Goal: Information Seeking & Learning: Learn about a topic

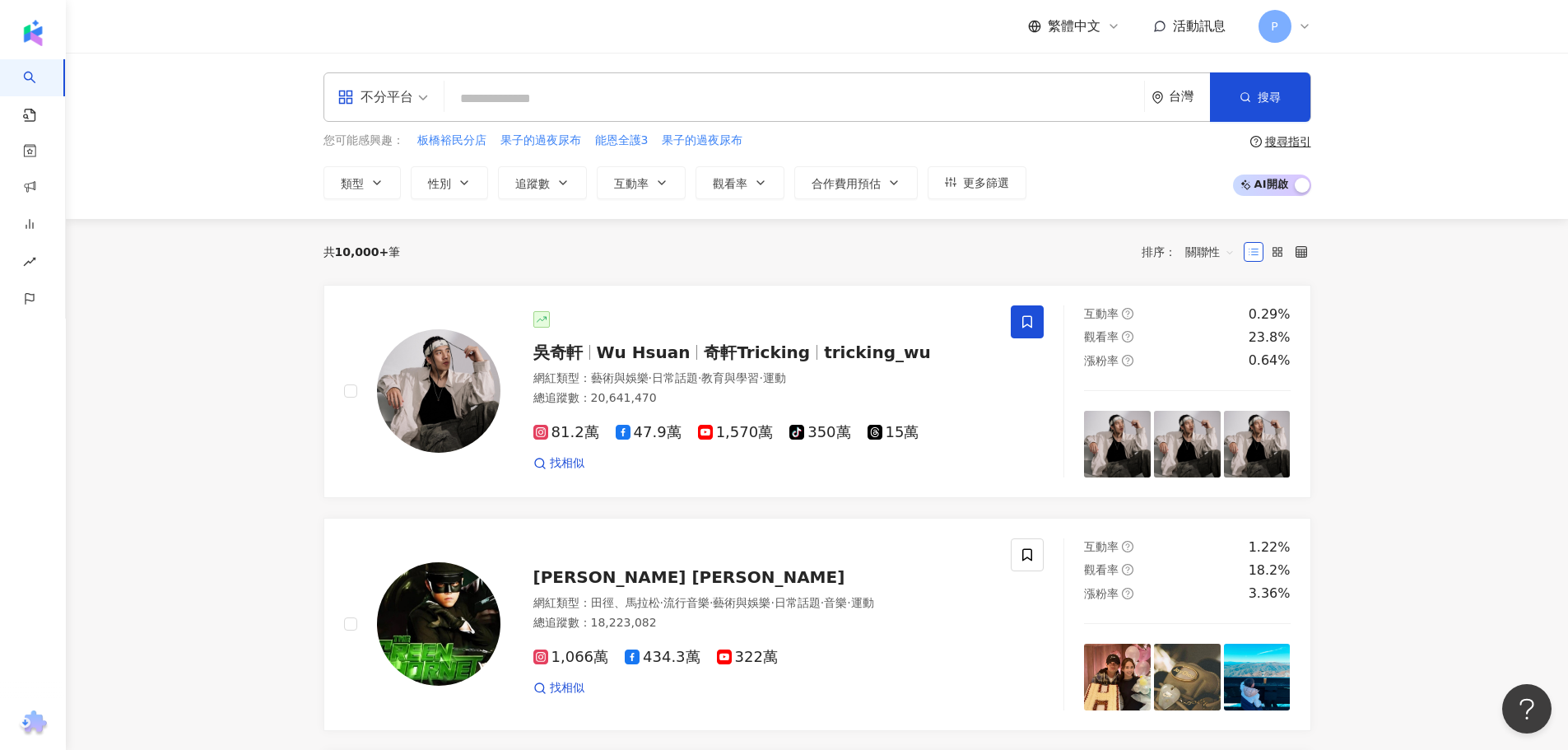
click at [550, 98] on input "search" at bounding box center [794, 99] width 686 height 31
click at [631, 136] on span "能恩全護3" at bounding box center [621, 141] width 54 height 17
type input "*****"
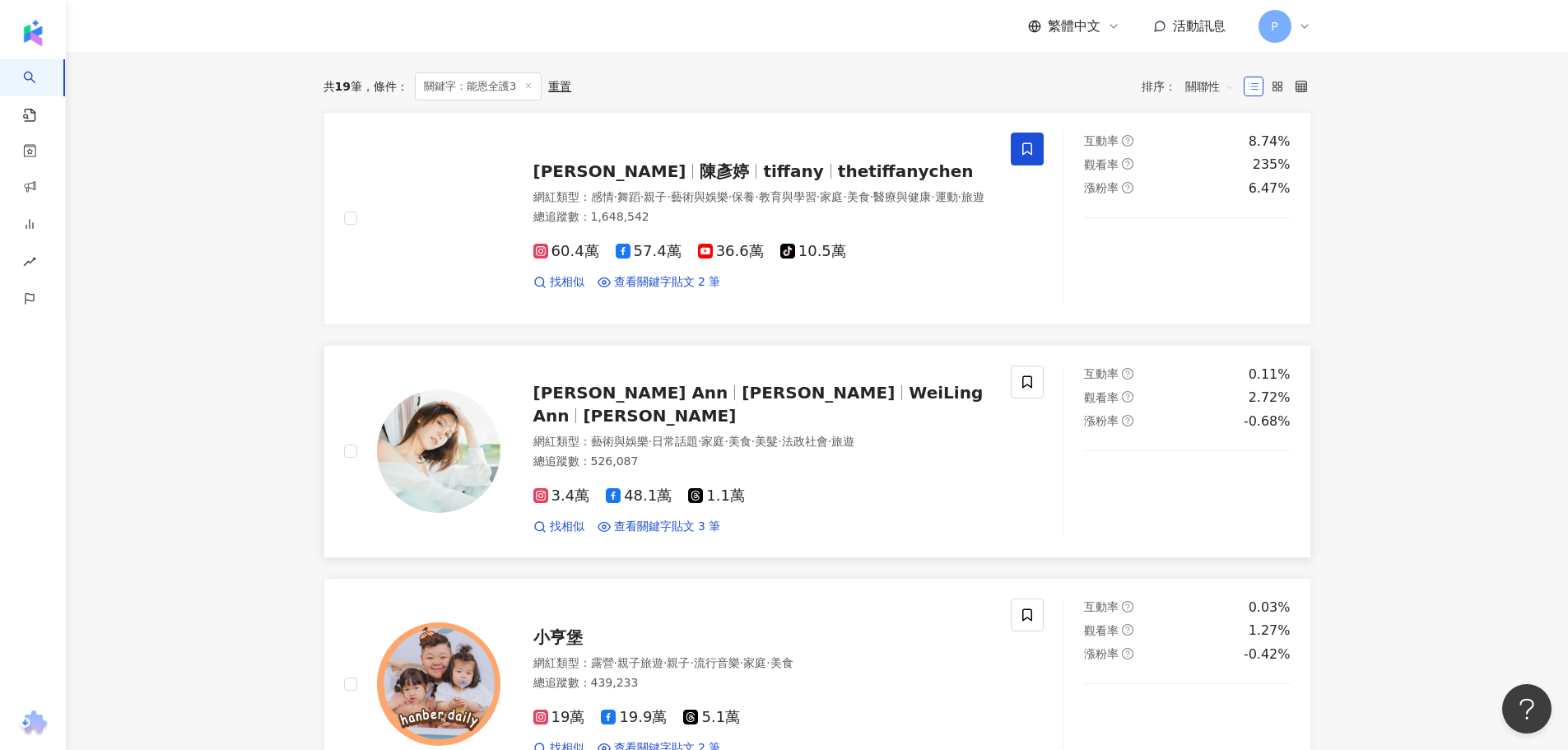
scroll to position [576, 0]
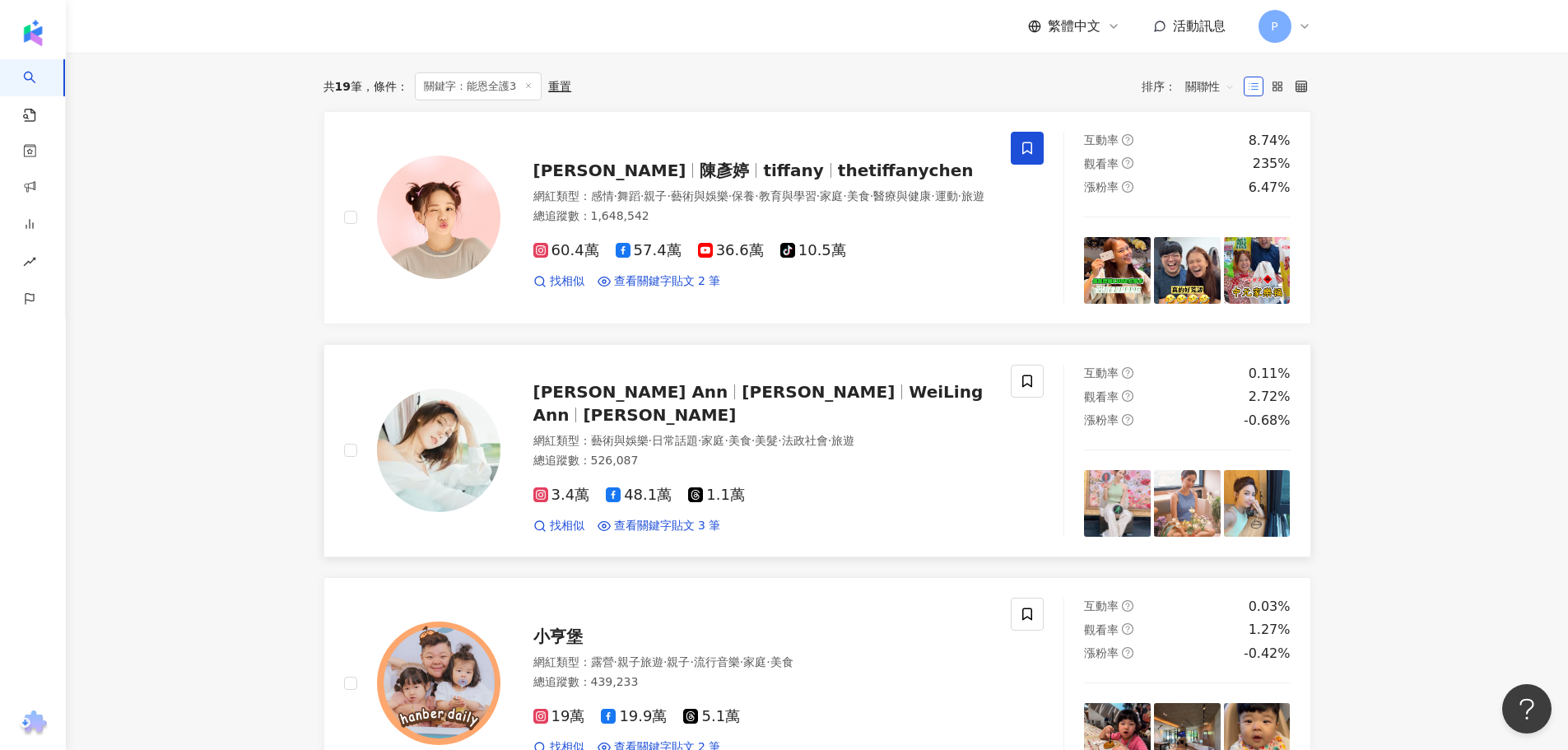
click at [640, 516] on div "3.4萬 48.1萬 1.1萬 找相似 查看關鍵字貼文 3 筆" at bounding box center [762, 504] width 458 height 61
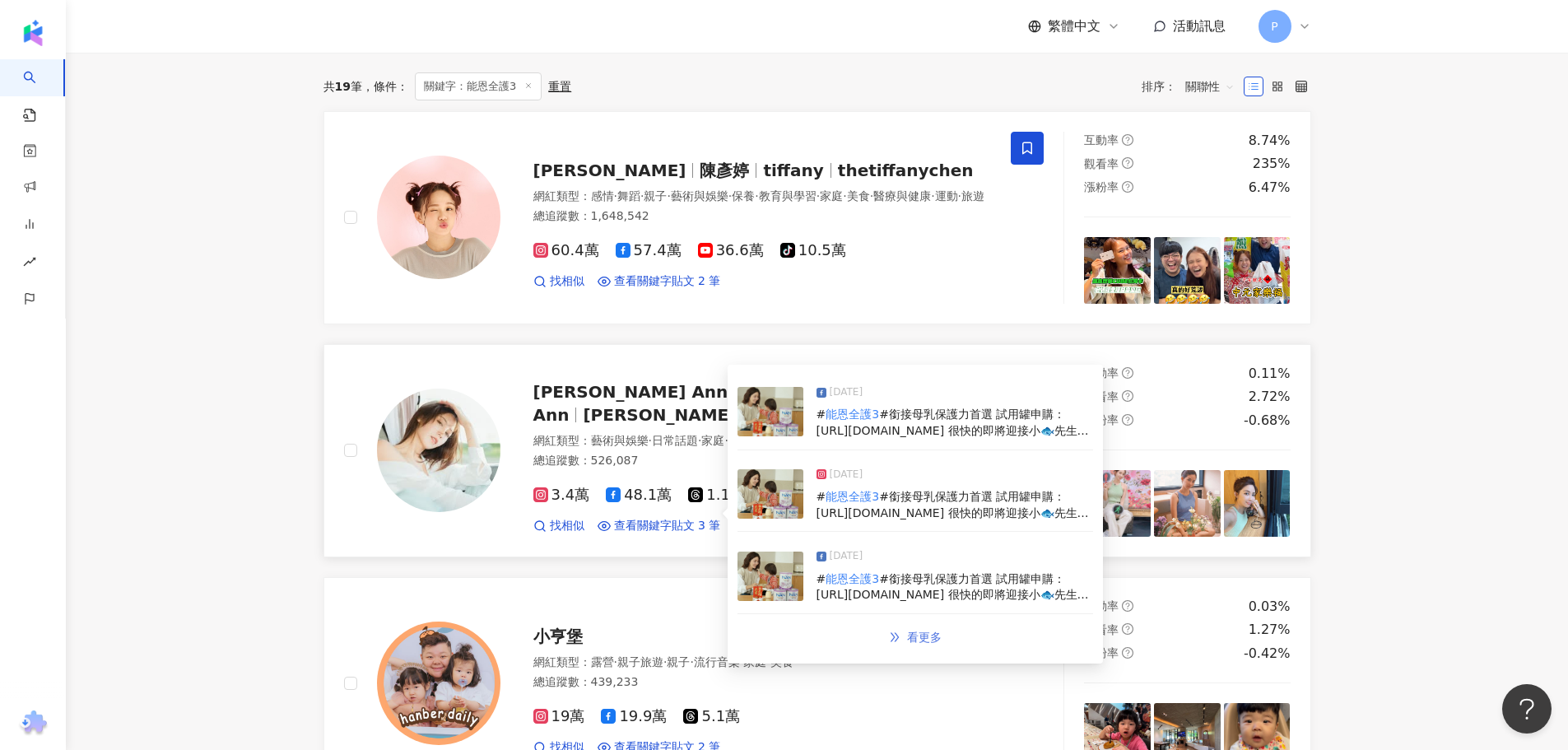
click at [919, 643] on span "看更多" at bounding box center [925, 637] width 35 height 13
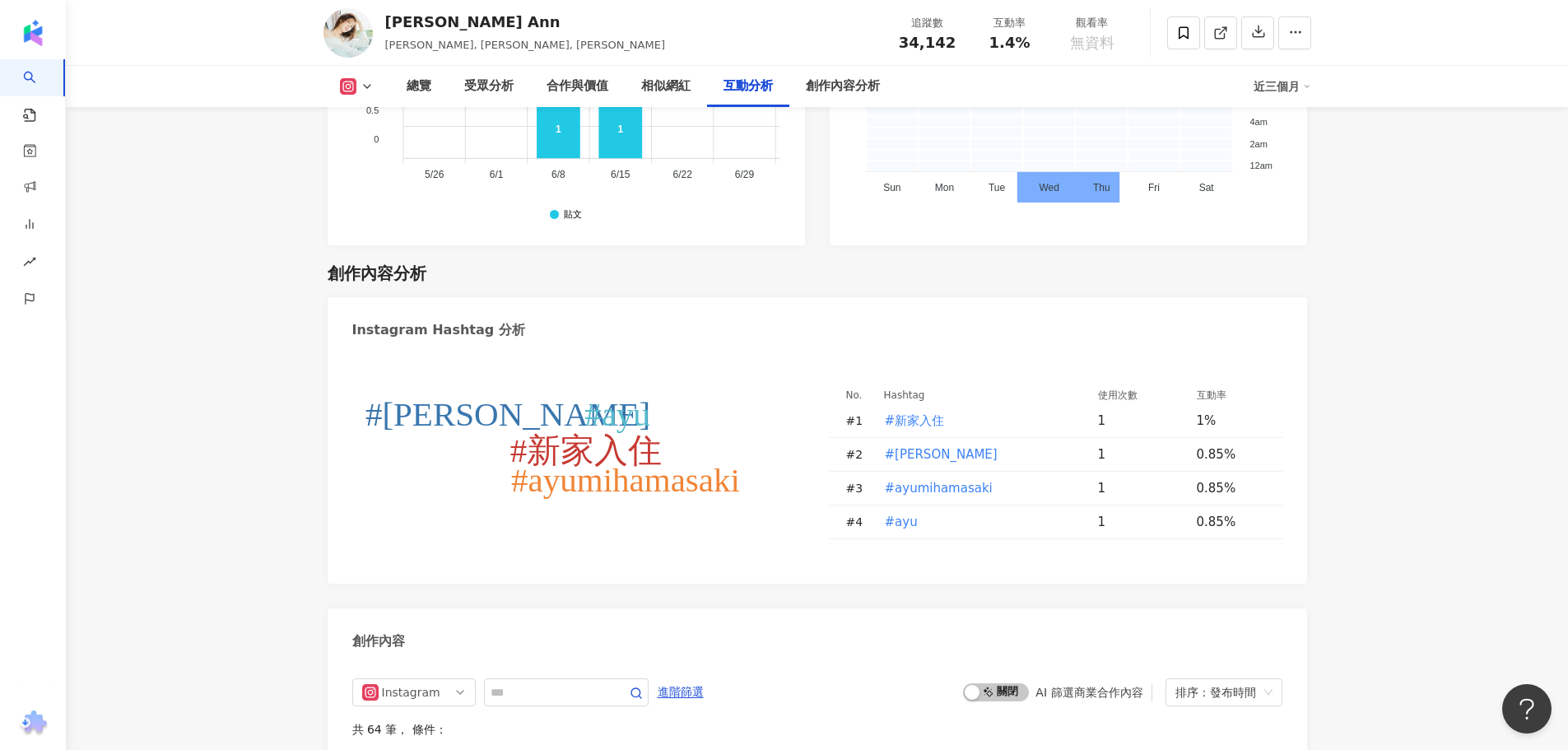
scroll to position [4361, 0]
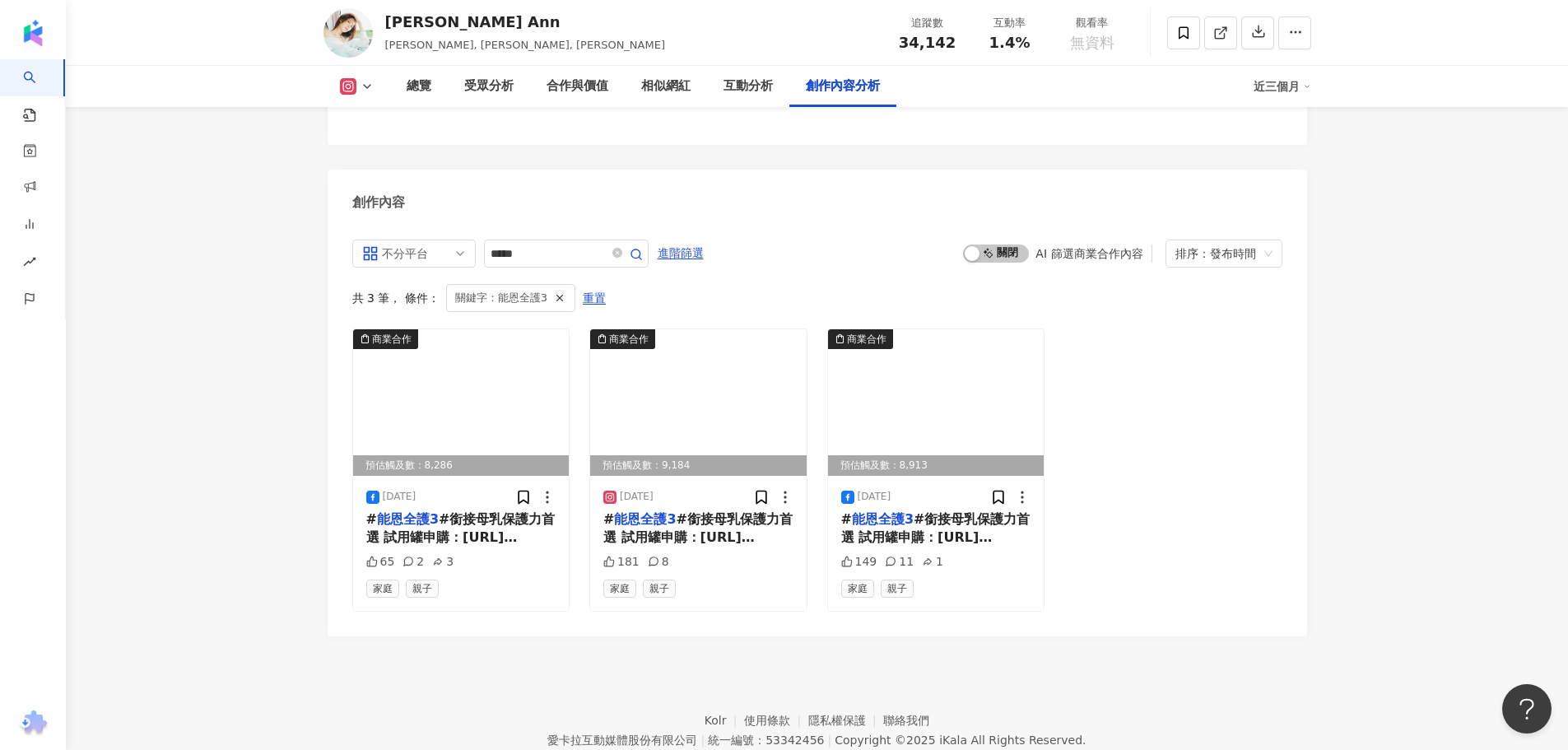
scroll to position [4851, 0]
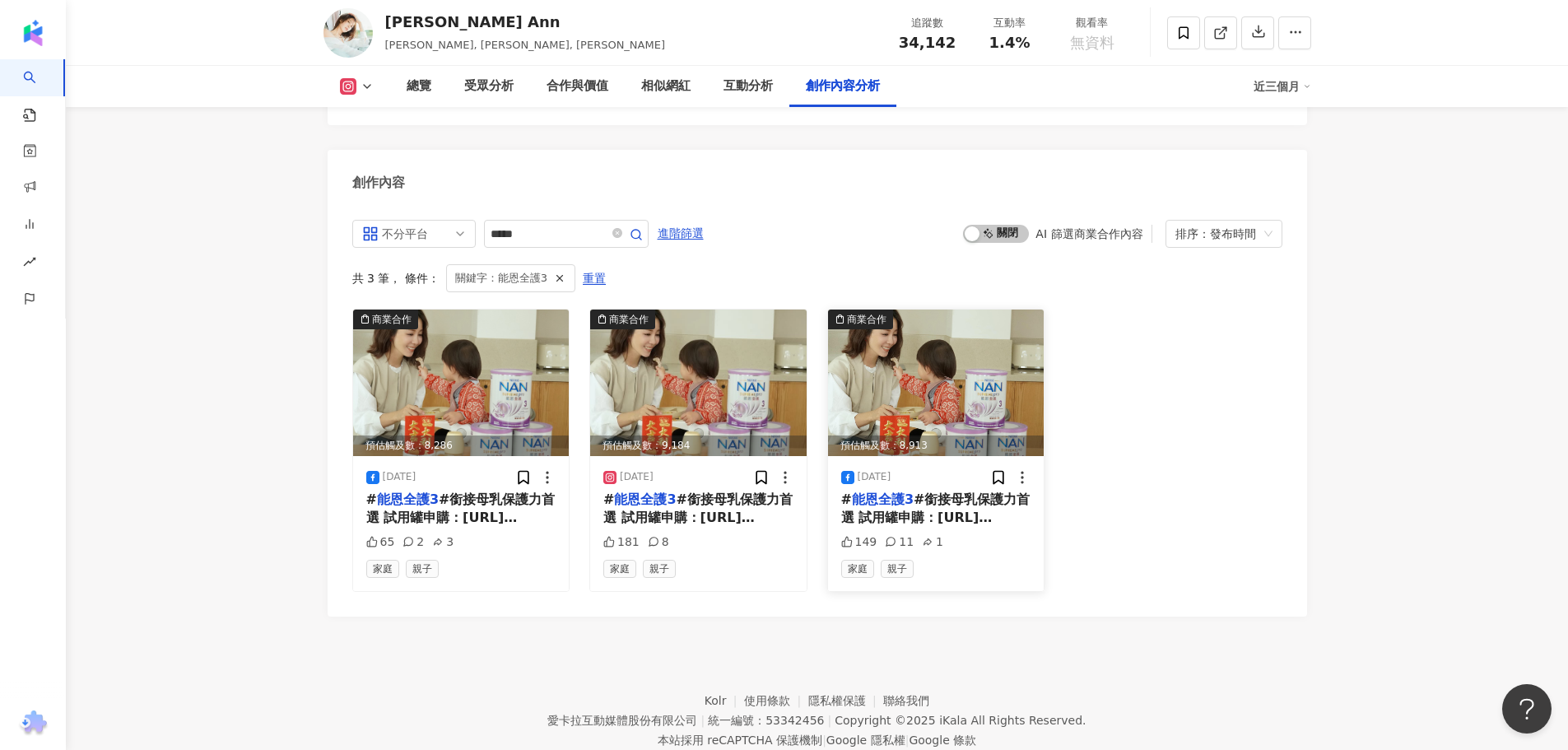
click at [902, 491] on mark "能恩全護3" at bounding box center [882, 499] width 62 height 16
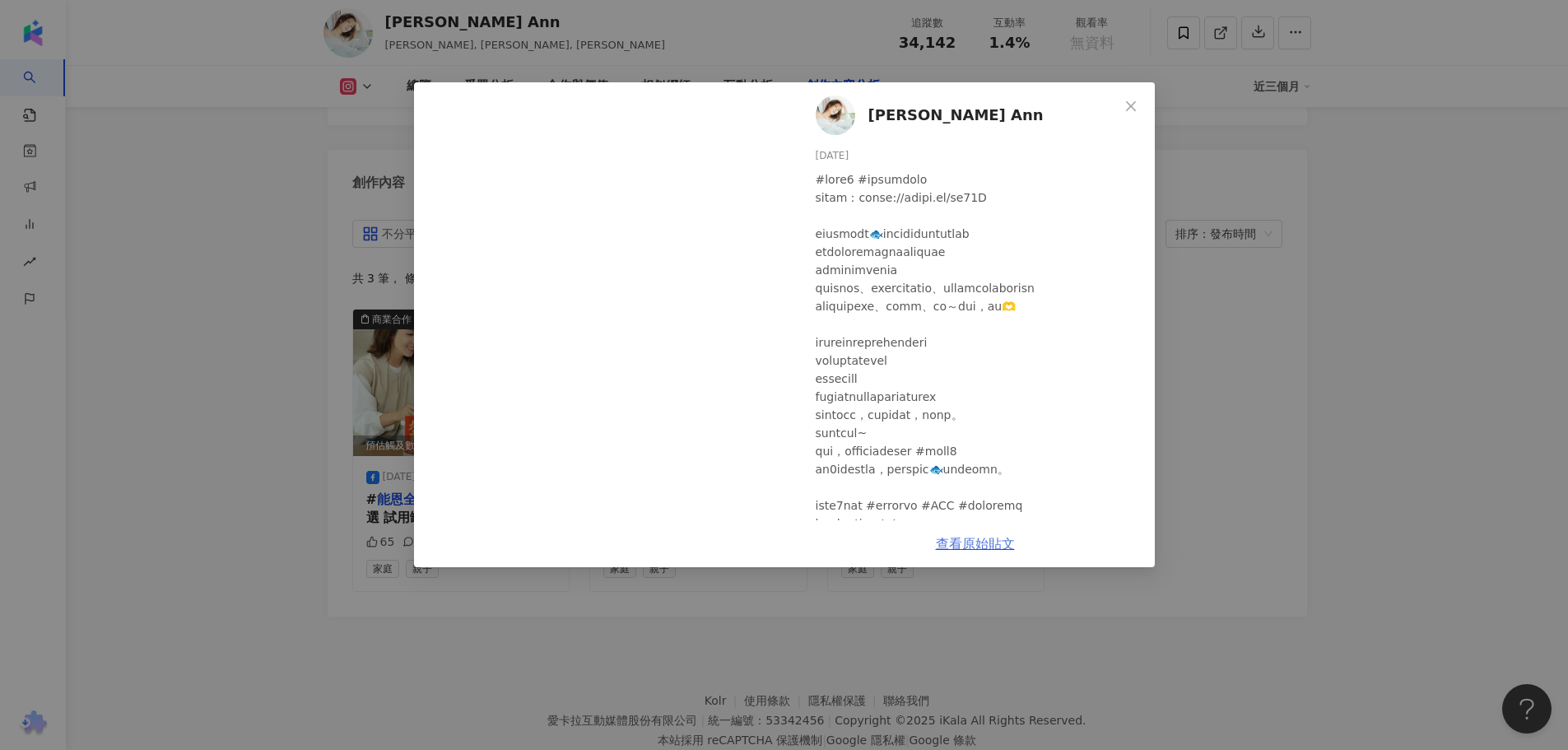
click at [958, 542] on link "查看原始貼文" at bounding box center [975, 543] width 79 height 16
click at [312, 380] on div "安唯綾 WeiLing Ann 2025/1/6 149 11 1 查看原始貼文" at bounding box center [784, 375] width 1568 height 750
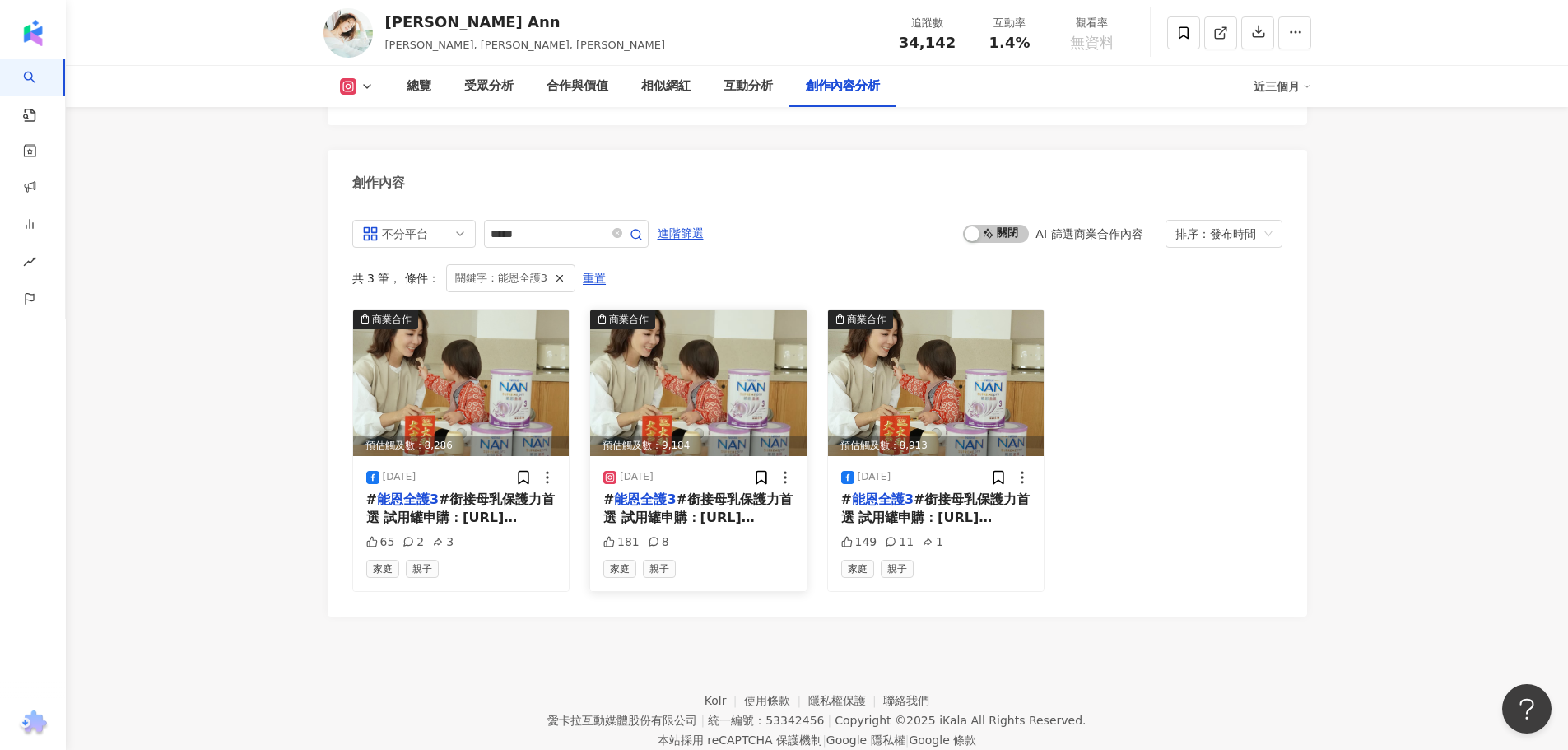
click at [664, 491] on span "#銜接母乳保護力首選 試用罐申購：https://nanbb.tw/ad95A 很快的即將迎接小🐟先生滿周歲後的第一個農曆新年了 我很期待可以盡力帶著充滿好奇…" at bounding box center [697, 674] width 189 height 365
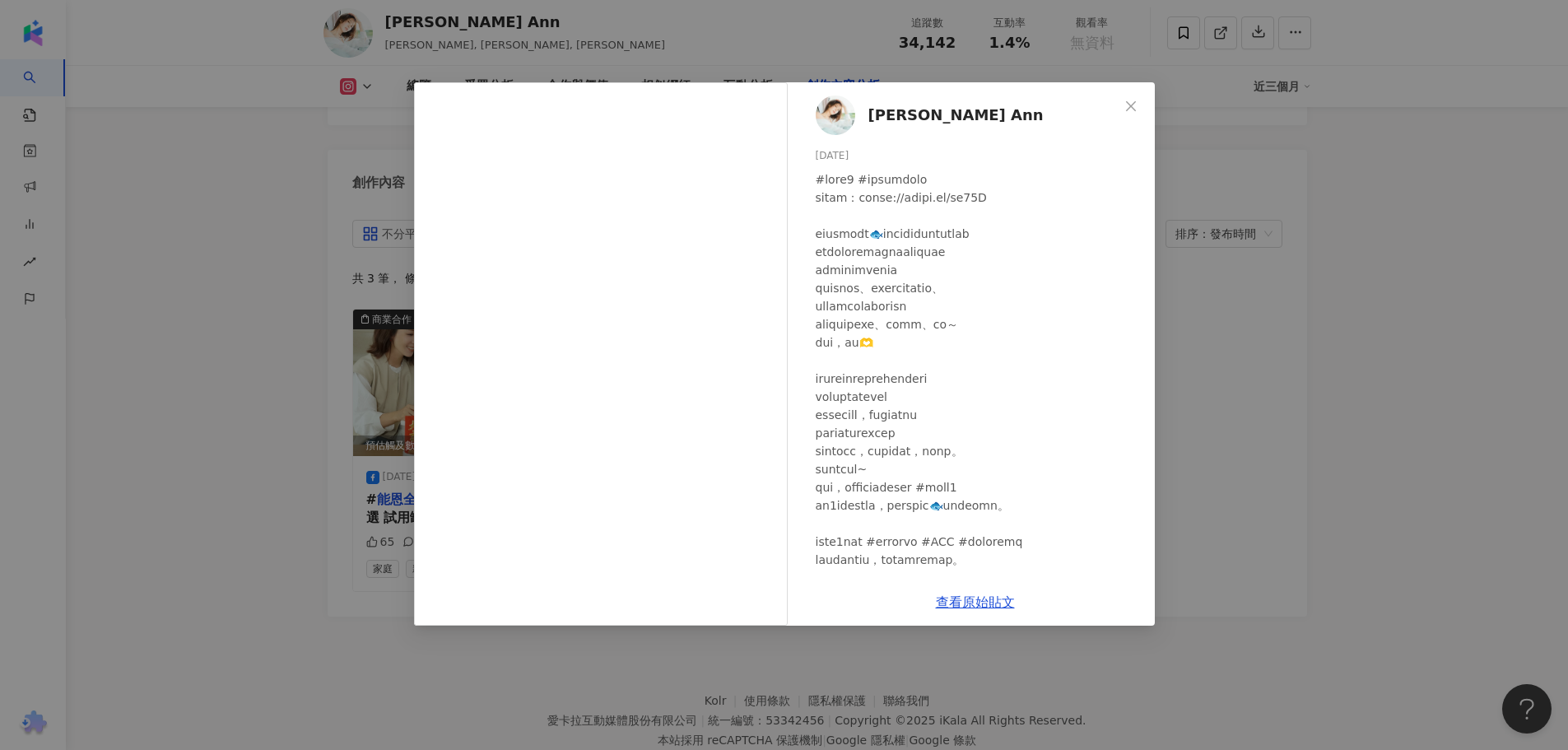
click at [877, 117] on span "安唯綾 WeiLing Ann" at bounding box center [956, 115] width 175 height 23
click at [293, 181] on div "安唯綾 WeiLing Ann 2025/1/6 181 8 查看原始貼文" at bounding box center [784, 375] width 1568 height 750
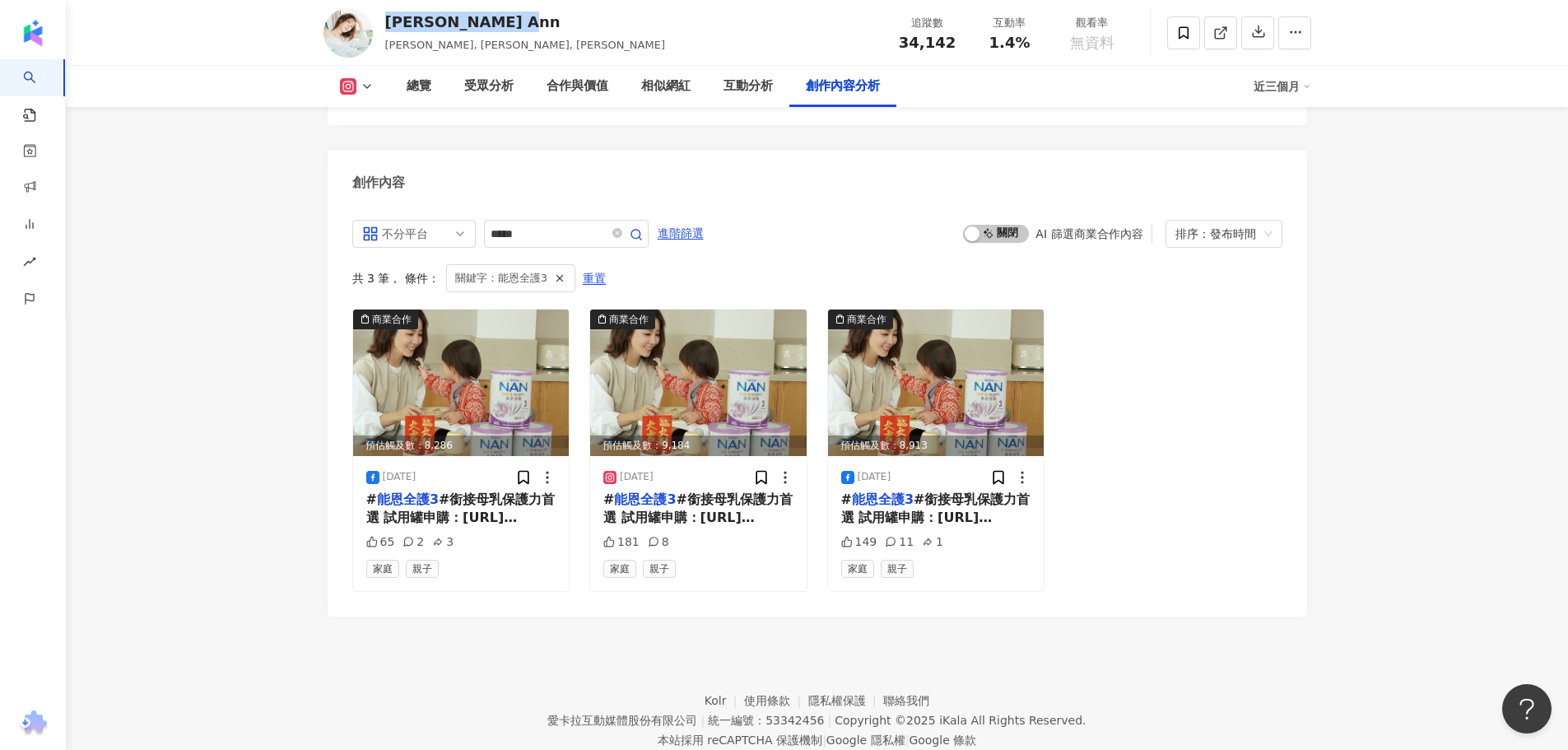
drag, startPoint x: 550, startPoint y: 18, endPoint x: 389, endPoint y: 27, distance: 161.3
click at [389, 27] on div "安唯綾 WeiLing Ann 安唯綾, WeiLing Ann, 洪子涵 追蹤數 34,142 互動率 1.4% 觀看率 無資料" at bounding box center [817, 32] width 1054 height 65
copy div "[PERSON_NAME] Ann"
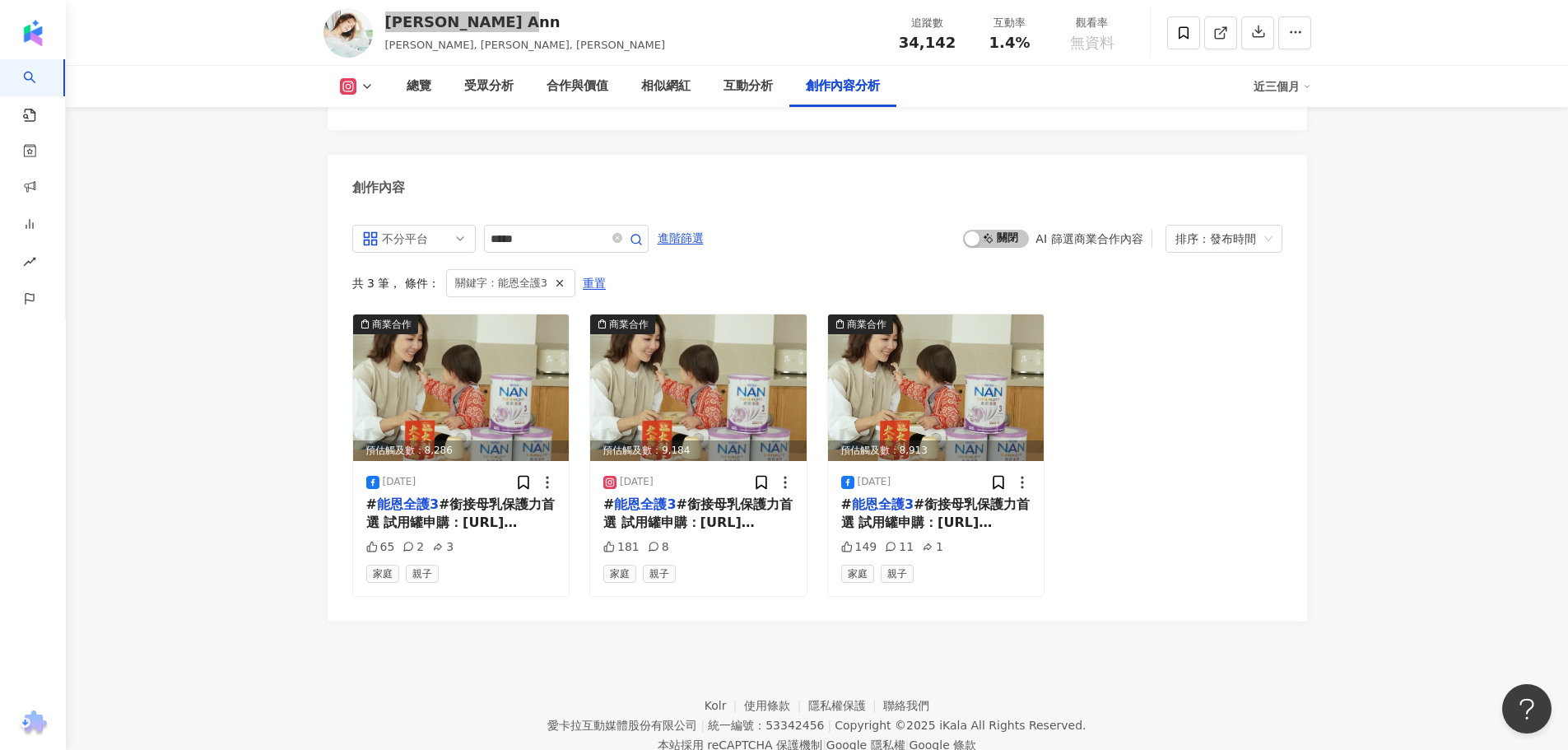
scroll to position [4857, 0]
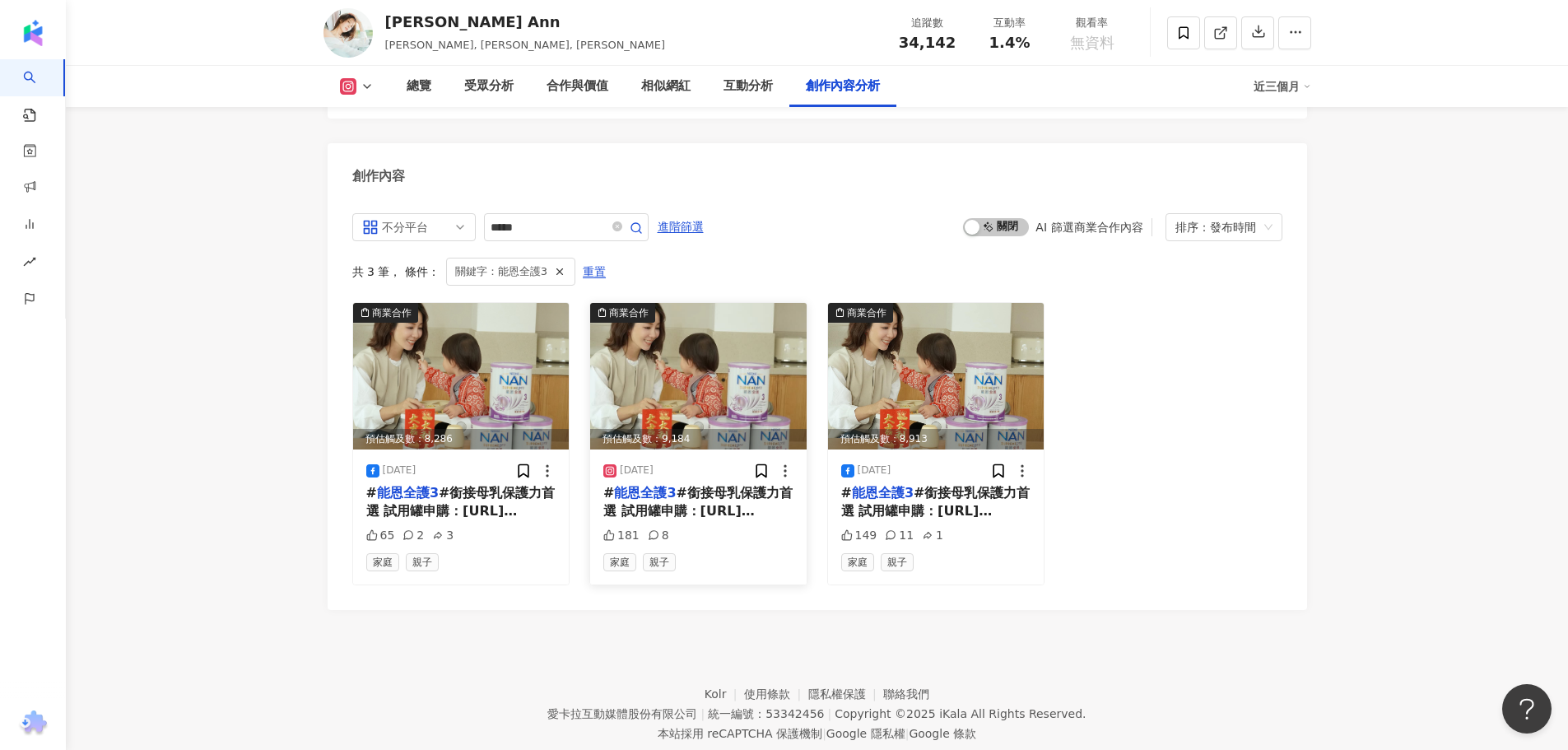
click at [700, 485] on span "#銜接母乳保護力首選 試用罐申購：https://nanbb.tw/ad95A 很快的即將迎接小🐟先生滿周歲後的第一個農曆新年了 我很期待可以盡力帶著充滿好奇…" at bounding box center [697, 667] width 189 height 365
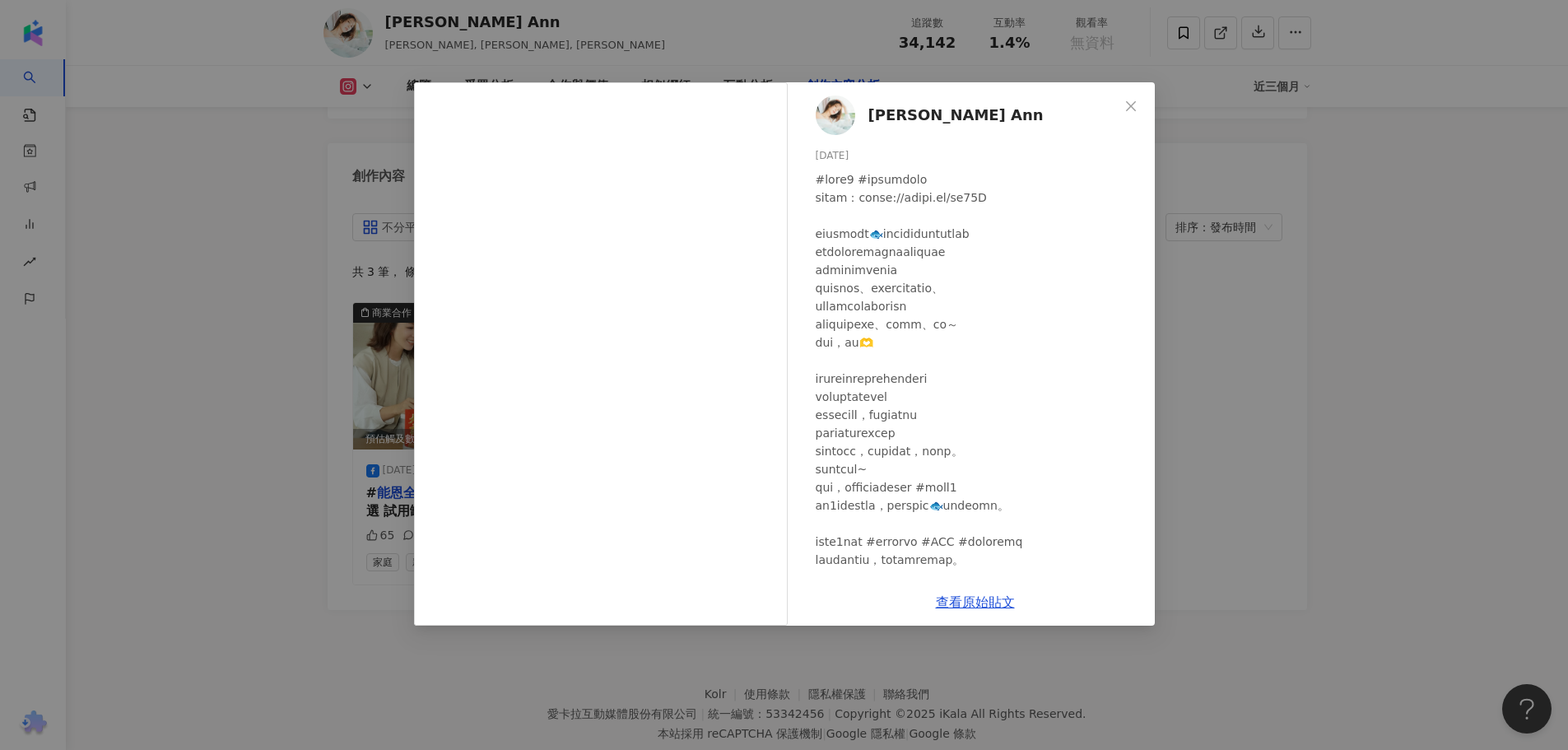
click at [311, 268] on div "安唯綾 WeiLing Ann 2025/1/6 181 8 查看原始貼文" at bounding box center [784, 375] width 1568 height 750
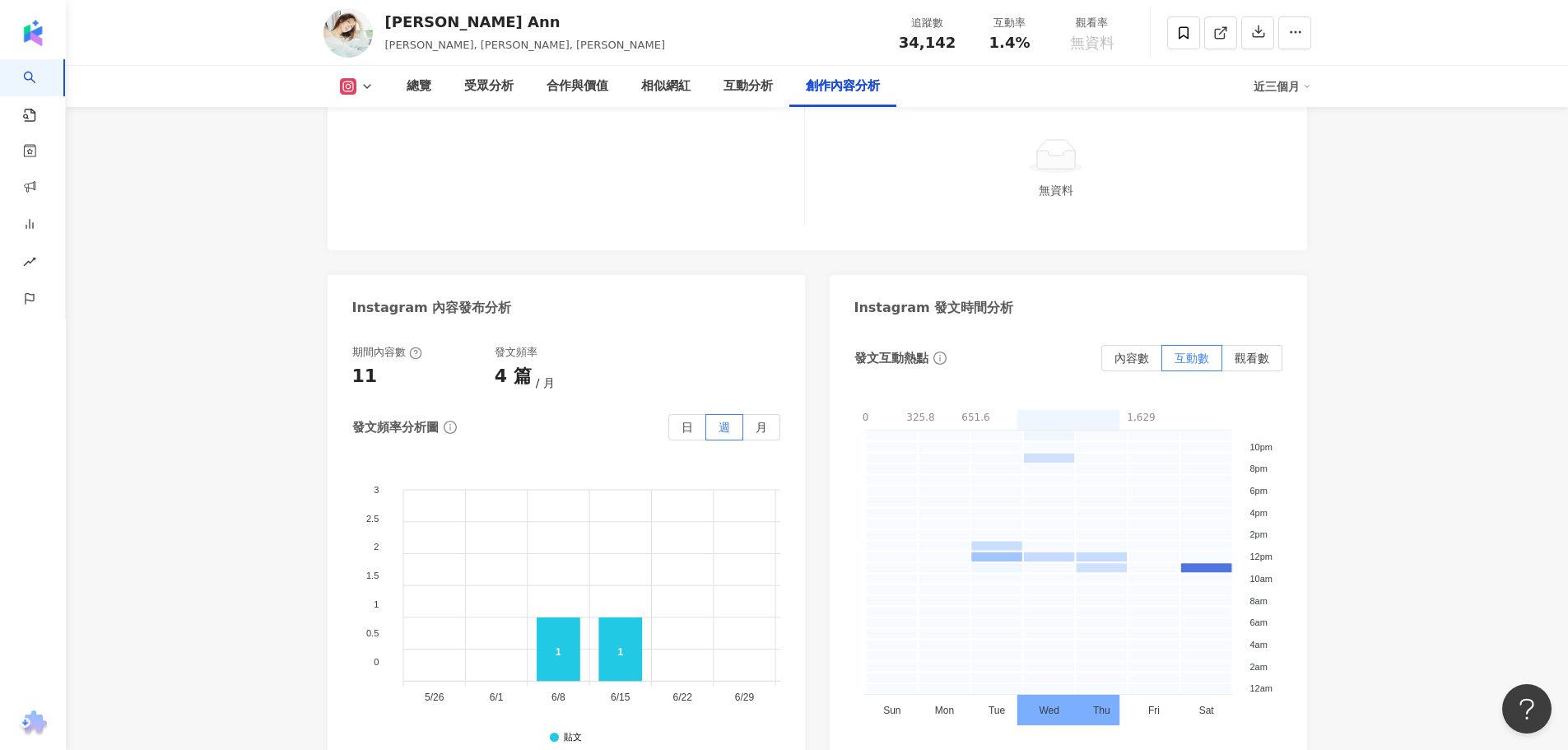
scroll to position [4851, 0]
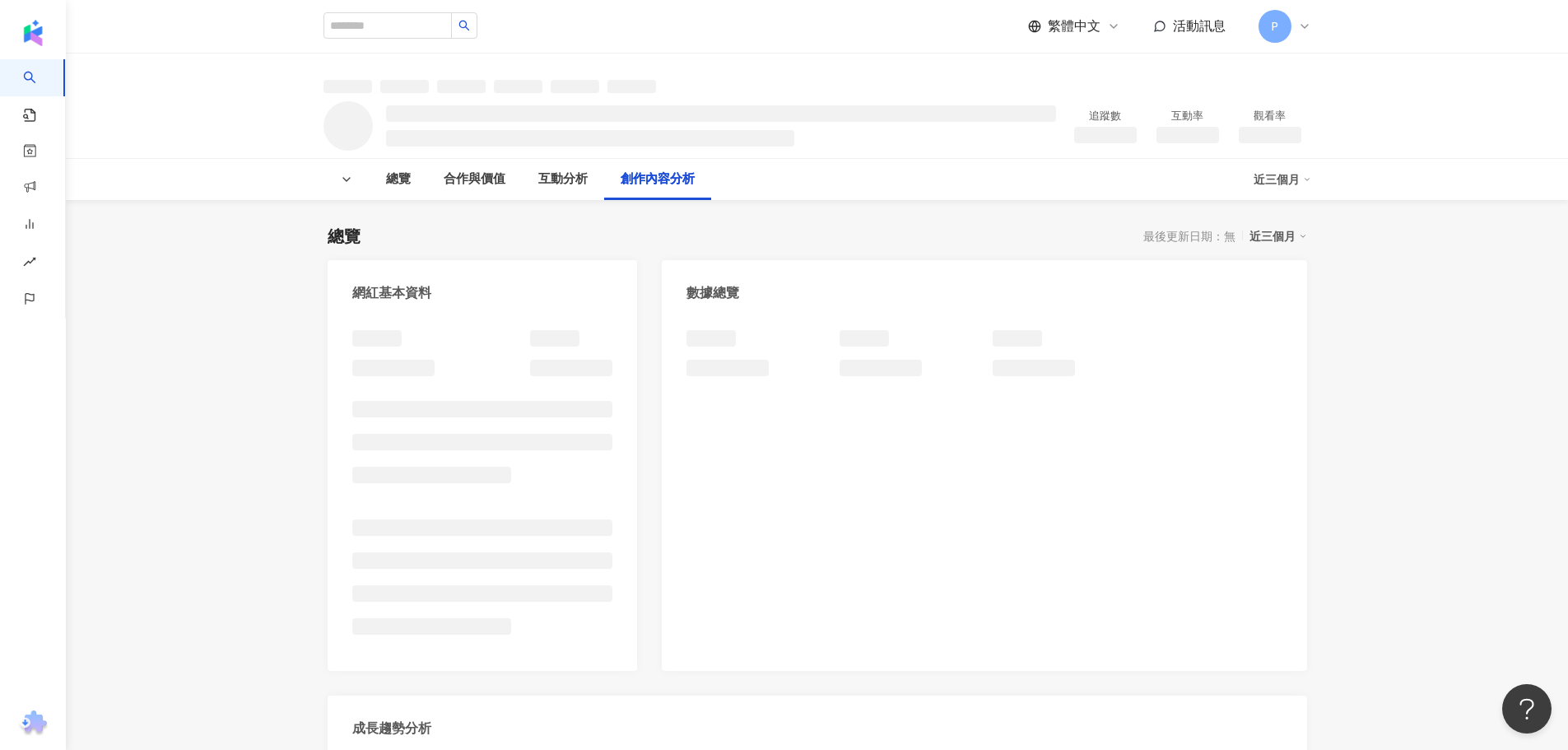
scroll to position [1806, 0]
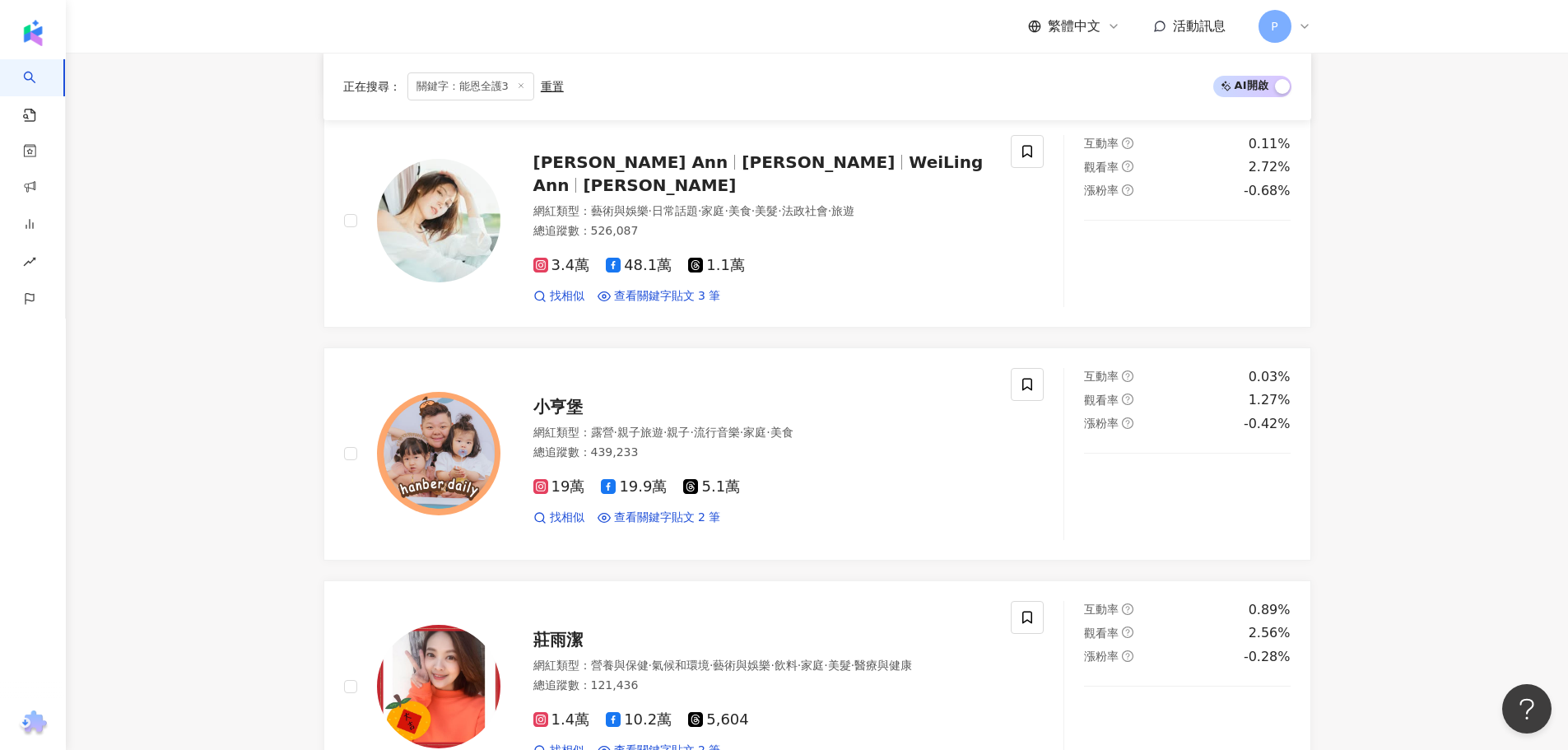
scroll to position [658, 0]
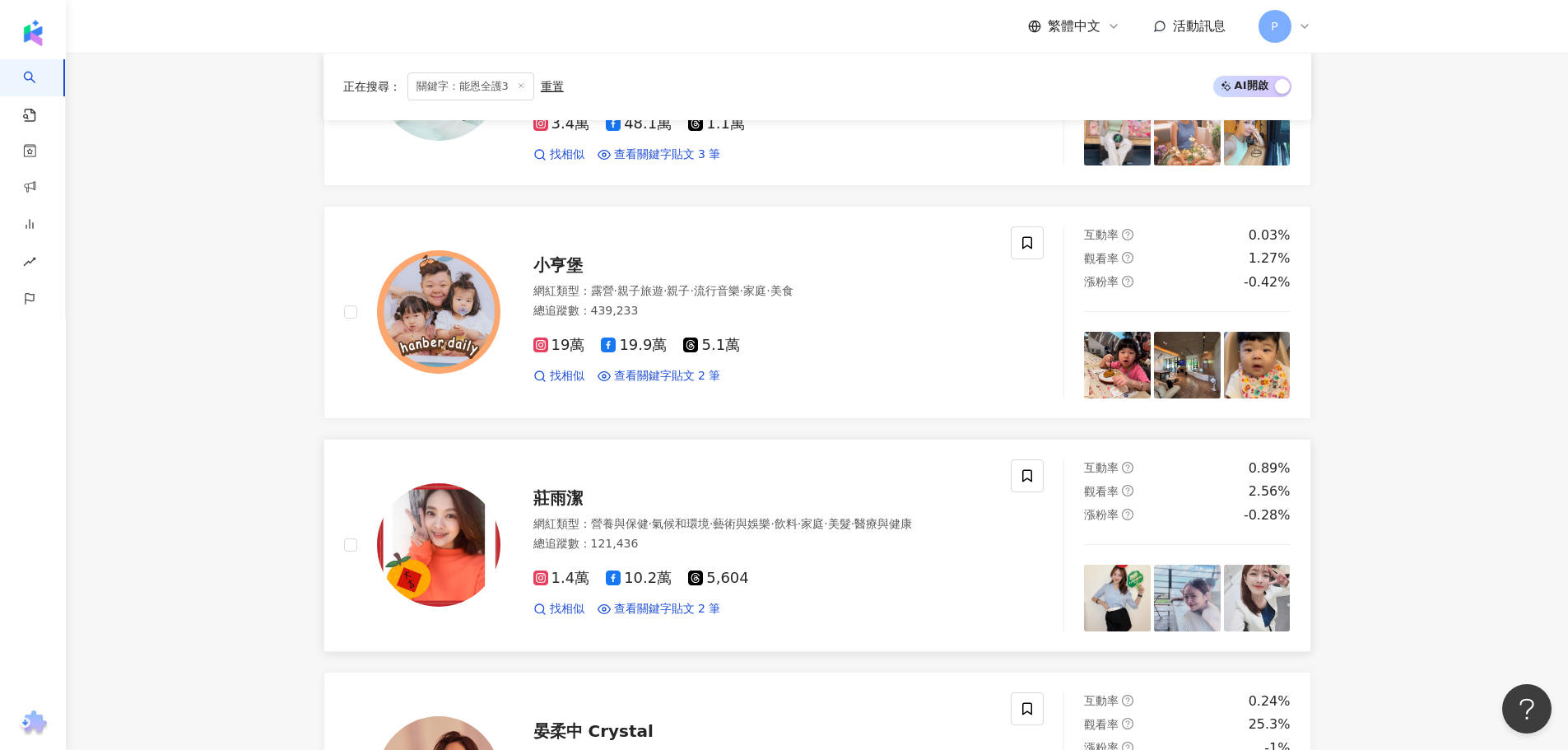
scroll to position [1152, 0]
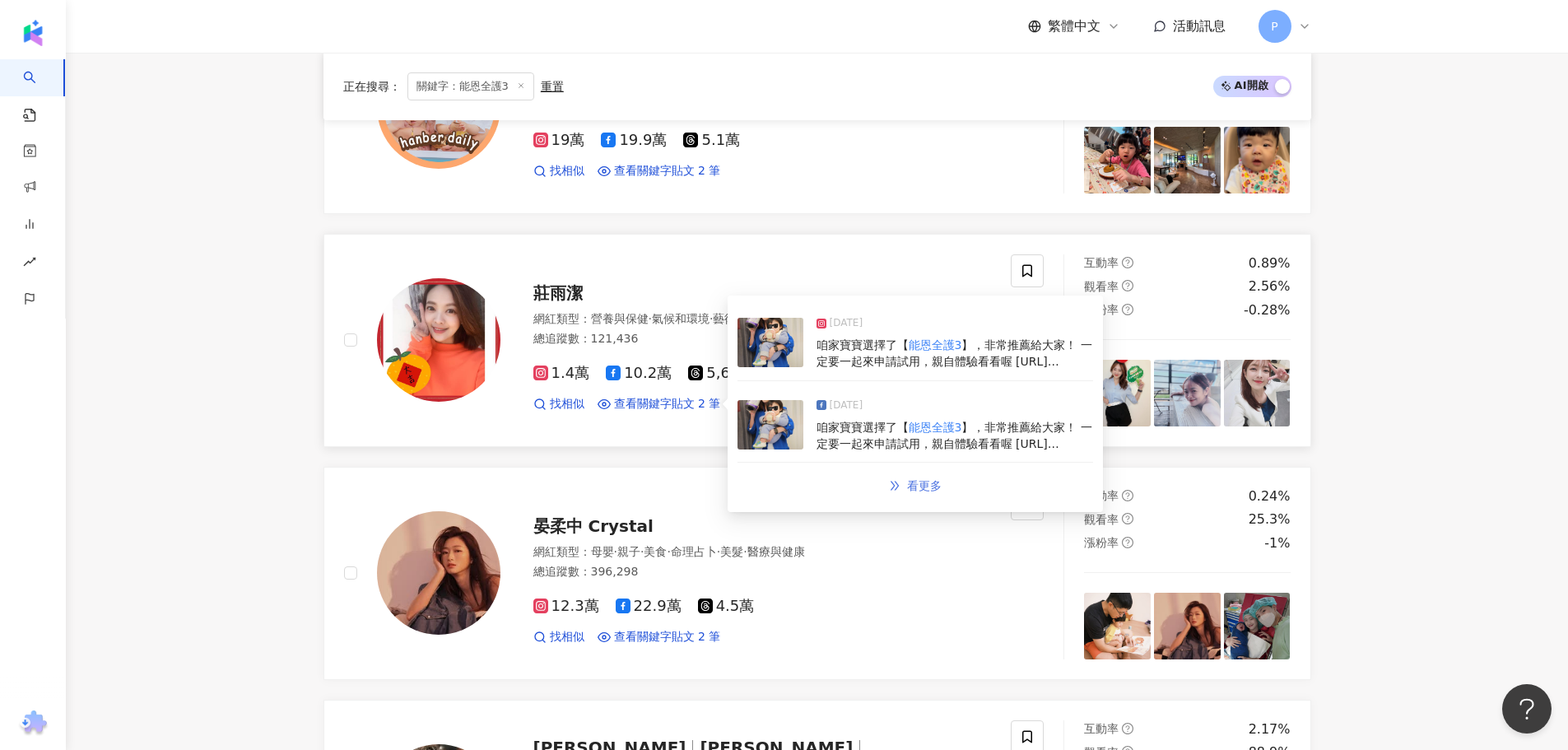
click at [925, 492] on span "看更多" at bounding box center [925, 485] width 35 height 13
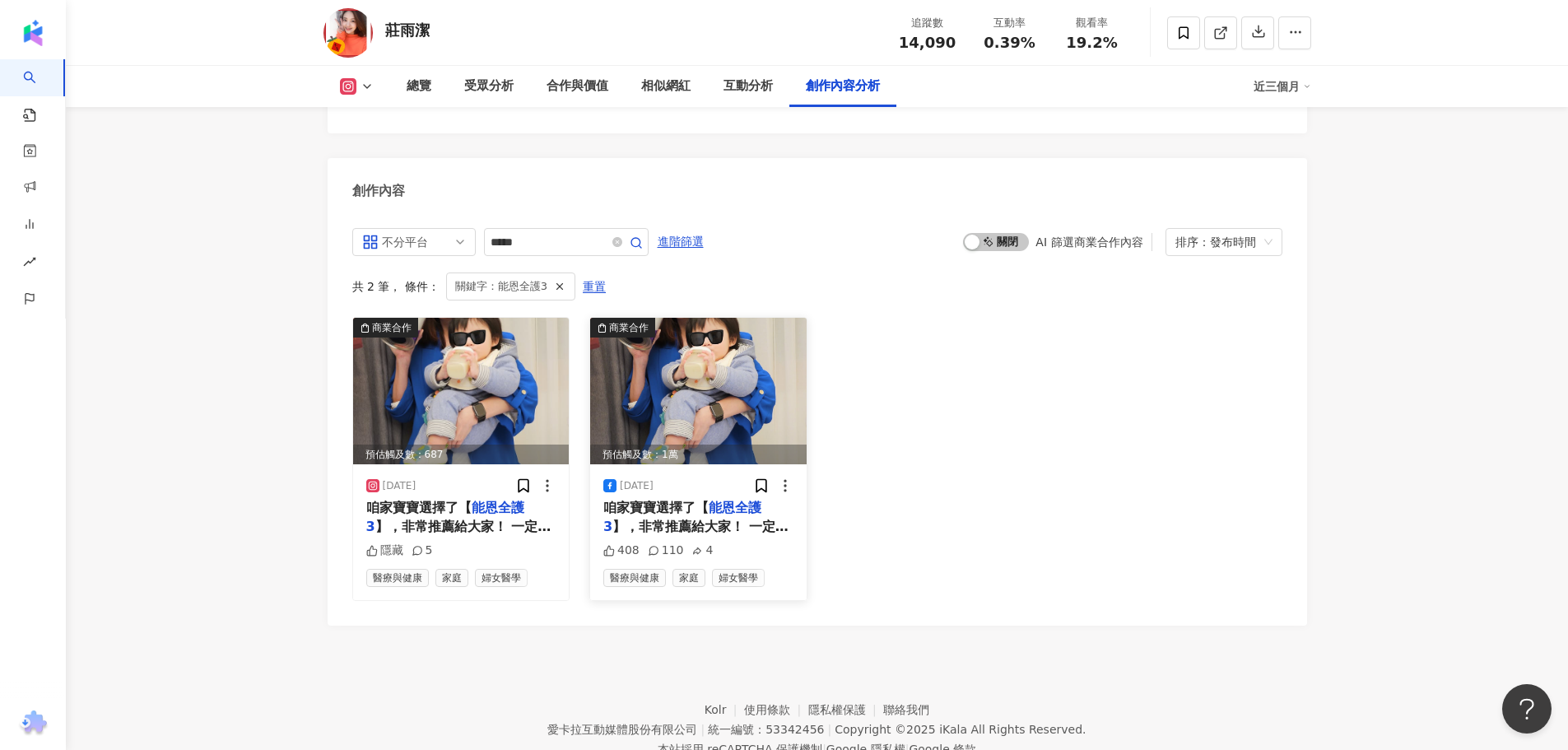
click at [651, 499] on span "咱家寶寶選擇了【" at bounding box center [655, 507] width 105 height 16
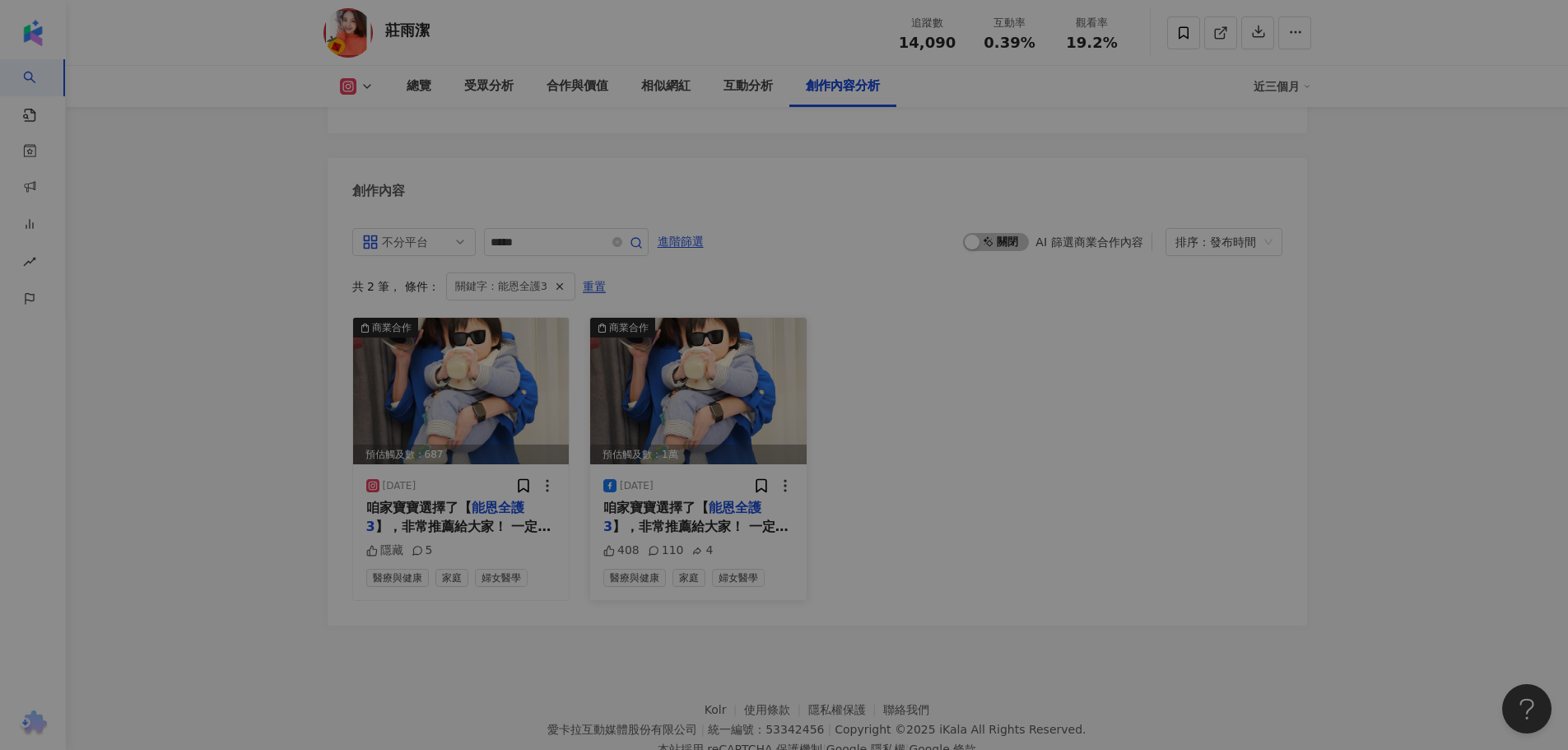
scroll to position [5047, 0]
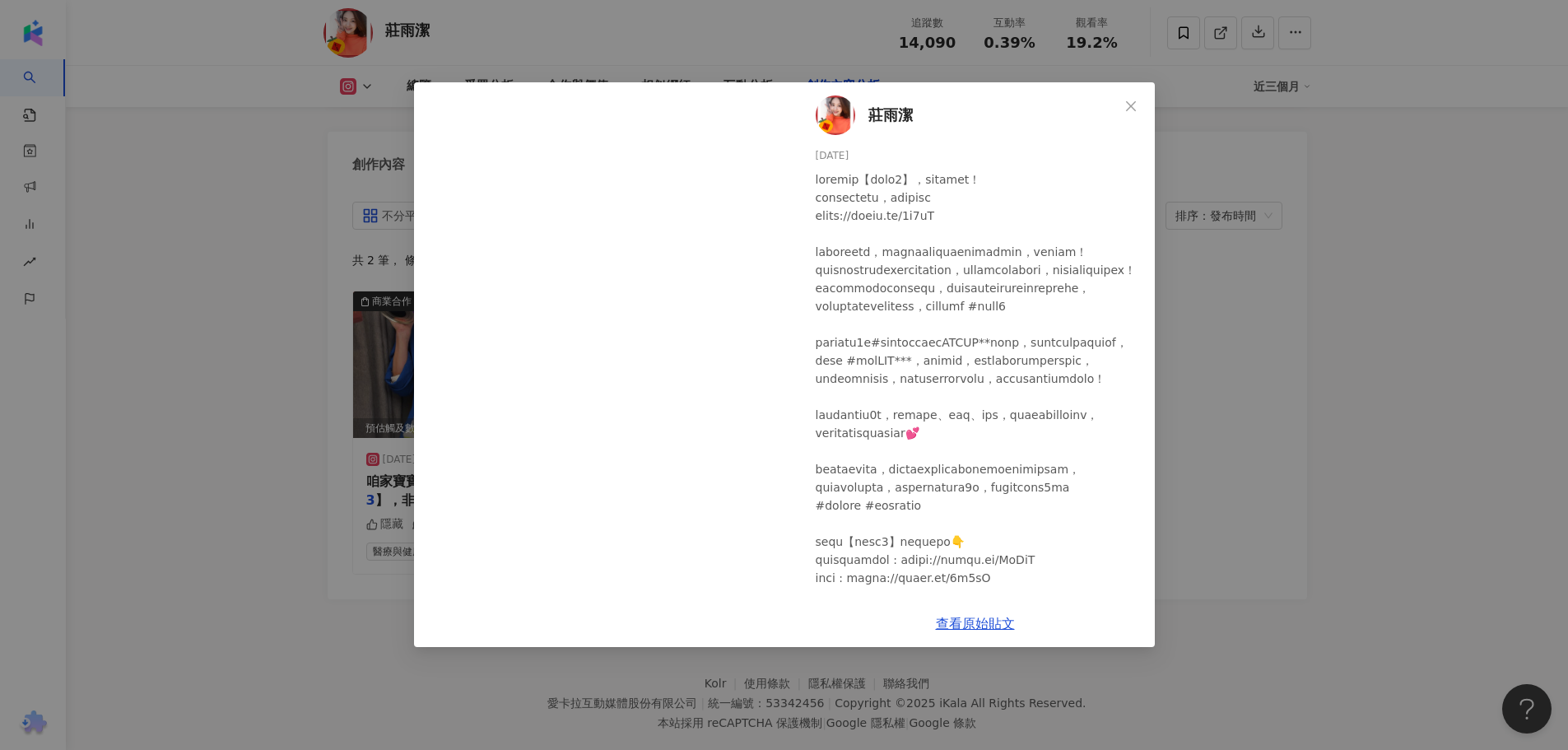
click at [1303, 475] on div "莊雨潔 2025/1/2 408 110 4 查看原始貼文" at bounding box center [784, 375] width 1568 height 750
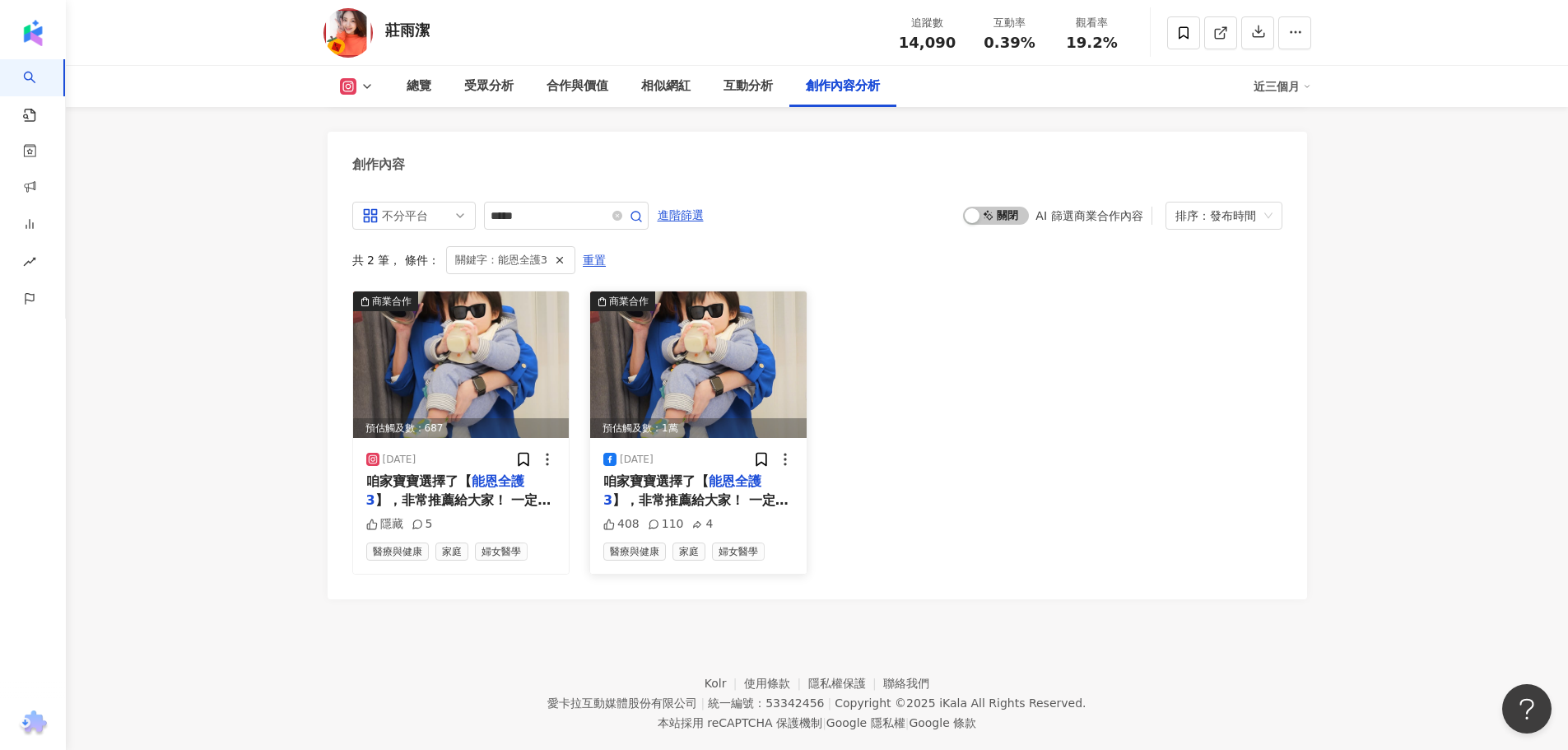
click at [678, 492] on span "】，非常推薦給大家！ 一定要一起來申請試用，親自體驗看看喔 [URL][DOMAIN_NAME] 時間怎麼過得這麼快，轉眼間家裡的寶寶從牙牙學語到現在會跑會跳…" at bounding box center [696, 628] width 185 height 273
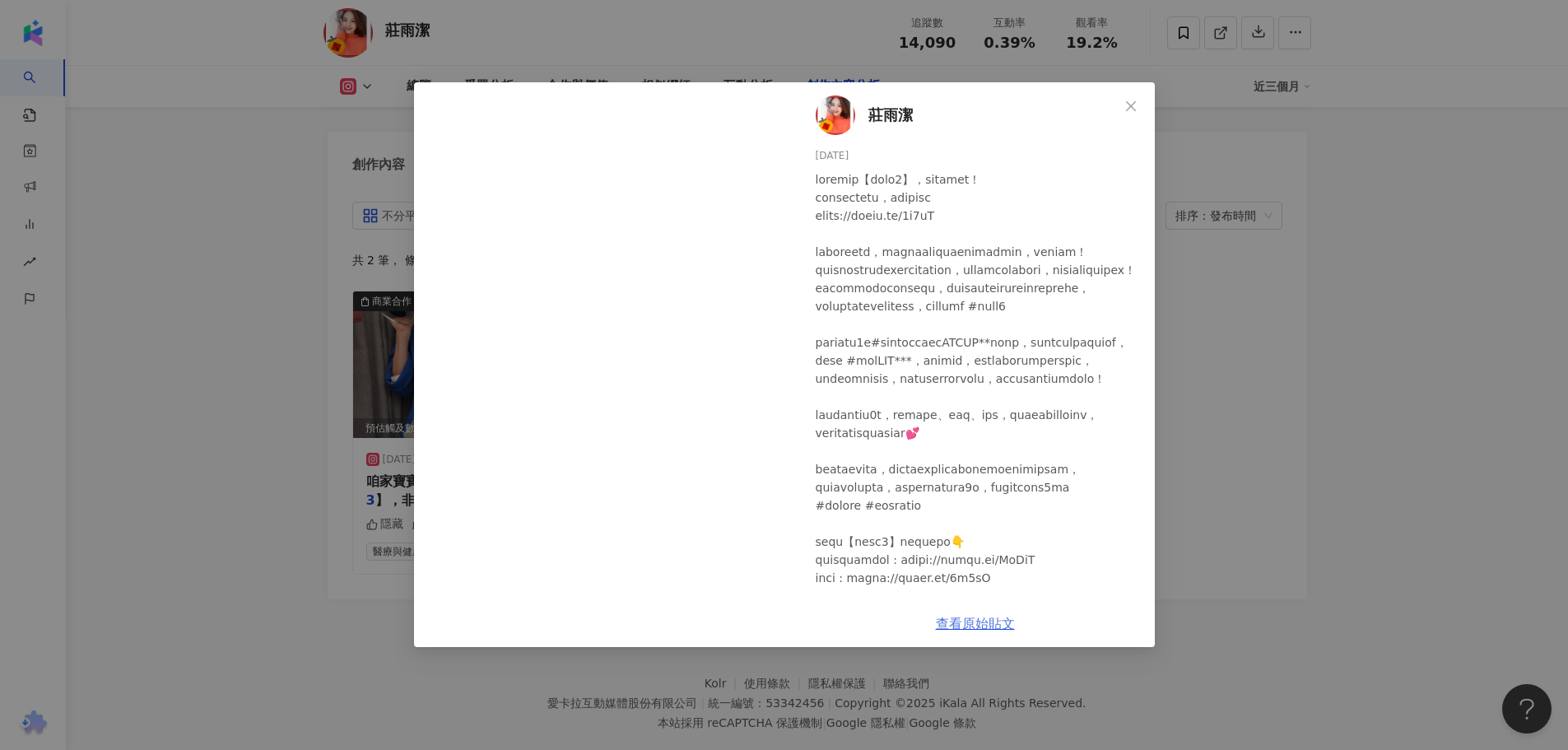
click at [966, 622] on link "查看原始貼文" at bounding box center [975, 623] width 79 height 16
click at [982, 628] on link "查看原始貼文" at bounding box center [975, 623] width 79 height 16
click at [240, 415] on div "莊雨潔 2025/1/2 408 110 4 查看原始貼文" at bounding box center [784, 375] width 1568 height 750
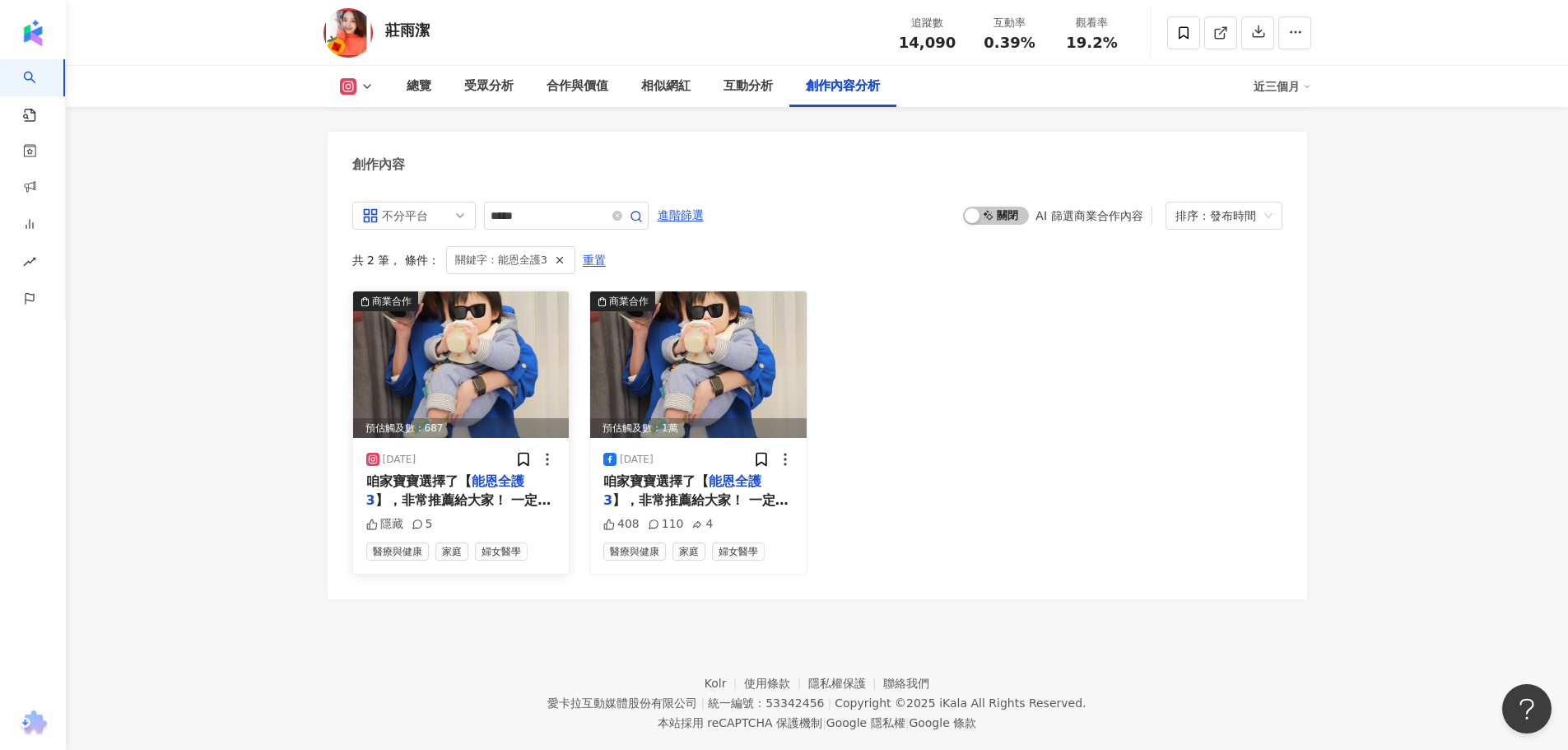
click at [425, 492] on span "】，非常推薦給大家！ 一定要一起來申請試用，親自體驗看看喔 https://nanbb.tw/VODA0 時間怎麼過得這麼快，轉眼又到了過年的時候！ 家裡的寶…" at bounding box center [461, 675] width 189 height 365
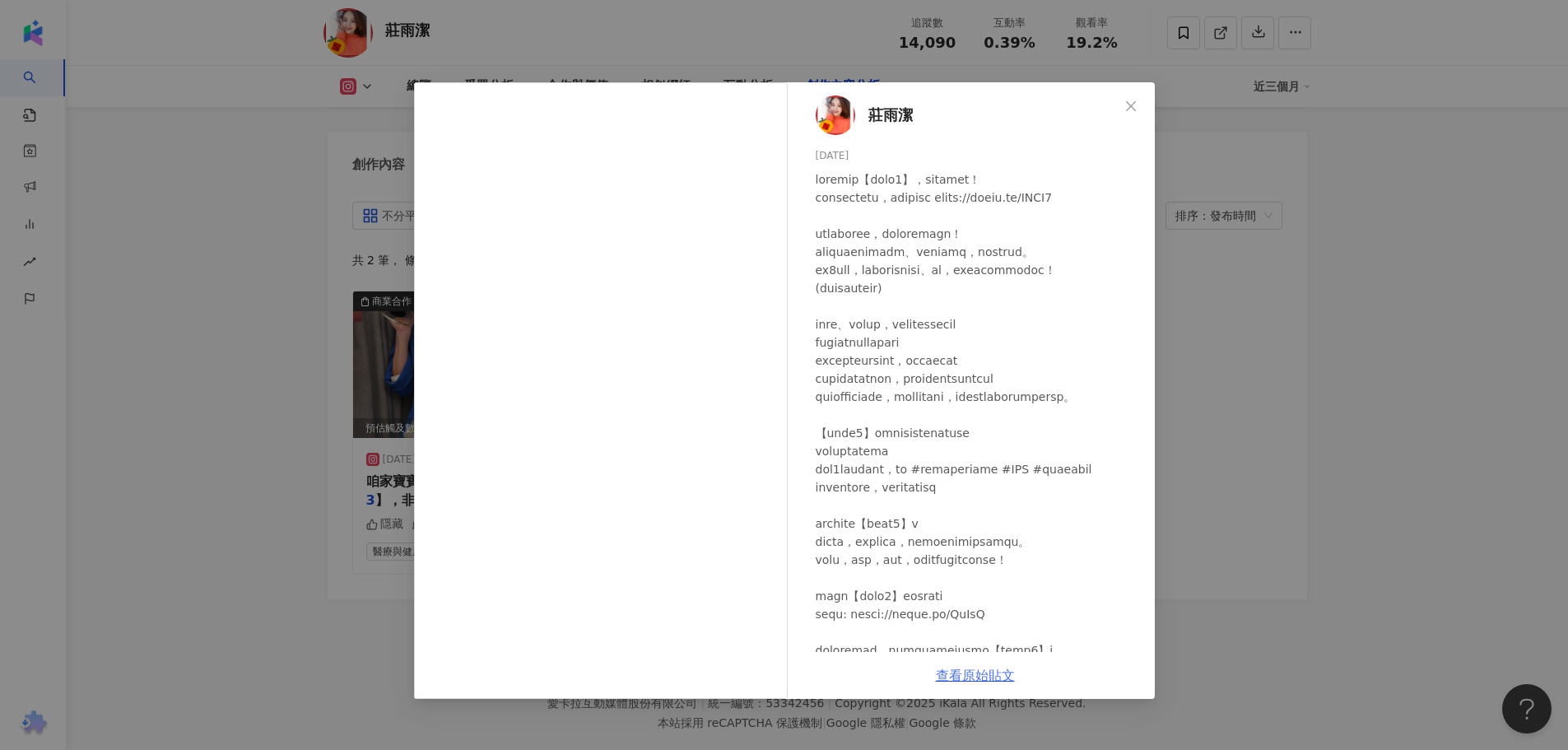
click at [982, 682] on link "查看原始貼文" at bounding box center [975, 675] width 79 height 16
click at [136, 345] on div "莊雨潔 2025/1/2 隱藏 5 查看原始貼文" at bounding box center [784, 375] width 1568 height 750
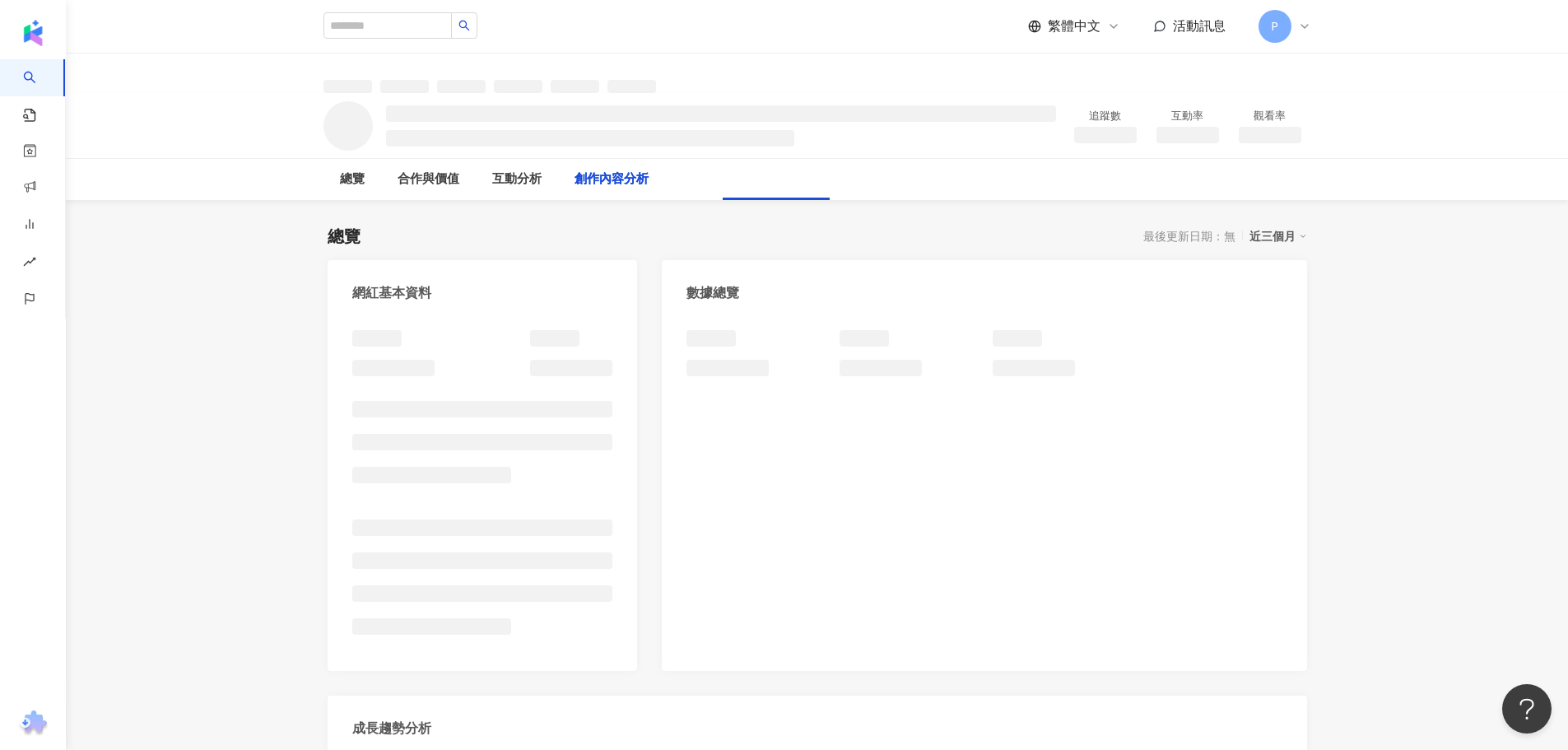
scroll to position [1806, 0]
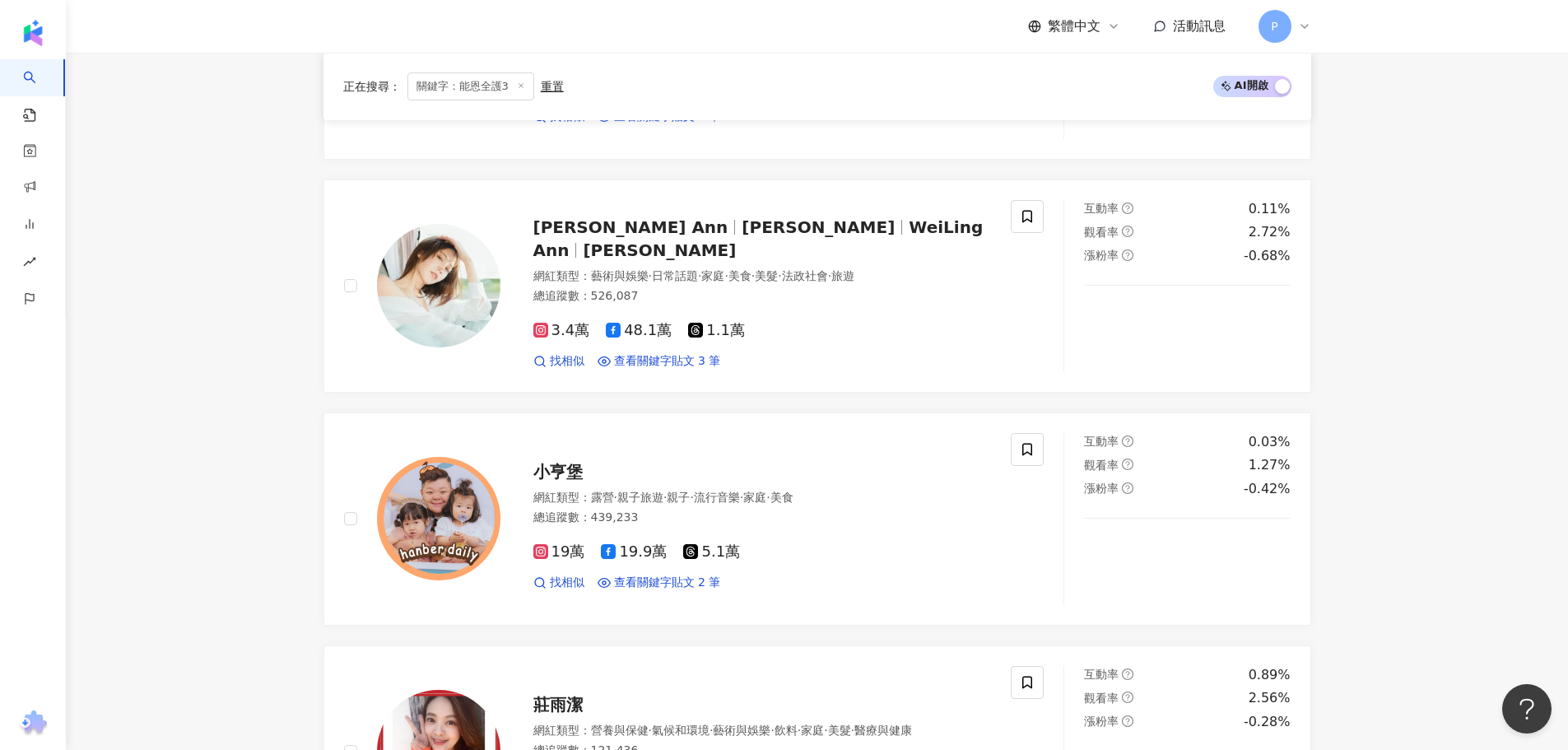
scroll to position [819, 0]
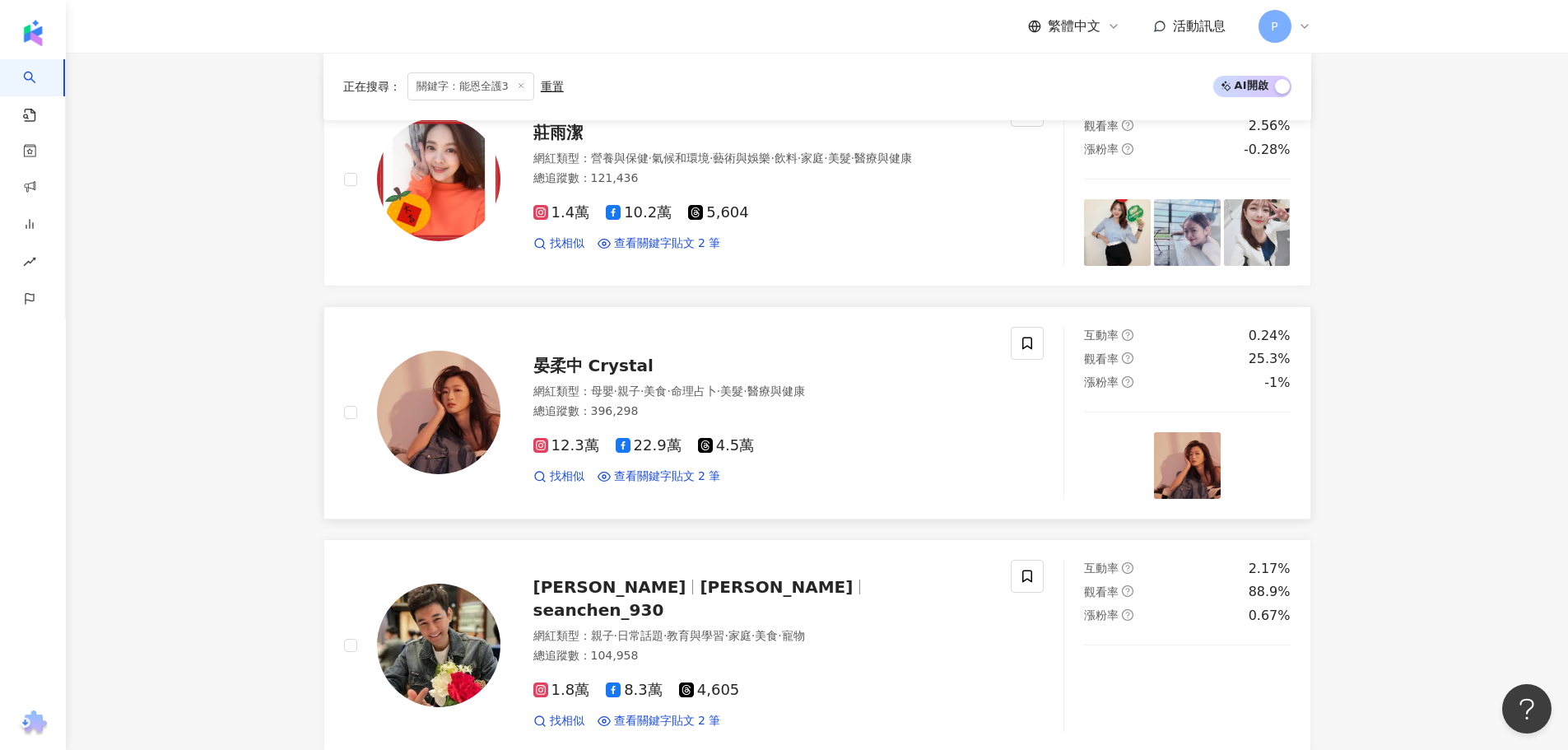
scroll to position [1395, 0]
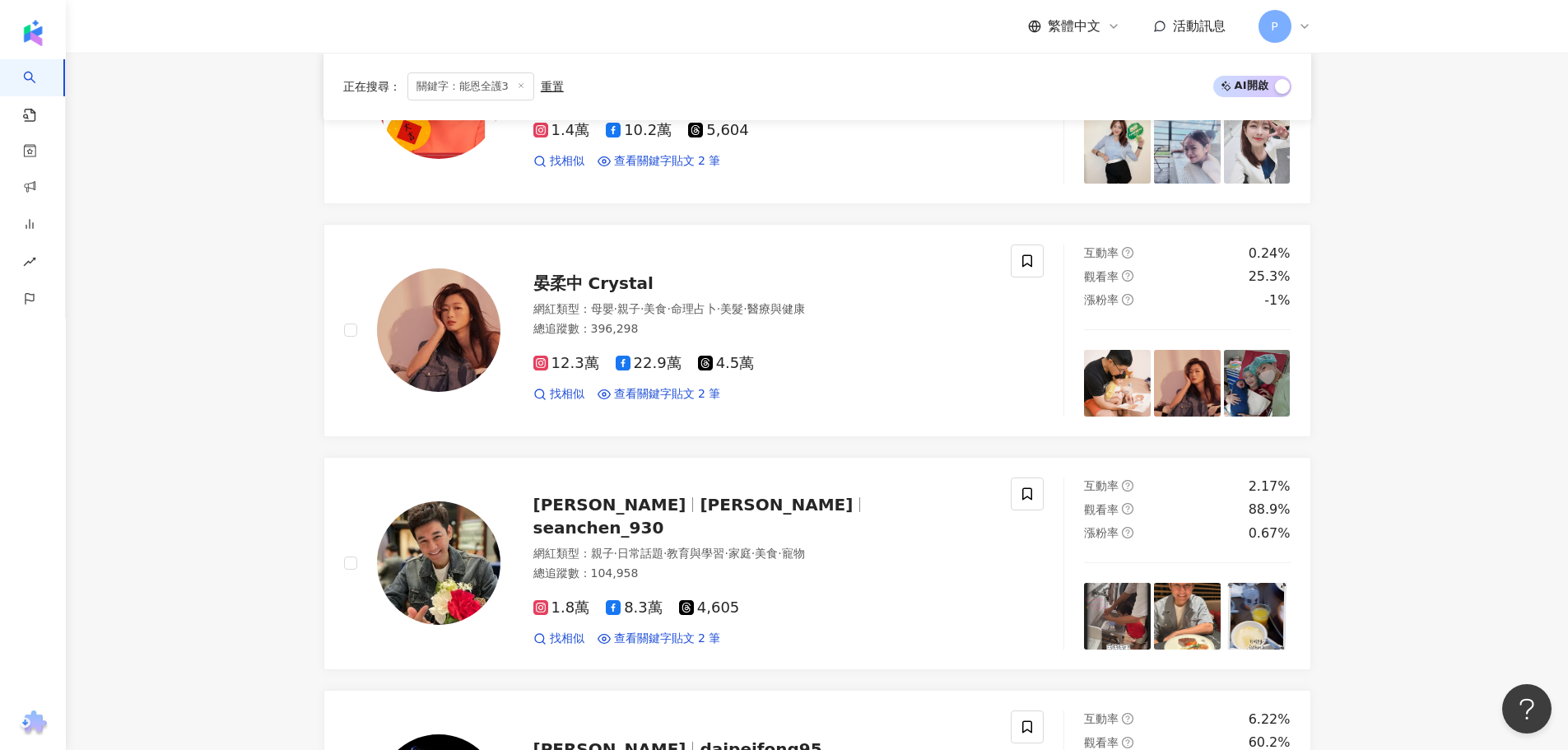
drag, startPoint x: 251, startPoint y: 513, endPoint x: 284, endPoint y: 524, distance: 34.8
click at [251, 513] on main "不分平台 ***** 台灣 搜尋 keyword 搜尋名稱、敘述、貼文含有關鍵字 “ 能恩全護3 ” 的網紅 您可能感興趣： 板橋裕民分店 果子的過夜尿布 蘇…" at bounding box center [817, 739] width 1502 height 4163
click at [685, 633] on span "查看關鍵字貼文 2 筆" at bounding box center [667, 638] width 107 height 17
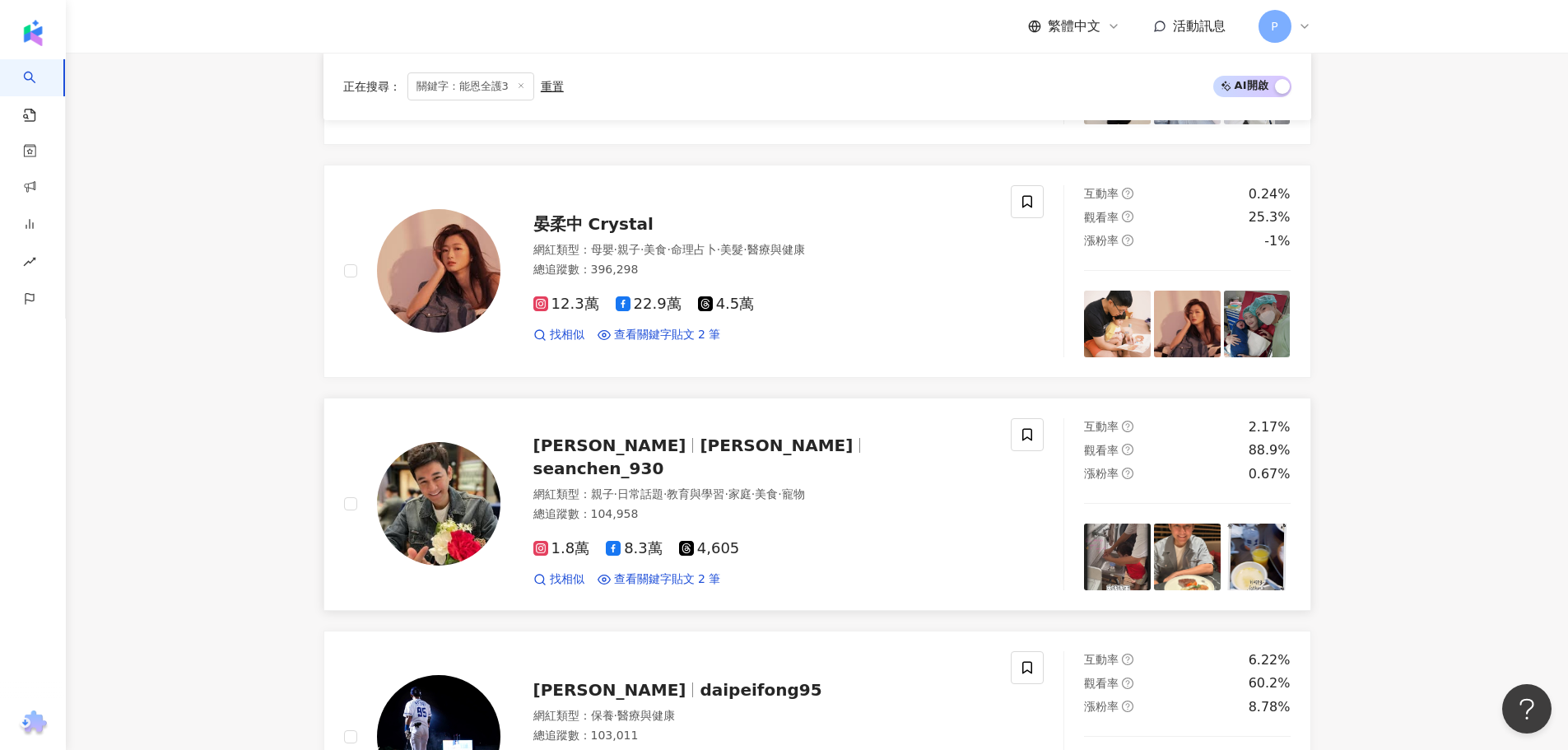
scroll to position [1641, 0]
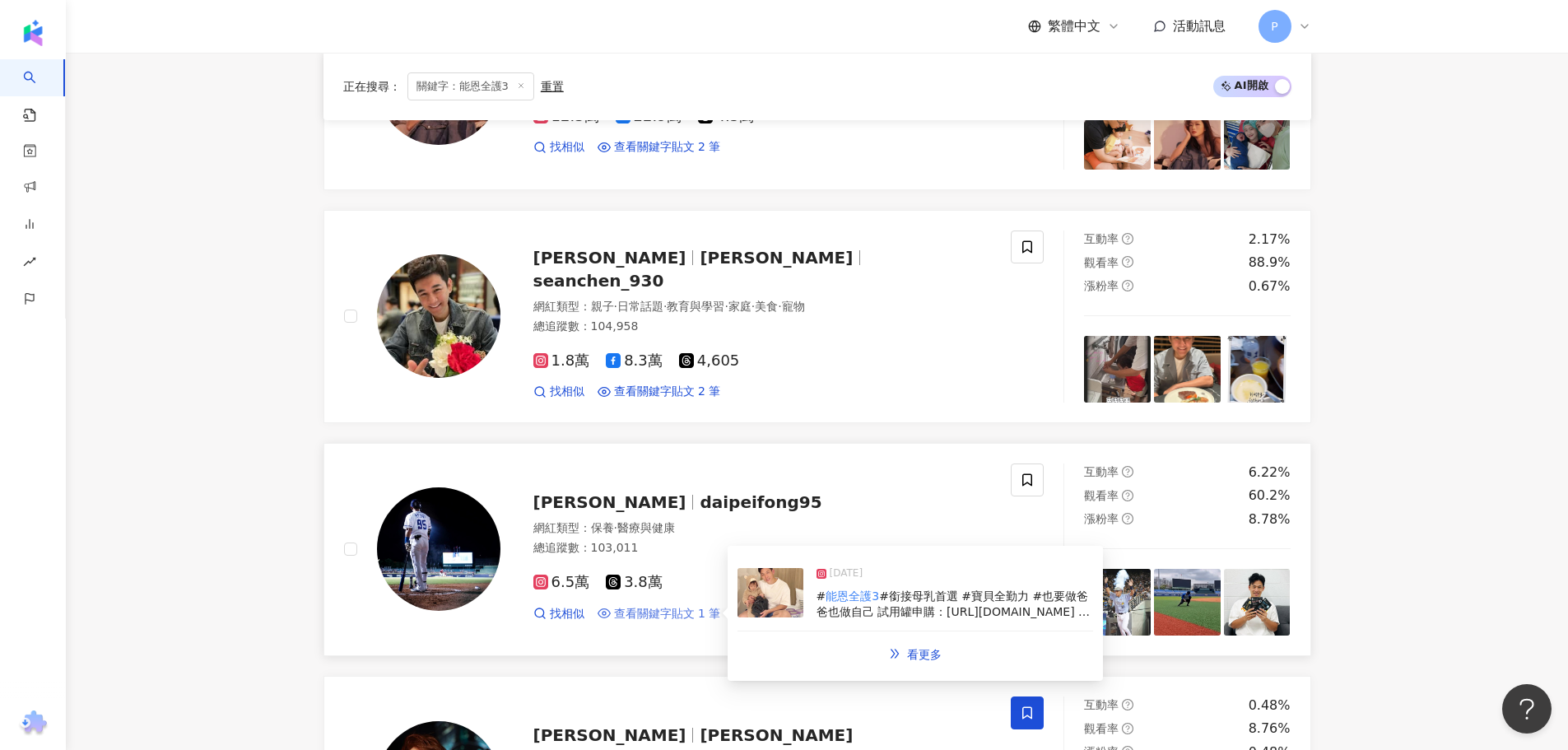
click at [698, 622] on span "查看關鍵字貼文 1 筆" at bounding box center [667, 614] width 107 height 17
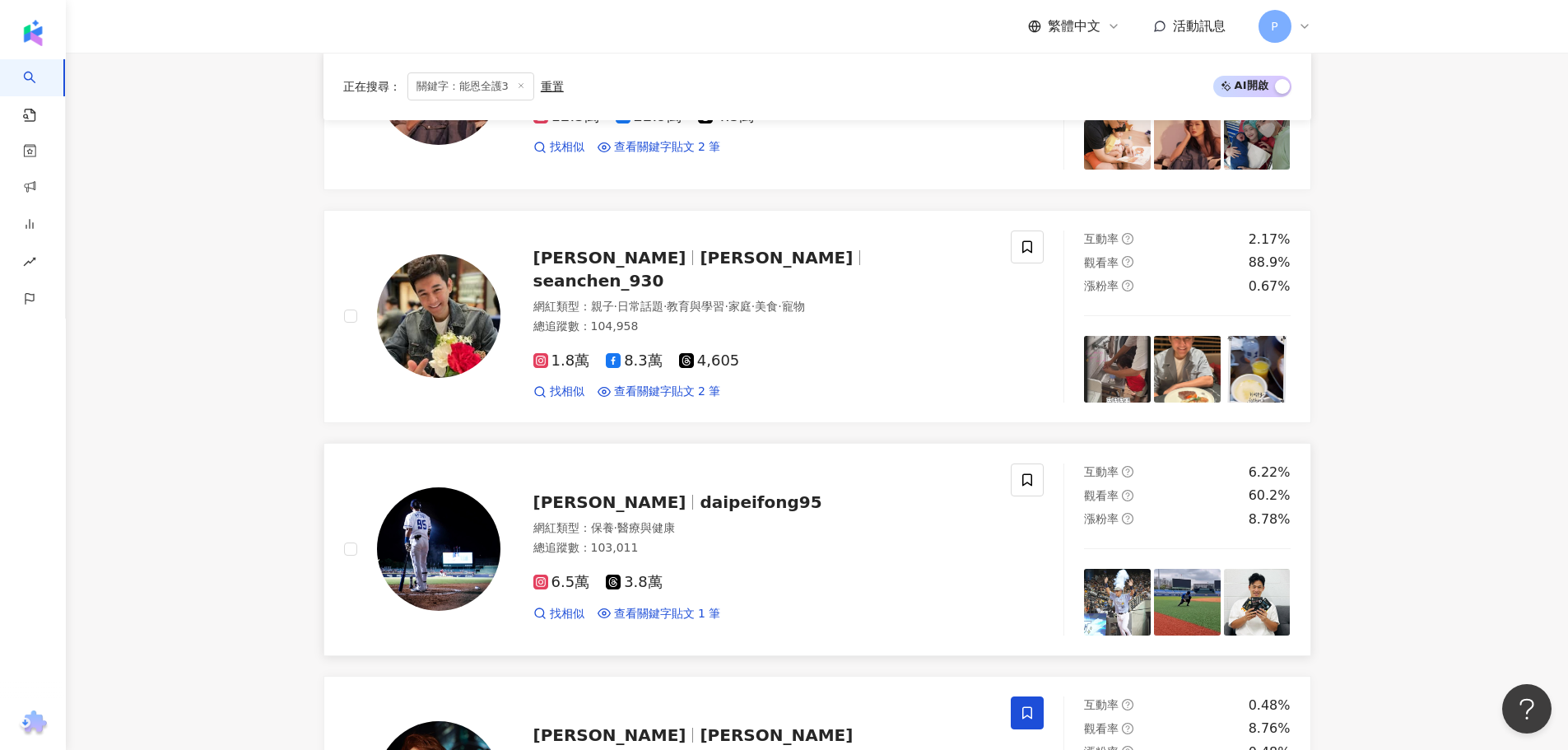
click at [558, 512] on span "戴培峰" at bounding box center [610, 502] width 153 height 20
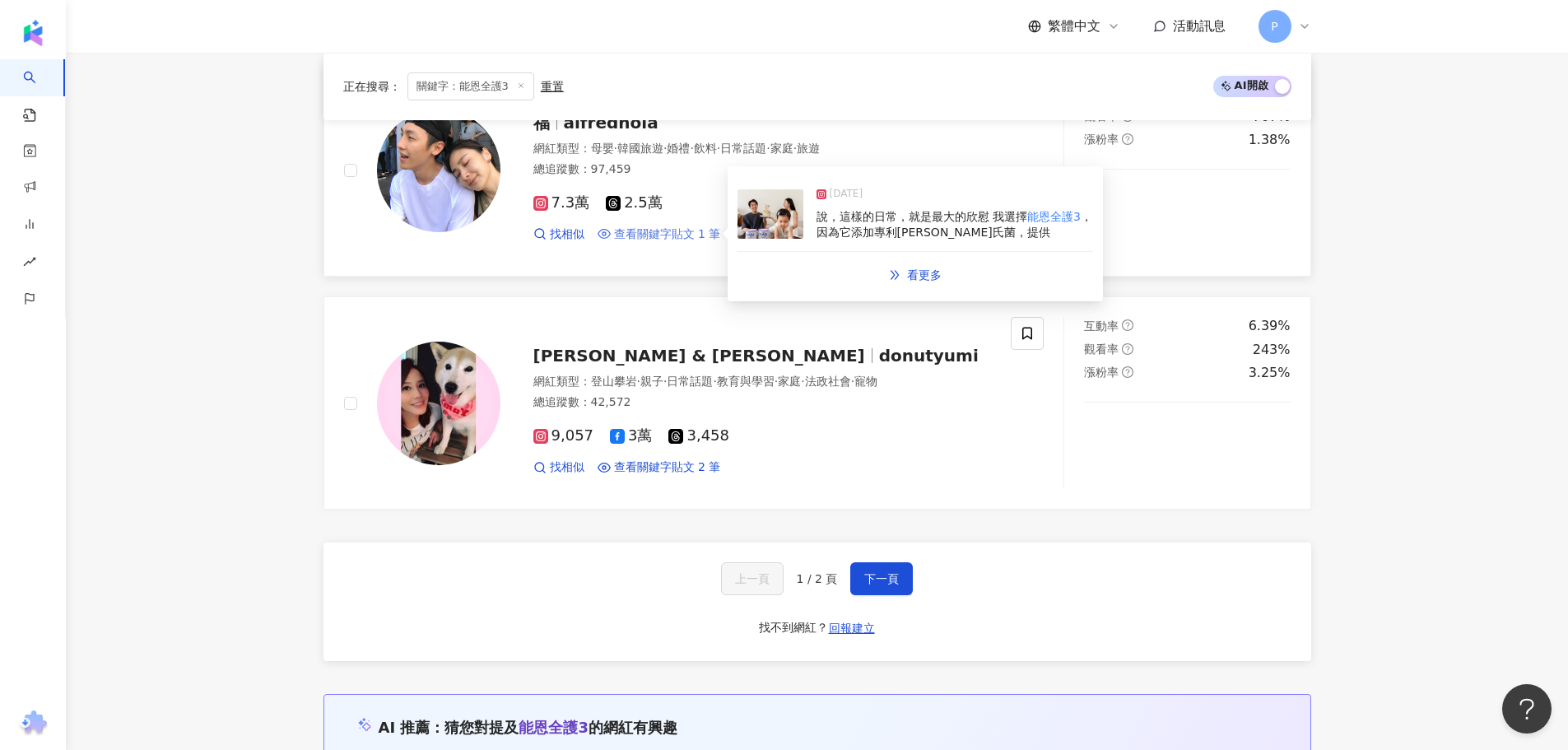
scroll to position [3041, 0]
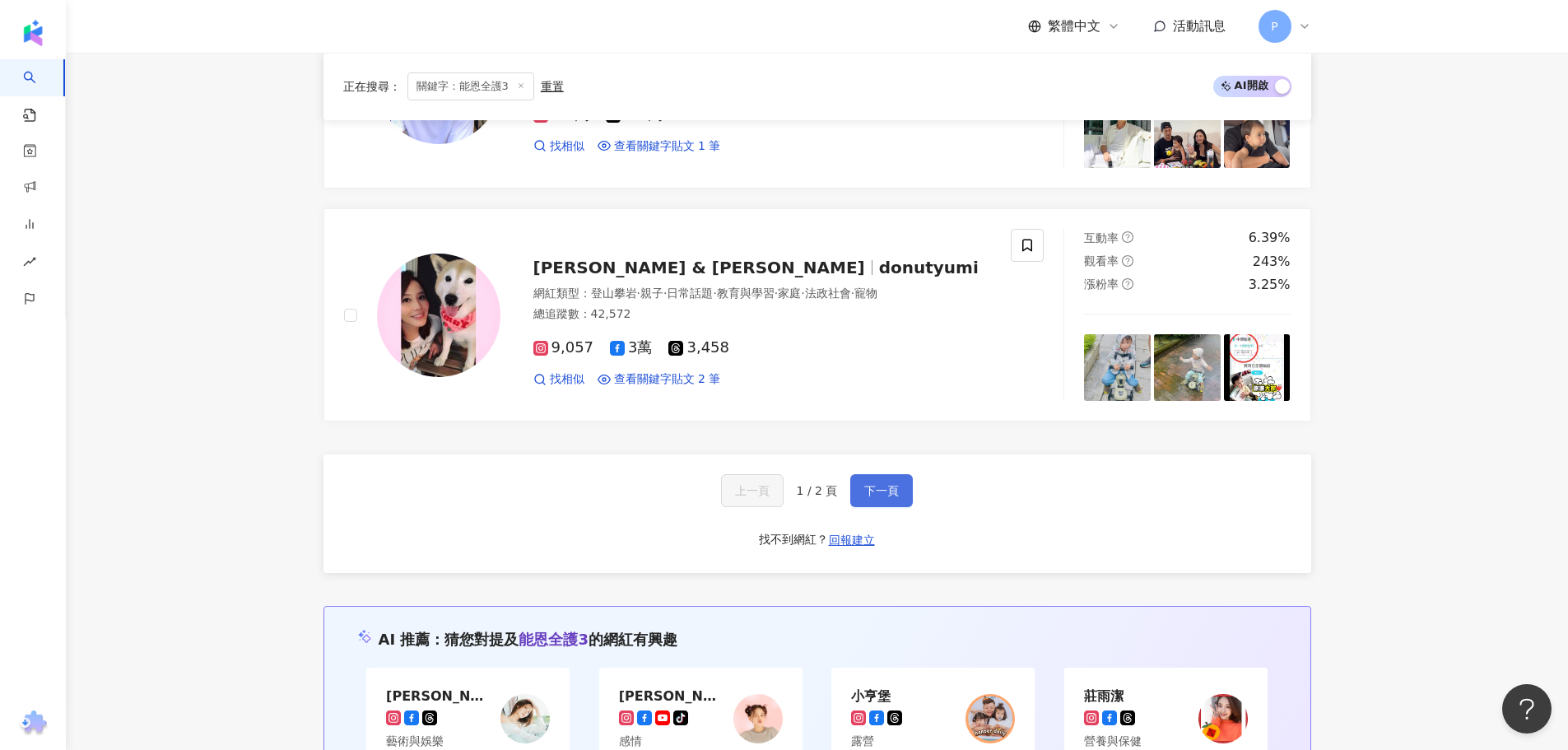
click at [880, 497] on span "下一頁" at bounding box center [882, 490] width 35 height 13
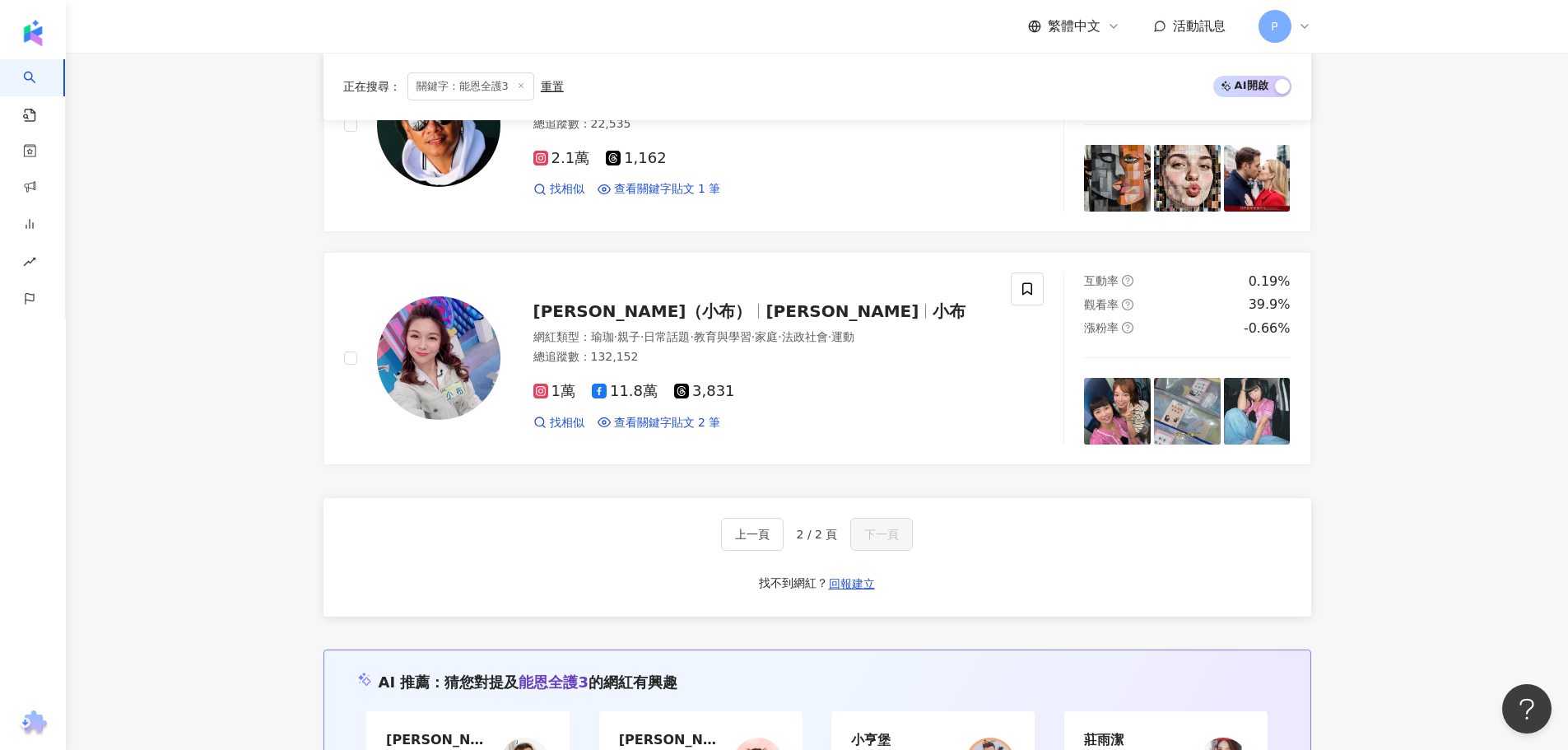
scroll to position [1794, 0]
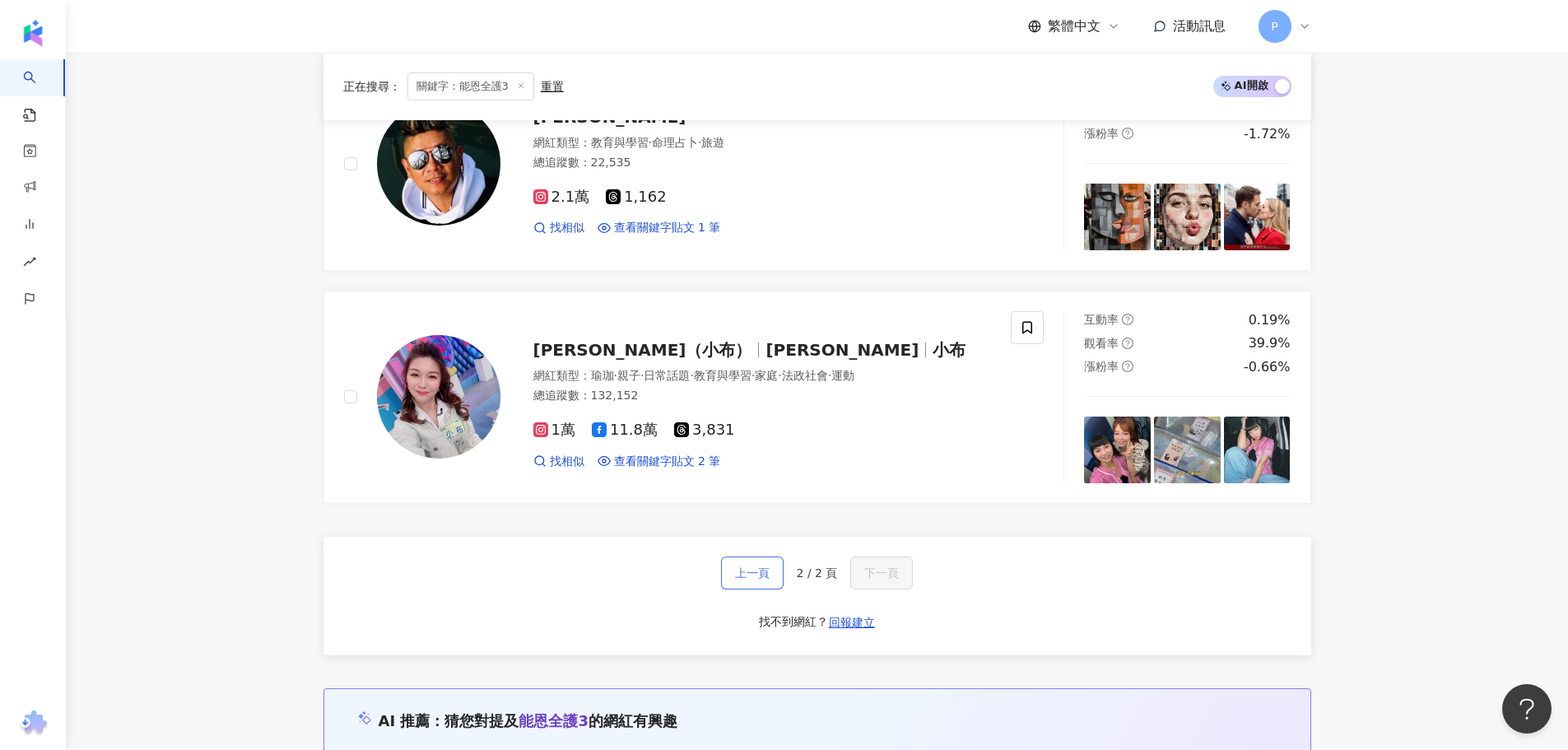
click at [763, 589] on button "上一頁" at bounding box center [753, 573] width 63 height 33
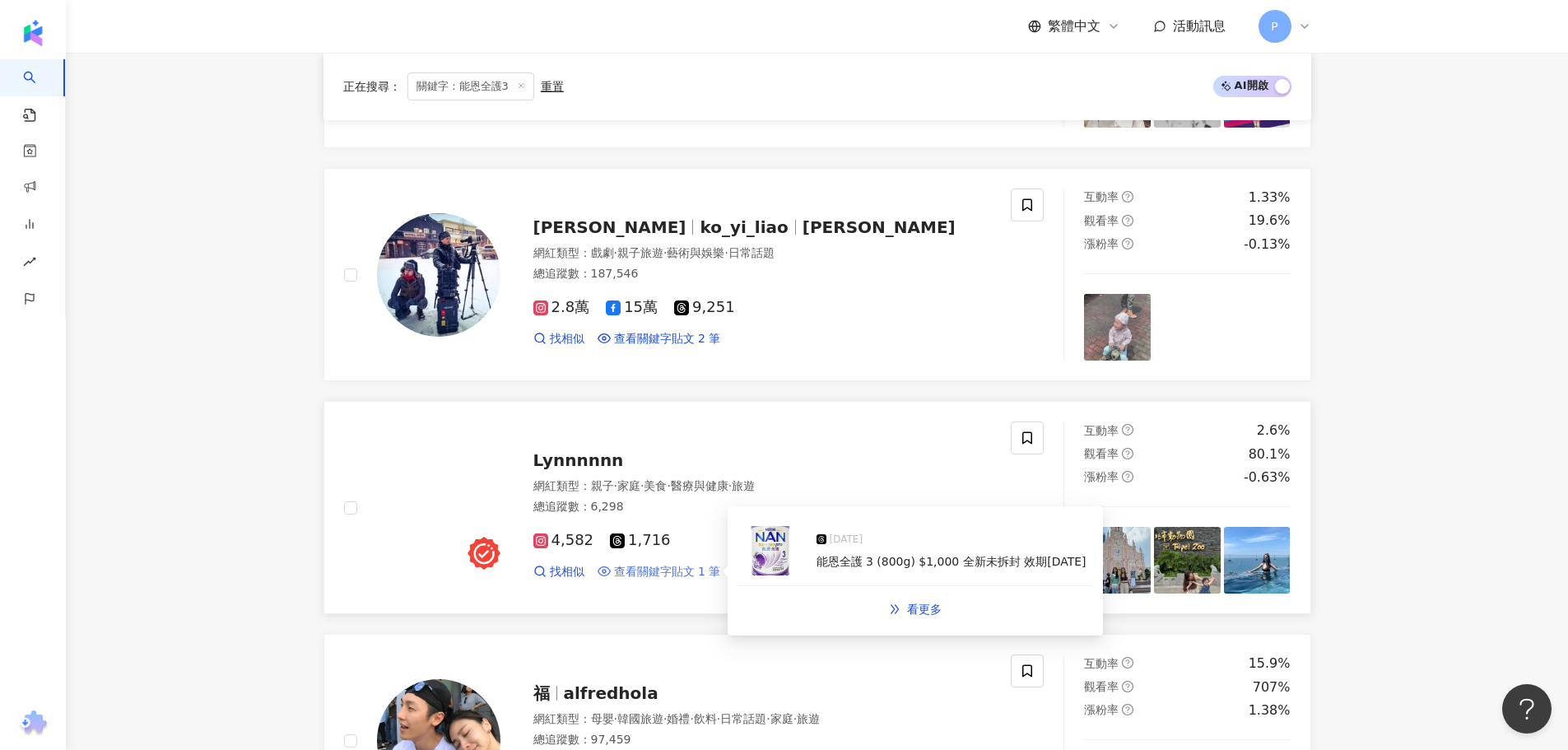
scroll to position [2300, 0]
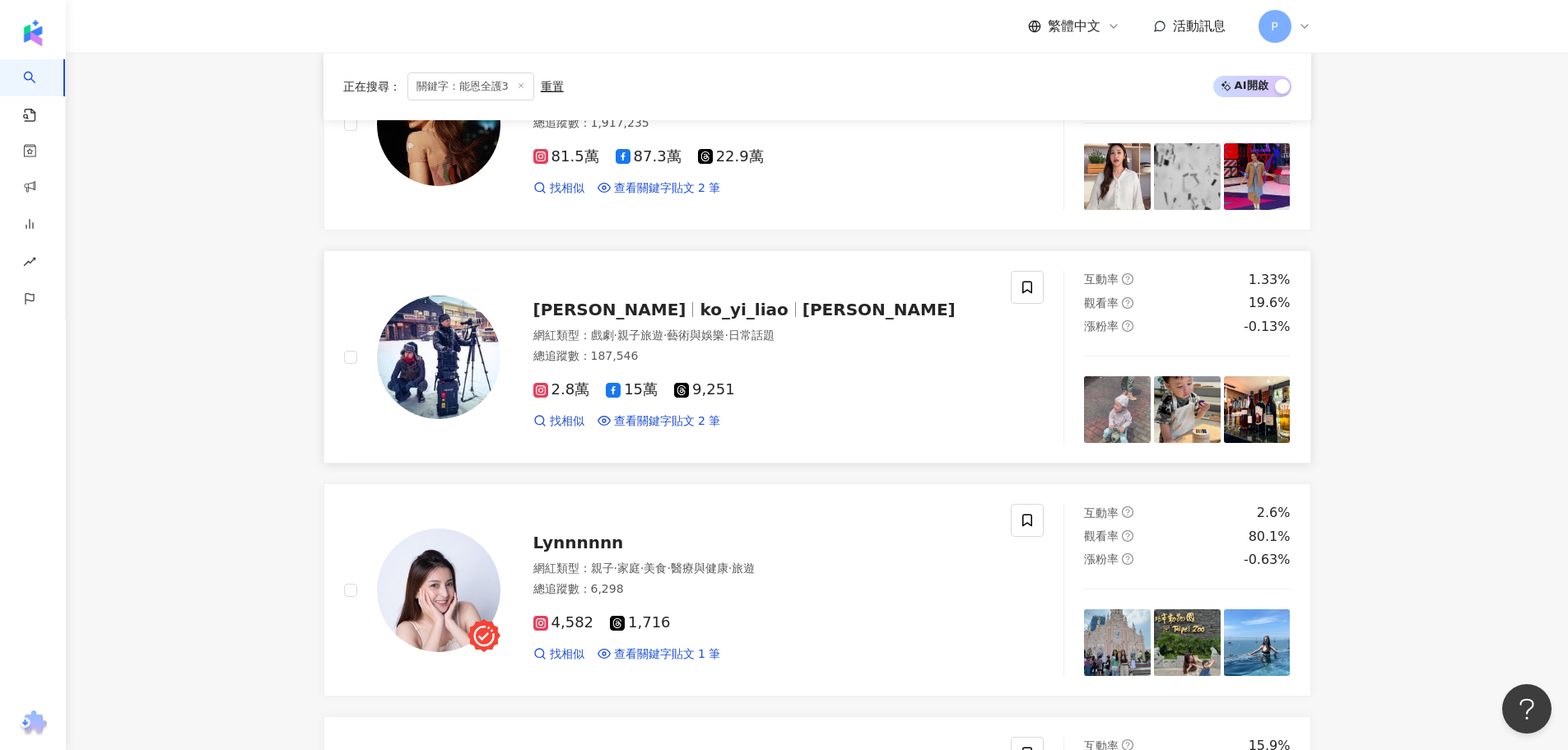
click at [584, 317] on span "廖科溢" at bounding box center [617, 309] width 167 height 20
click at [672, 429] on span "查看關鍵字貼文 2 筆" at bounding box center [667, 422] width 107 height 17
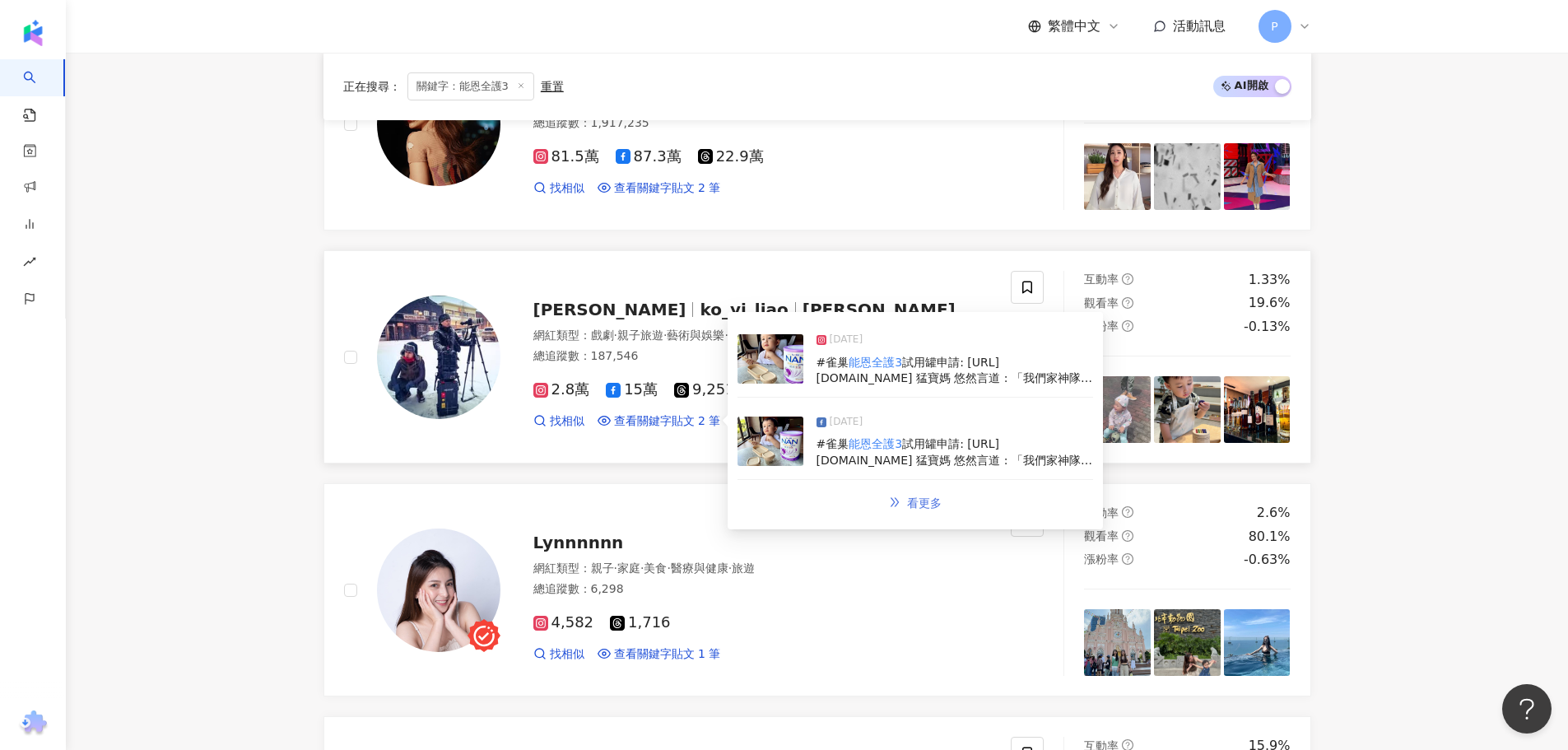
click at [917, 509] on span "看更多" at bounding box center [925, 503] width 35 height 13
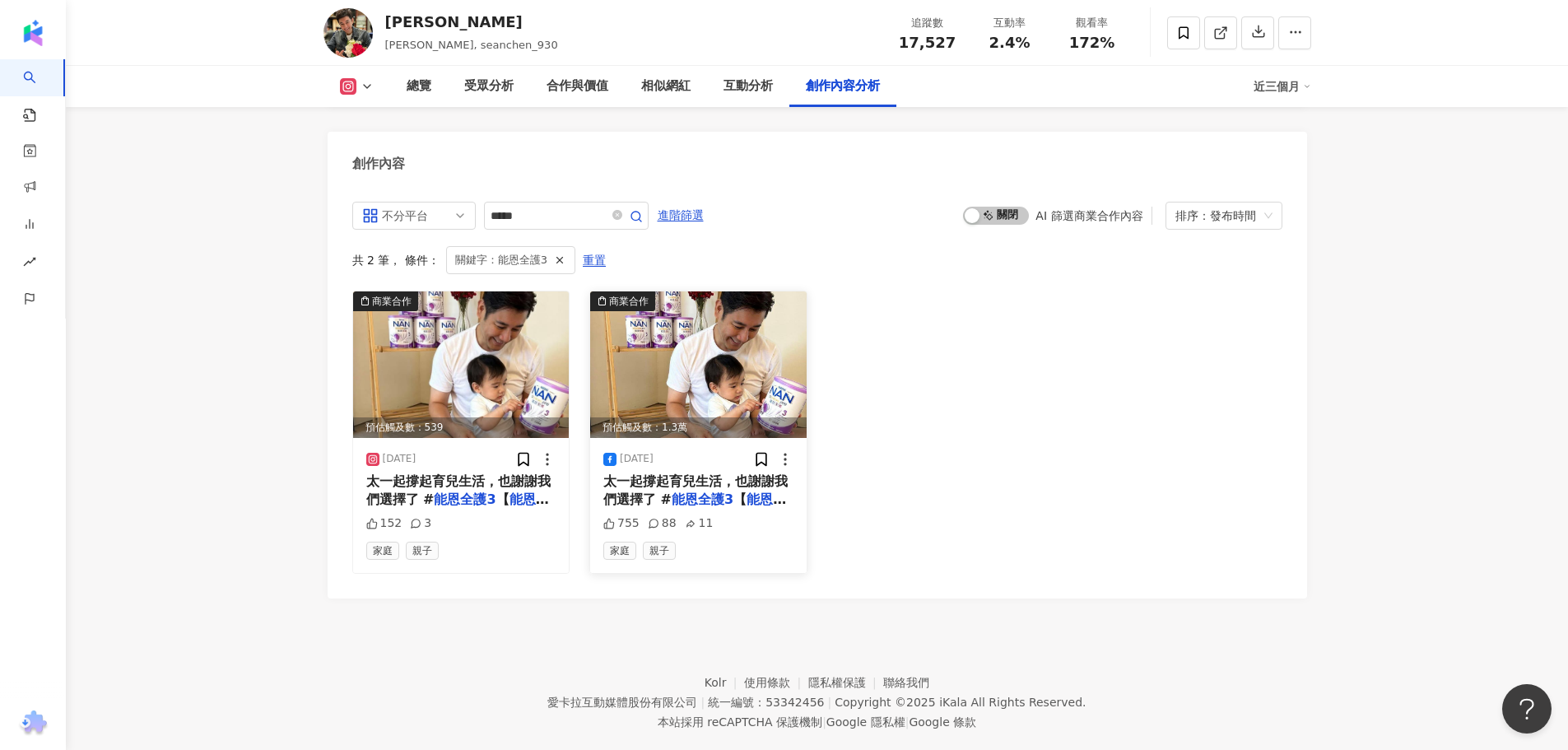
click at [672, 491] on mark "能恩全護3" at bounding box center [702, 499] width 62 height 16
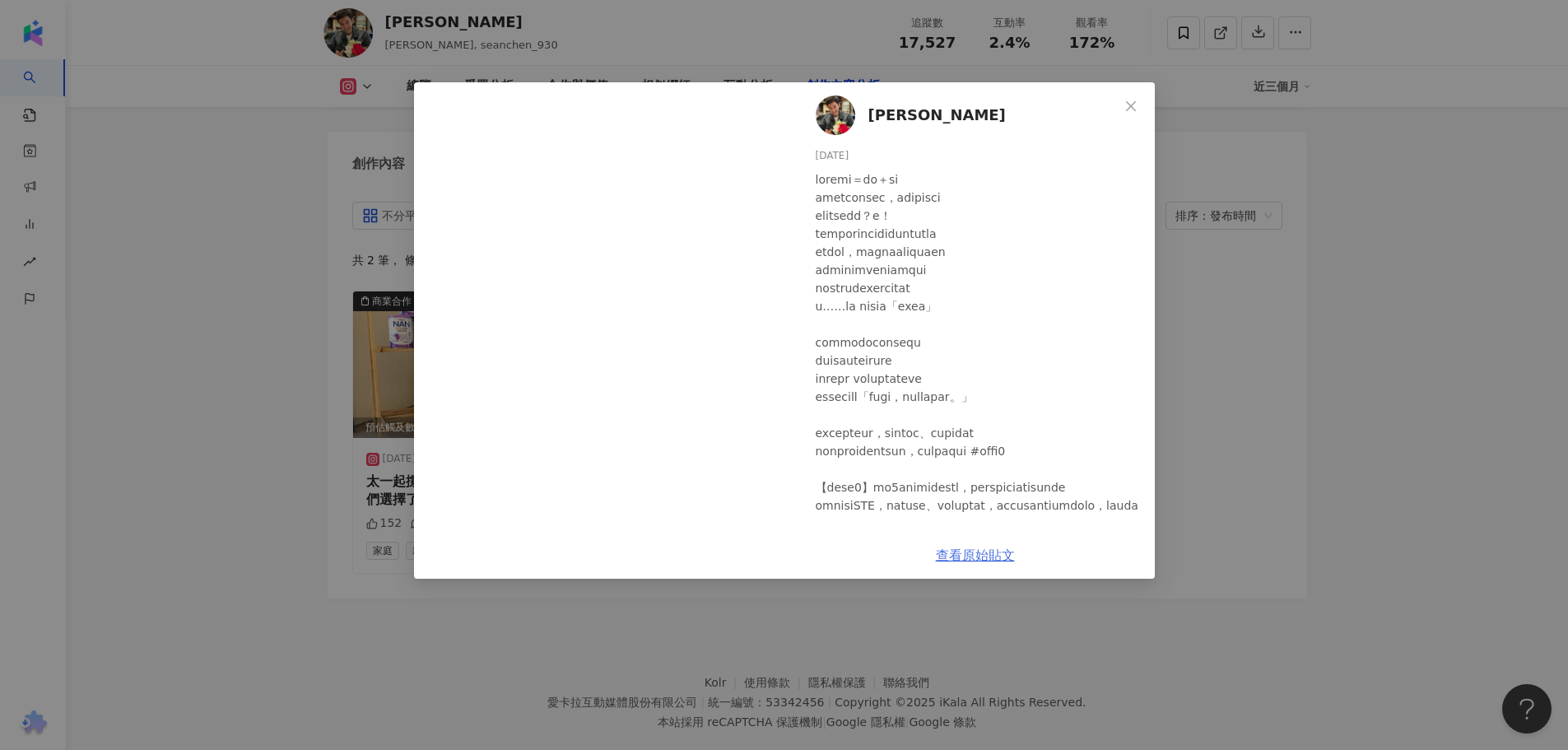
click at [943, 560] on link "查看原始貼文" at bounding box center [975, 555] width 79 height 16
click at [976, 557] on link "查看原始貼文" at bounding box center [975, 555] width 79 height 16
click at [270, 560] on div "[PERSON_NAME][DATE] 755 88 11 查看原始貼文" at bounding box center [784, 375] width 1568 height 750
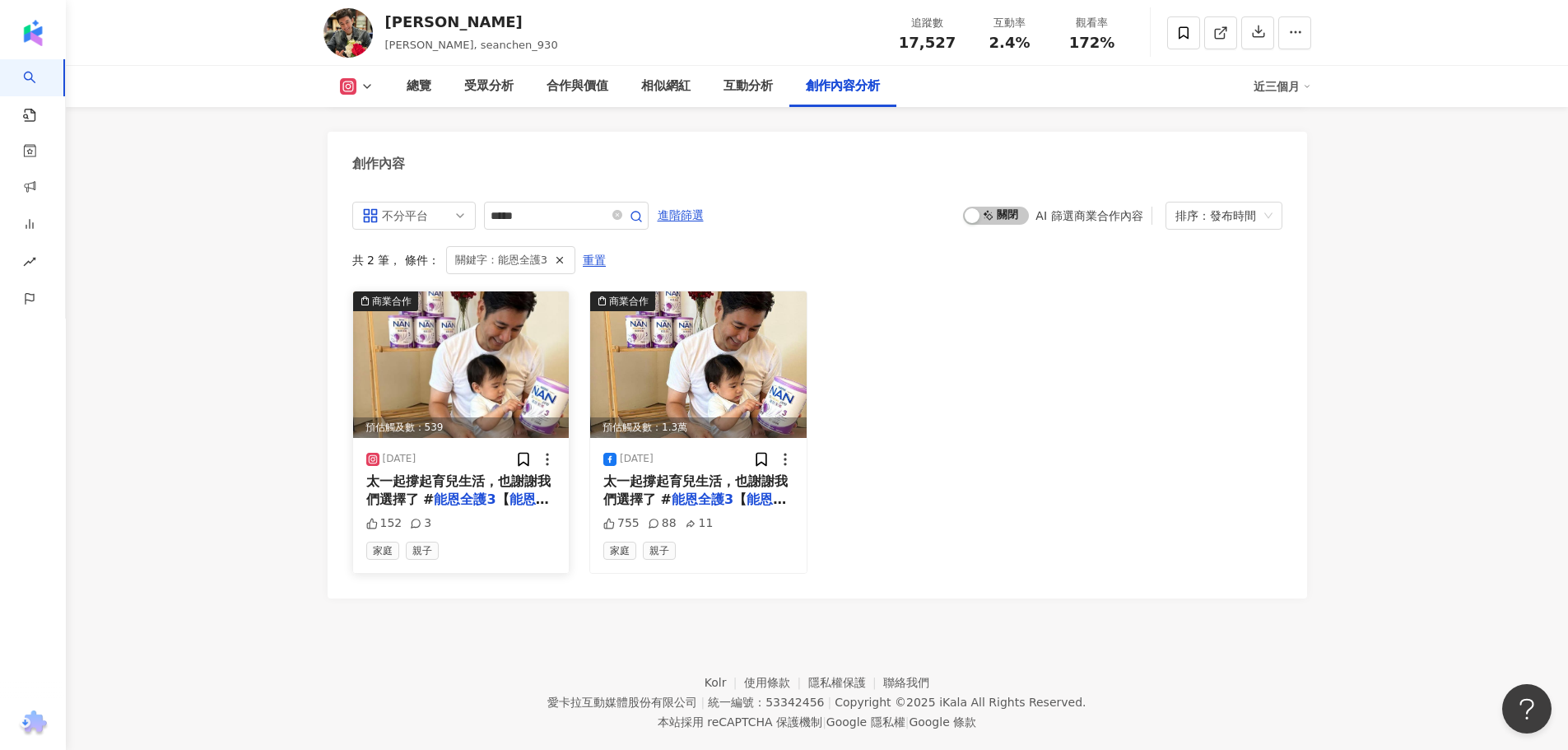
click at [438, 491] on mark "能恩全護3" at bounding box center [464, 499] width 62 height 16
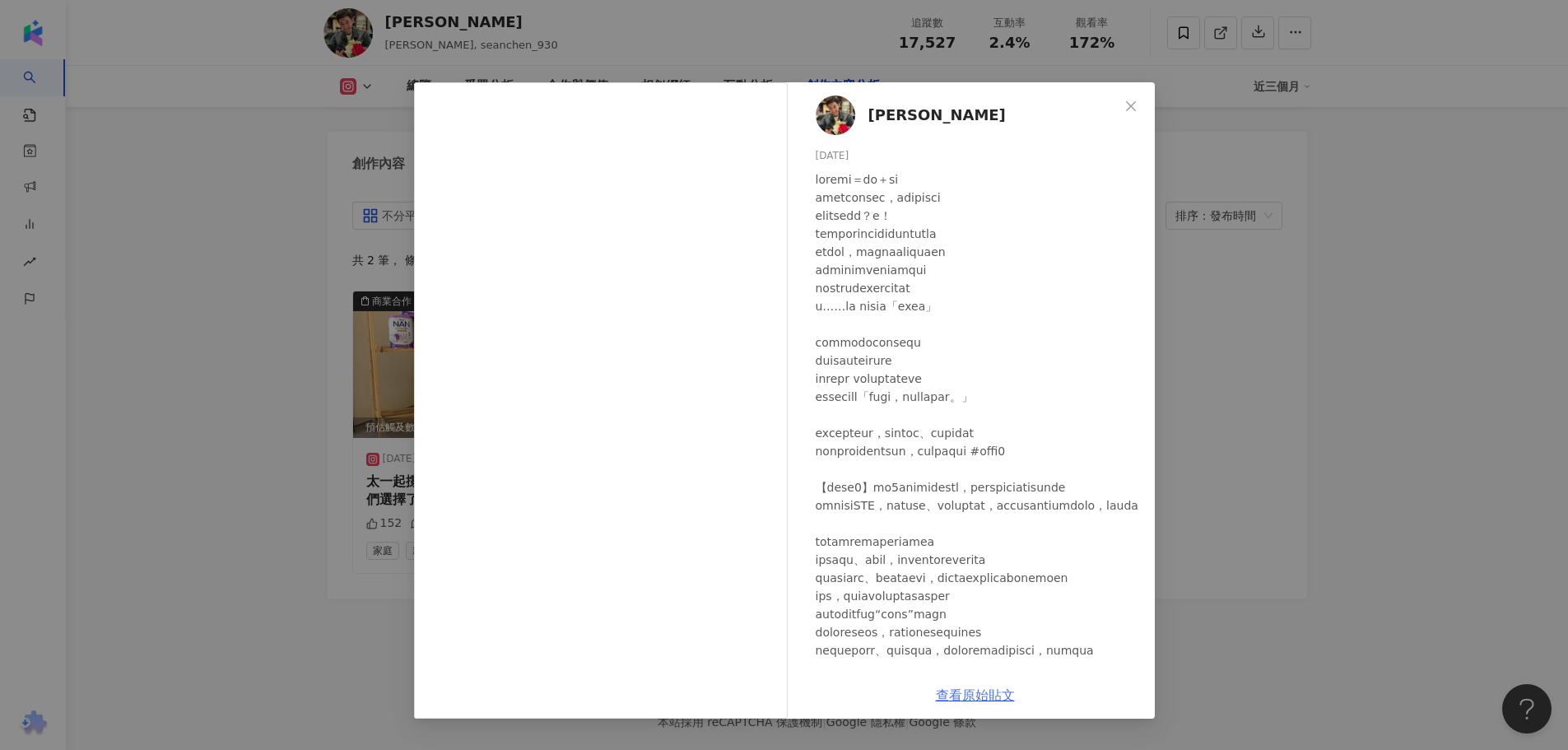
click at [960, 690] on link "查看原始貼文" at bounding box center [975, 695] width 79 height 16
click at [180, 329] on div "陳熙鋒 2025/8/1 152 3 查看原始貼文" at bounding box center [784, 375] width 1568 height 750
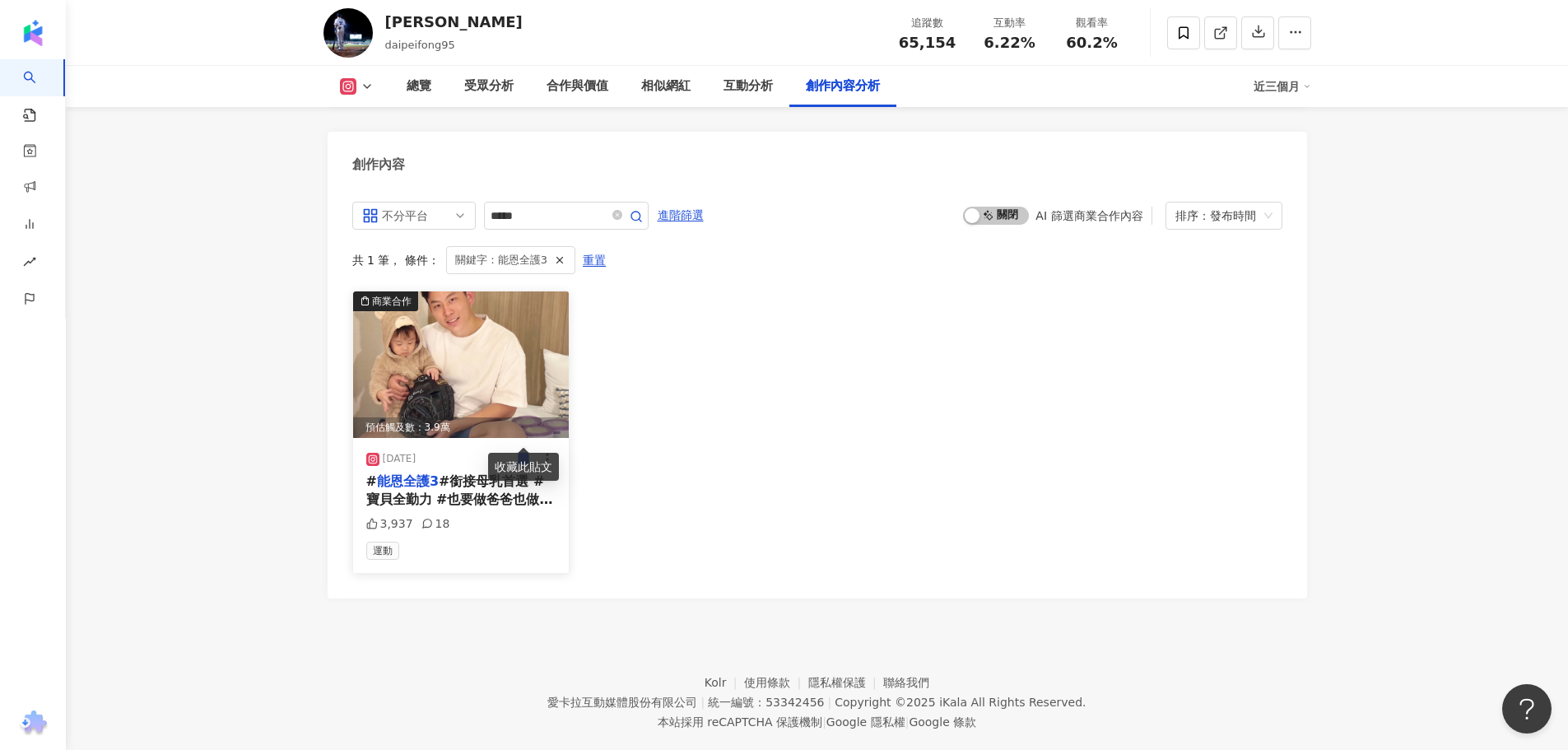
click at [452, 480] on span "#銜接母乳首選 #寶貝全勤力 #也要做爸爸也做自己 試用罐申購：[URL][DOMAIN_NAME] 身為棒球選手，在球場上我學會了如何成為團隊的堅實後盾，這…" at bounding box center [461, 619] width 189 height 292
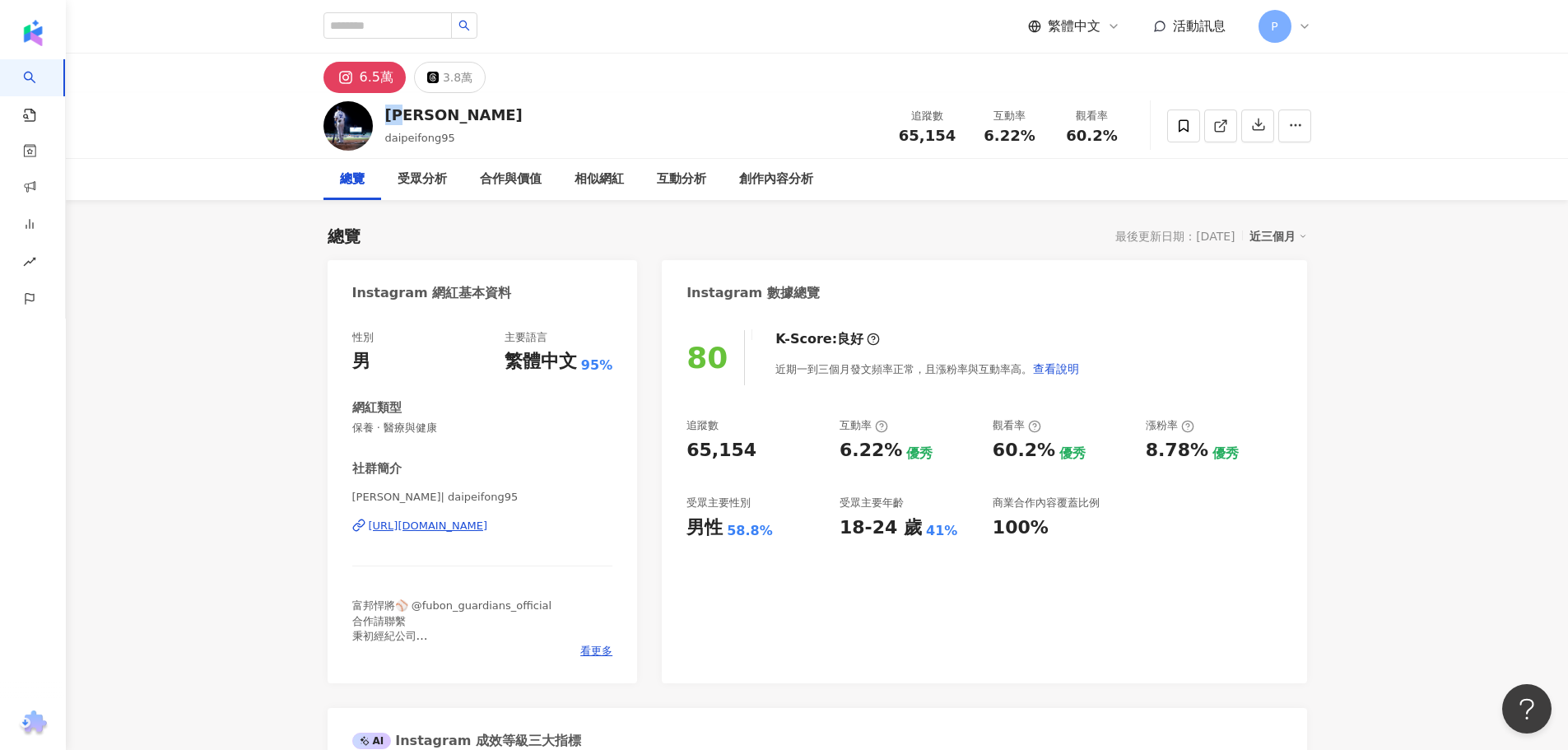
click at [392, 118] on div "[PERSON_NAME]" at bounding box center [454, 114] width 137 height 21
drag, startPoint x: 415, startPoint y: 135, endPoint x: 610, endPoint y: 168, distance: 197.8
click at [389, 136] on div "戴培峰 daipeifong95 追蹤數 65,154 互動率 6.22% 觀看率 60.2%" at bounding box center [817, 125] width 1054 height 65
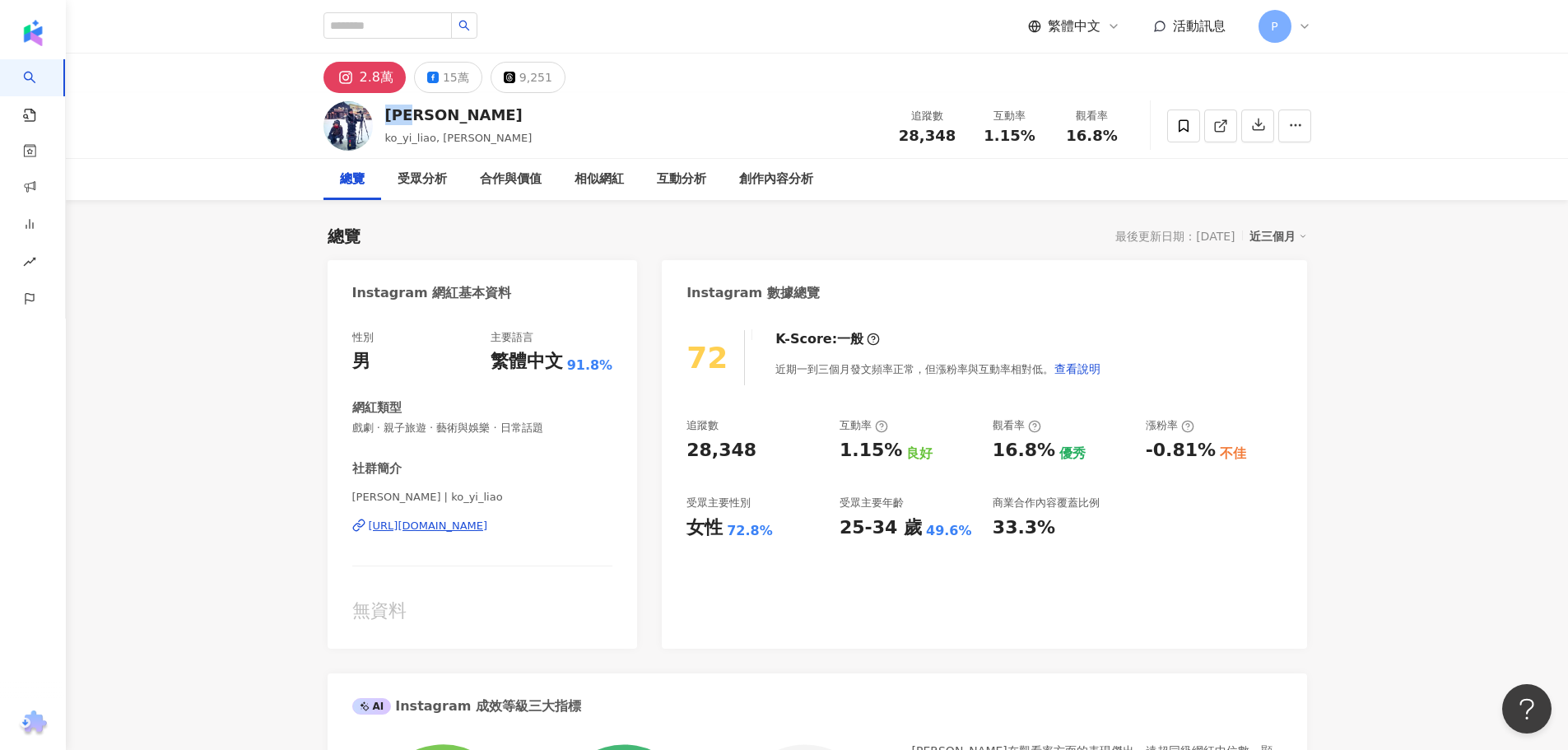
drag, startPoint x: 439, startPoint y: 116, endPoint x: 389, endPoint y: 116, distance: 50.0
click at [389, 116] on div "[PERSON_NAME]" at bounding box center [459, 114] width 147 height 21
copy div "[PERSON_NAME]"
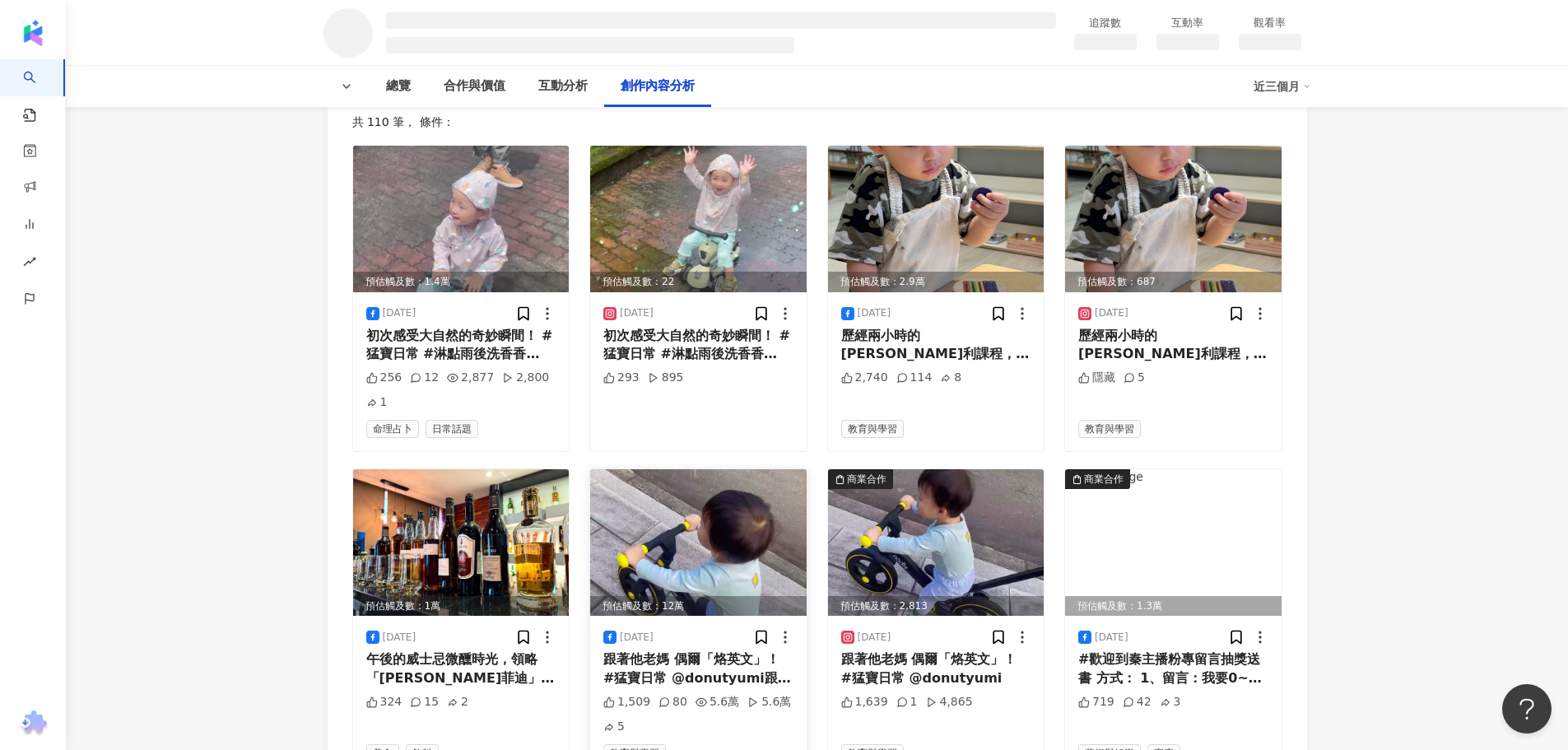
scroll to position [1893, 0]
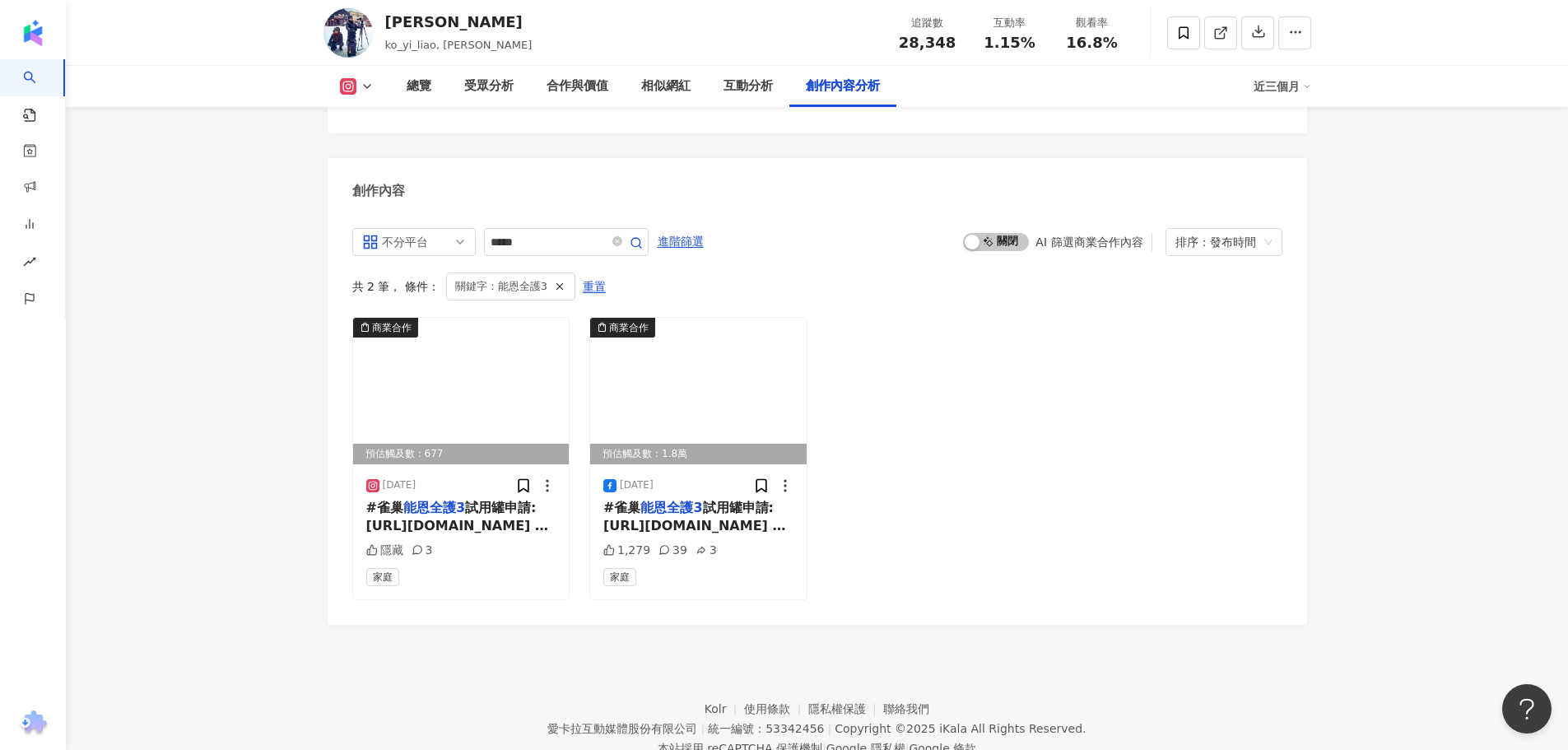
scroll to position [5029, 0]
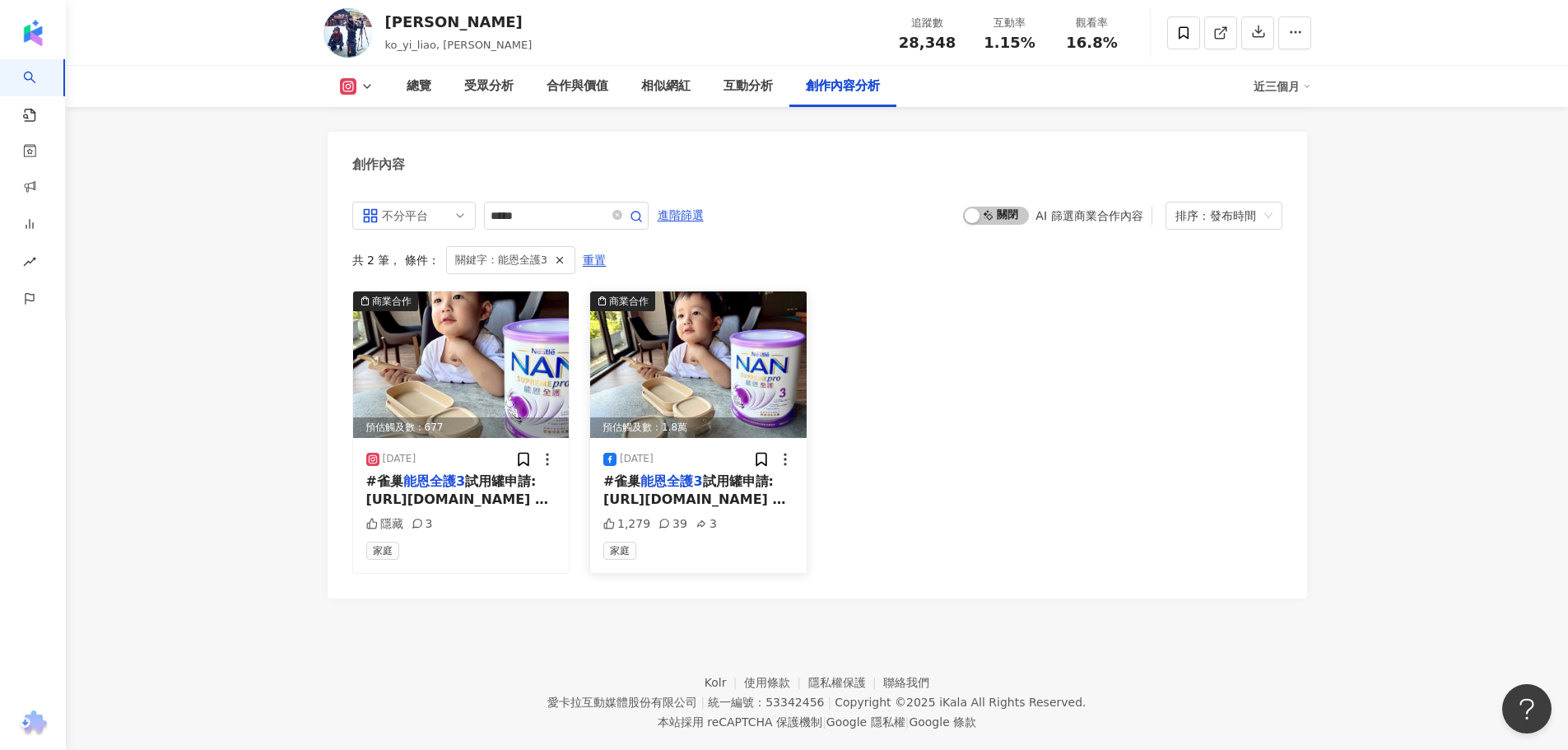
click at [671, 473] on span "試用罐申請: [URL][DOMAIN_NAME] 猛寶媽 悠然言道 : 「我們家神隊友爸爸，是泡奶的箇中高手，掌控水溫精準，宛若人體溫度計等級~」 猛寶爸嘴…" at bounding box center [697, 683] width 189 height 421
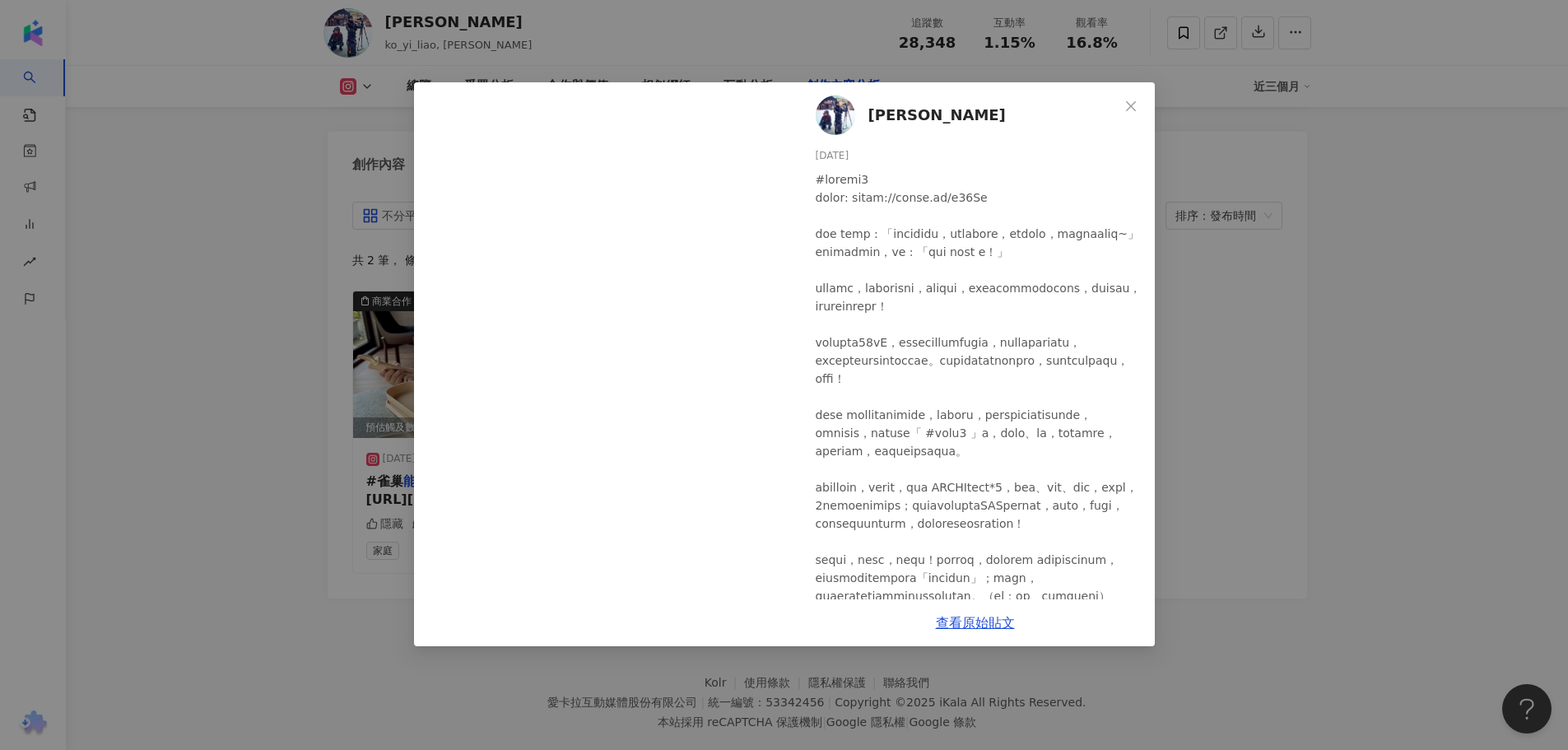
click at [982, 349] on div at bounding box center [978, 623] width 326 height 905
click at [967, 615] on link "查看原始貼文" at bounding box center [975, 622] width 79 height 16
drag, startPoint x: 318, startPoint y: 222, endPoint x: 326, endPoint y: 234, distance: 14.4
click at [320, 222] on div "廖科溢 2025/7/30 1,279 39 3 查看原始貼文" at bounding box center [784, 375] width 1568 height 750
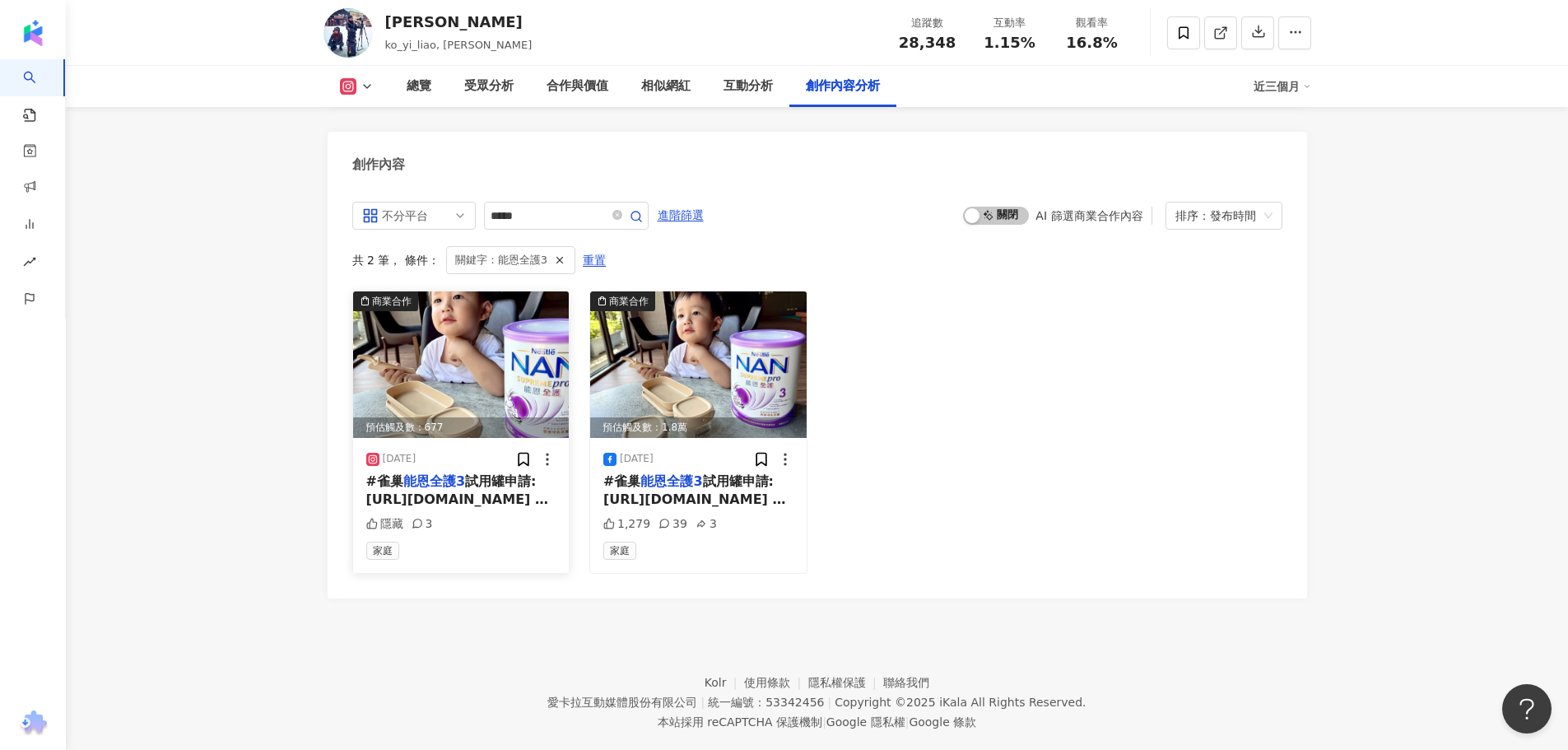
click at [426, 418] on div "預估觸及數：677" at bounding box center [461, 428] width 217 height 21
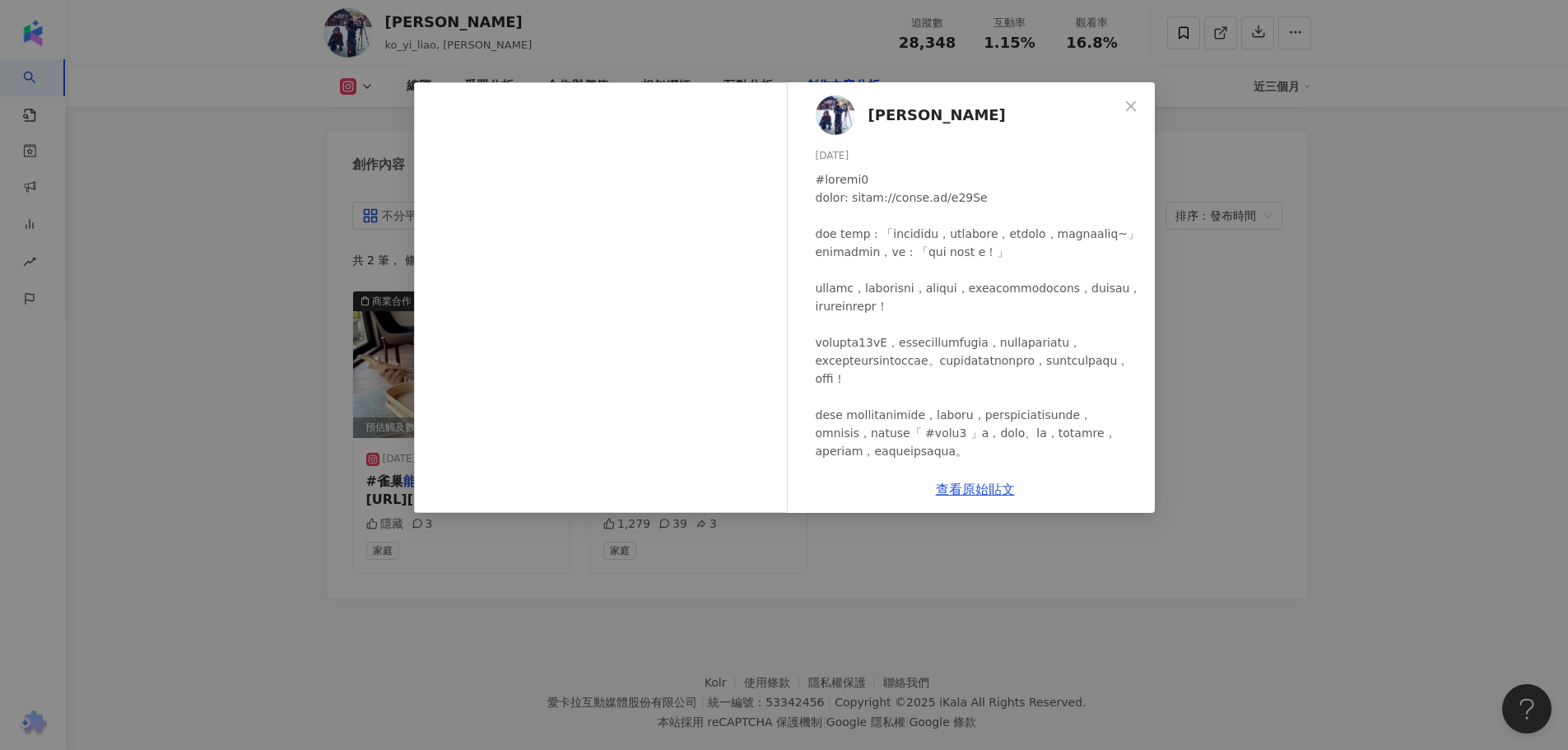
click at [270, 337] on div "廖科溢 2025/7/30 隱藏 3 查看原始貼文" at bounding box center [784, 375] width 1568 height 750
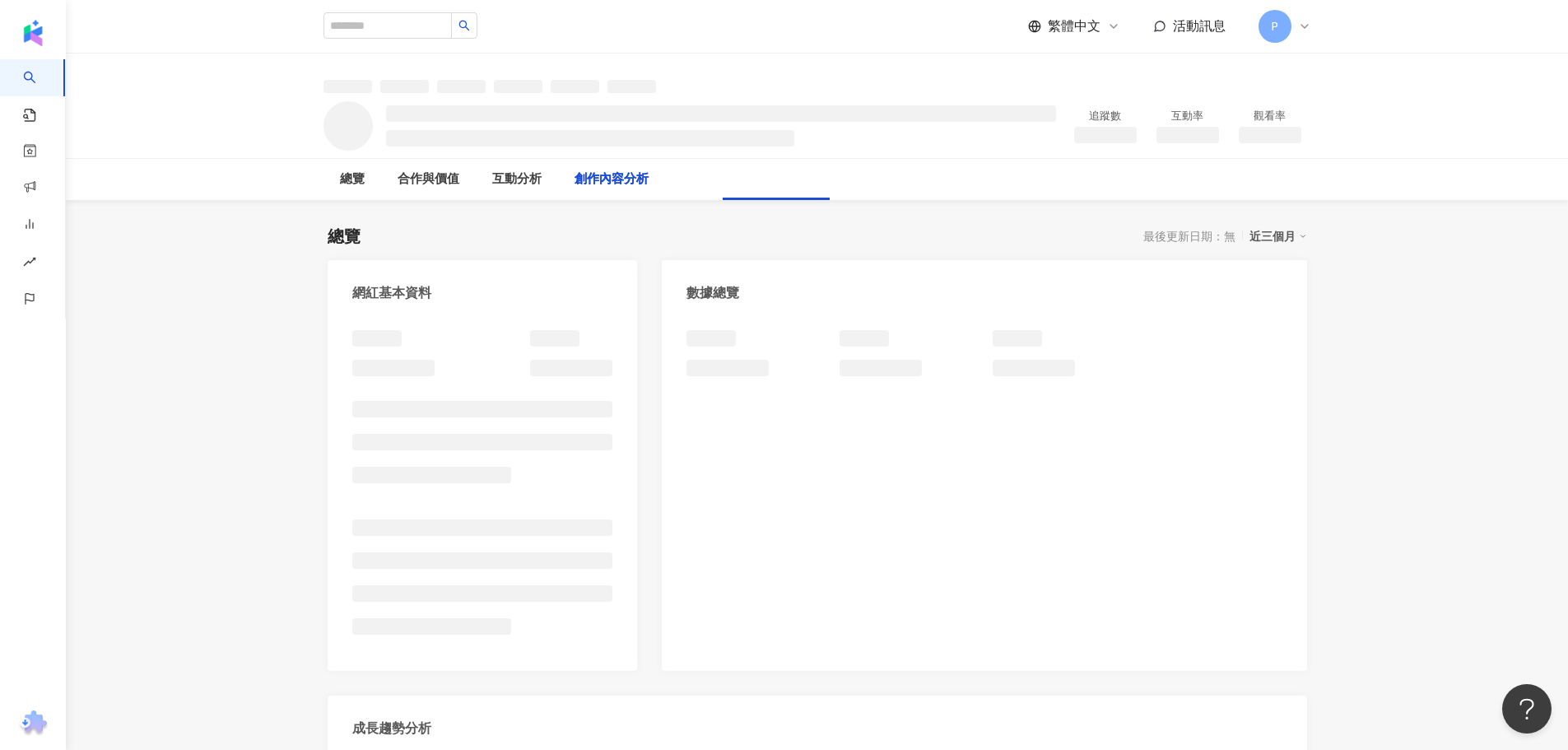
scroll to position [1806, 0]
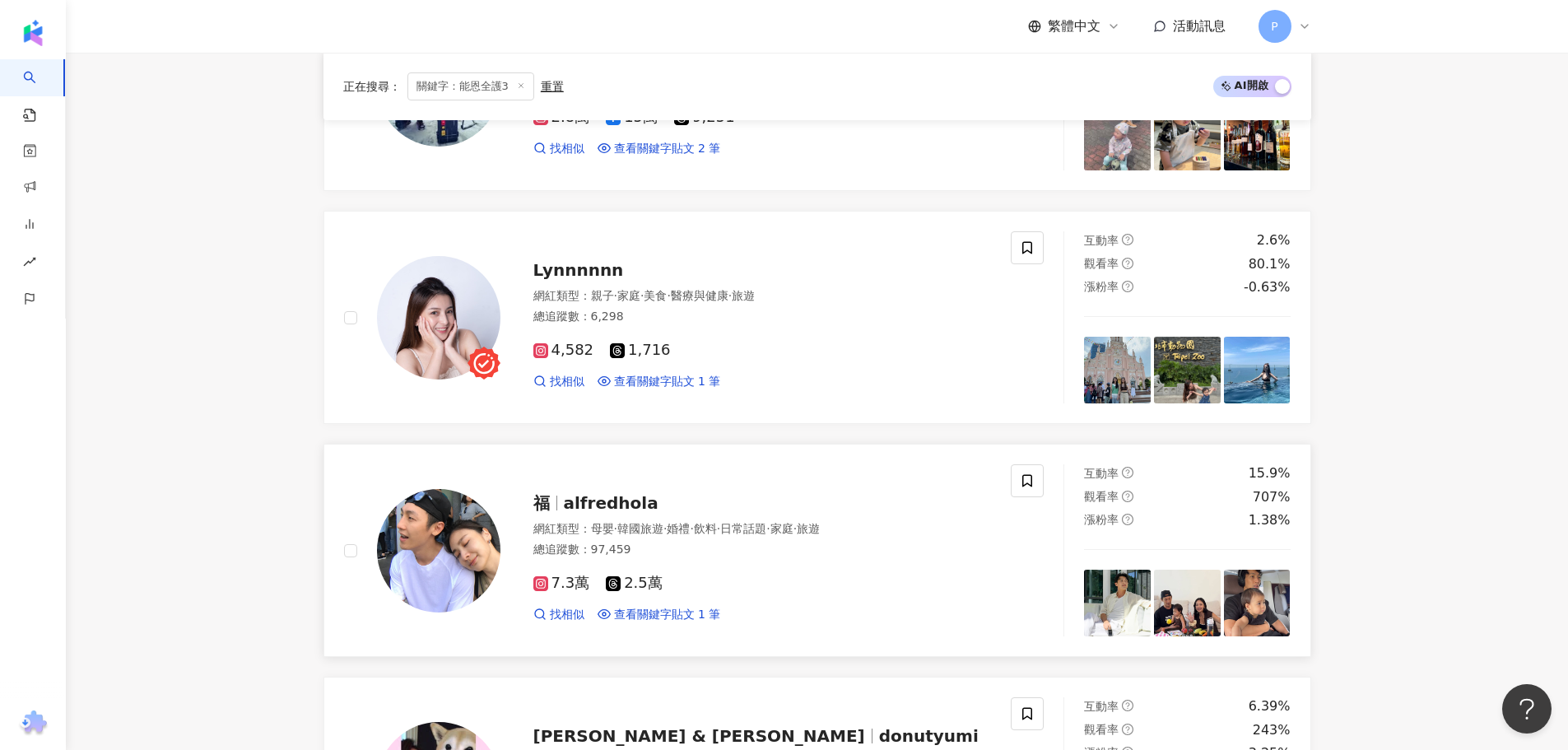
scroll to position [2711, 0]
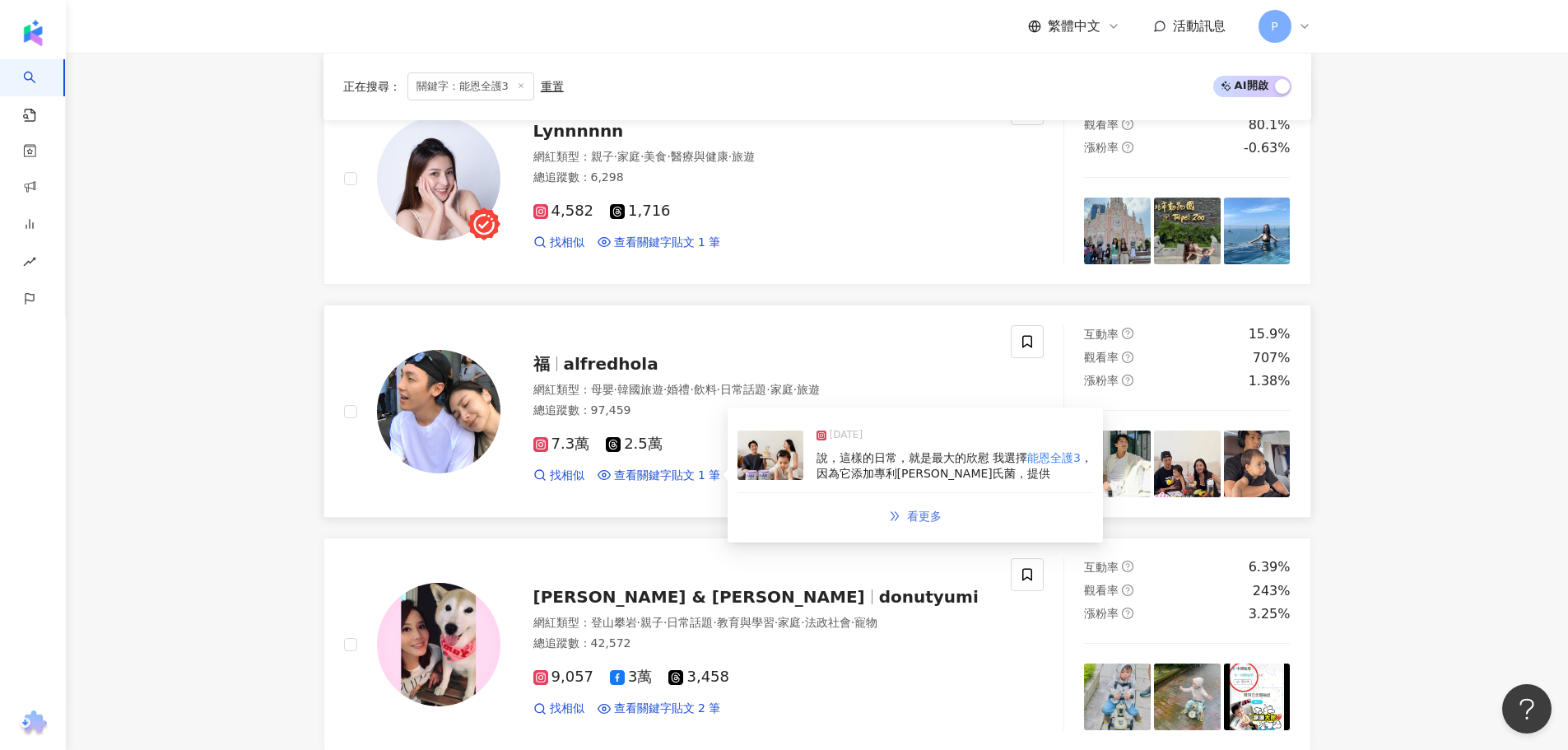
click at [927, 523] on span "看更多" at bounding box center [925, 516] width 35 height 13
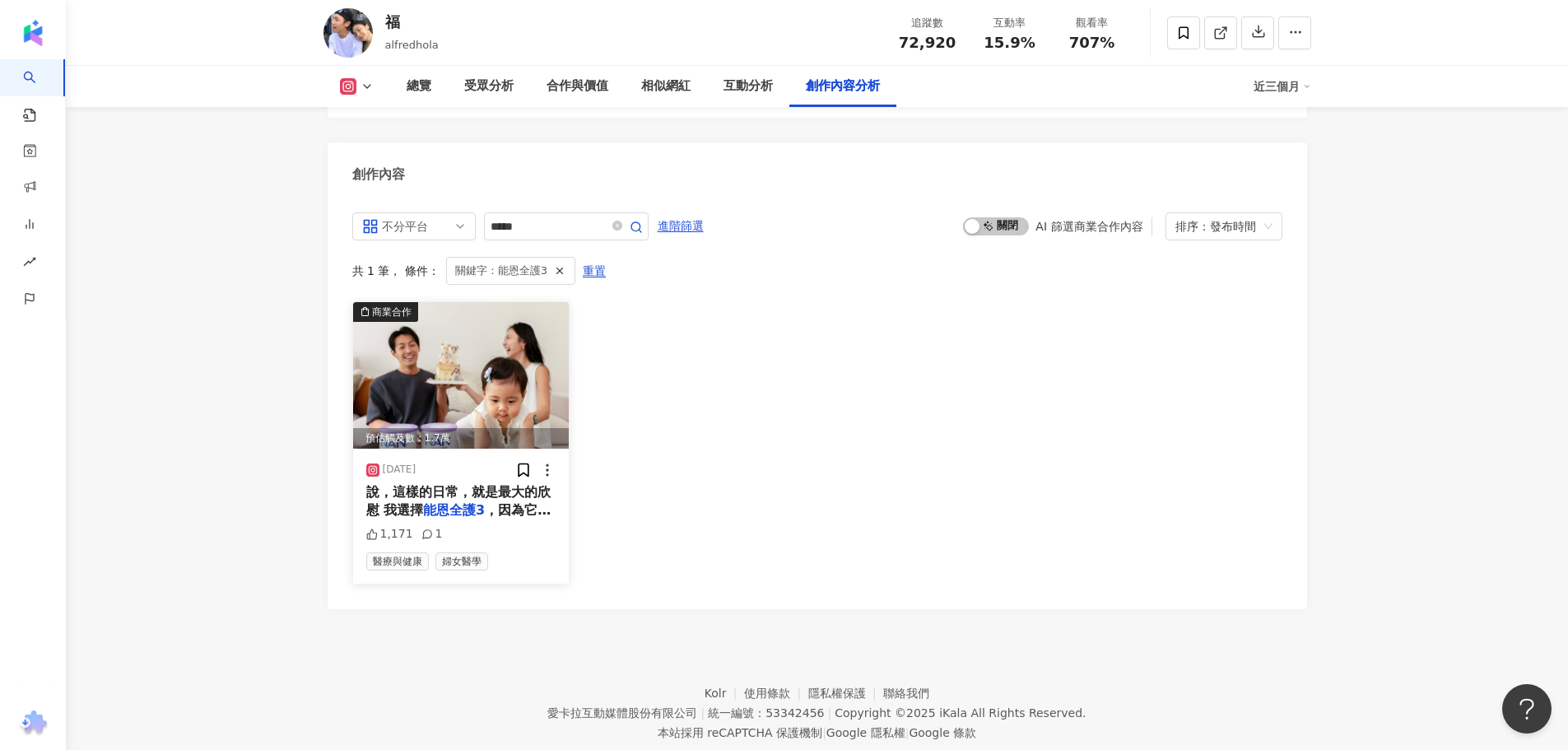
click at [428, 502] on mark "能恩全護3" at bounding box center [453, 509] width 62 height 16
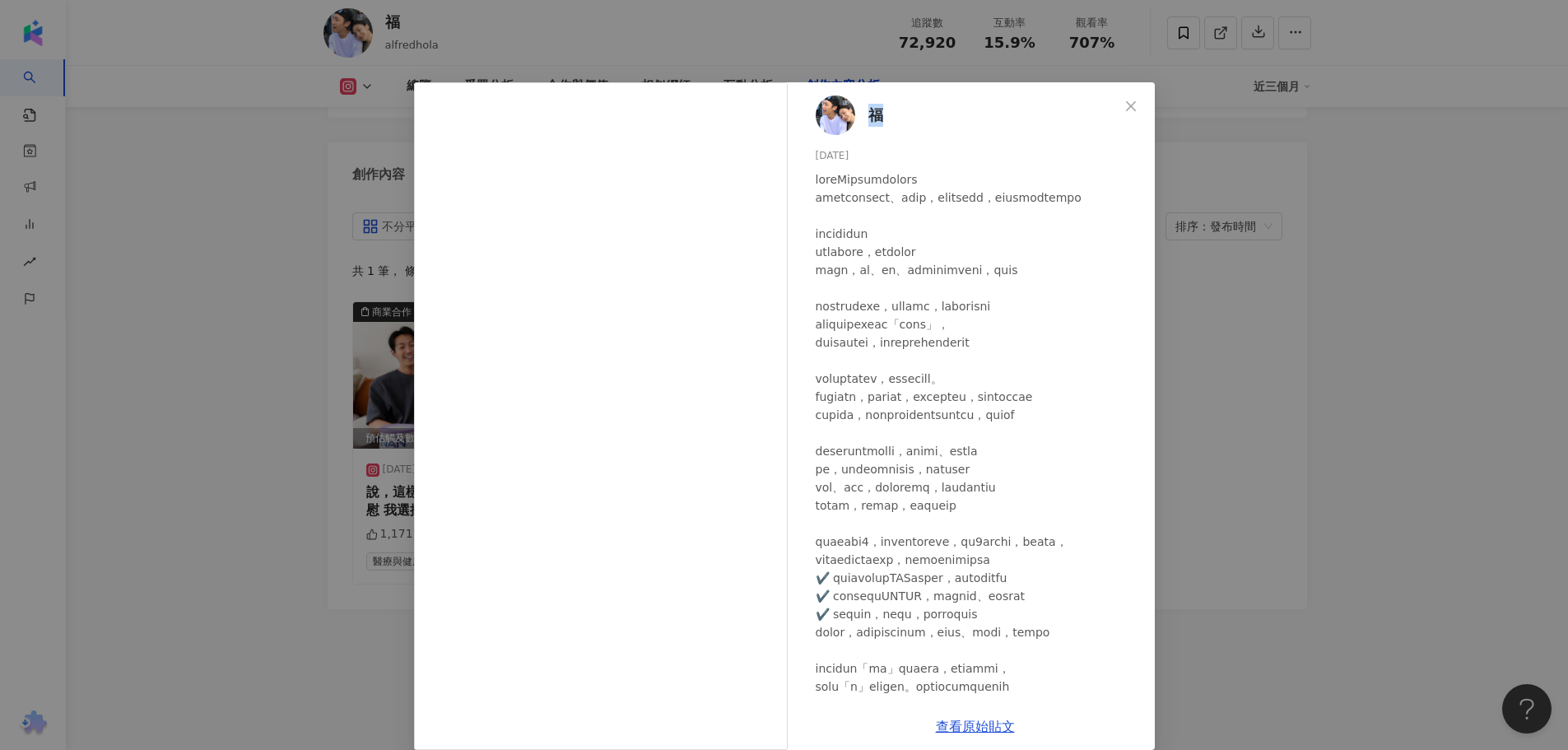
drag, startPoint x: 880, startPoint y: 117, endPoint x: 865, endPoint y: 117, distance: 15.0
click at [865, 117] on div "福 2025/7/31 1,171 1" at bounding box center [975, 393] width 359 height 620
copy span "福"
click at [1360, 364] on div "福 2025/7/31 1,171 1 查看原始貼文" at bounding box center [784, 375] width 1568 height 750
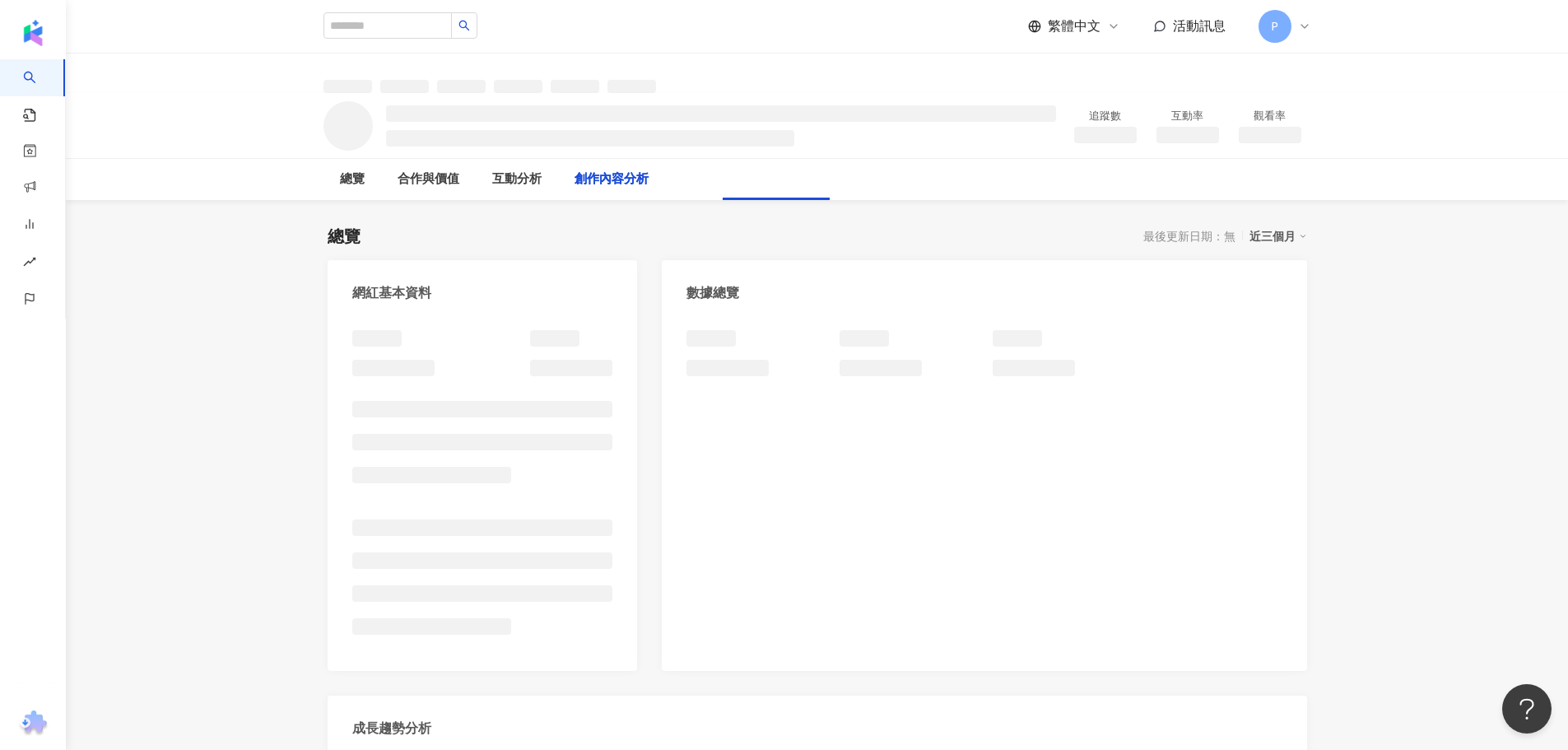
scroll to position [1806, 0]
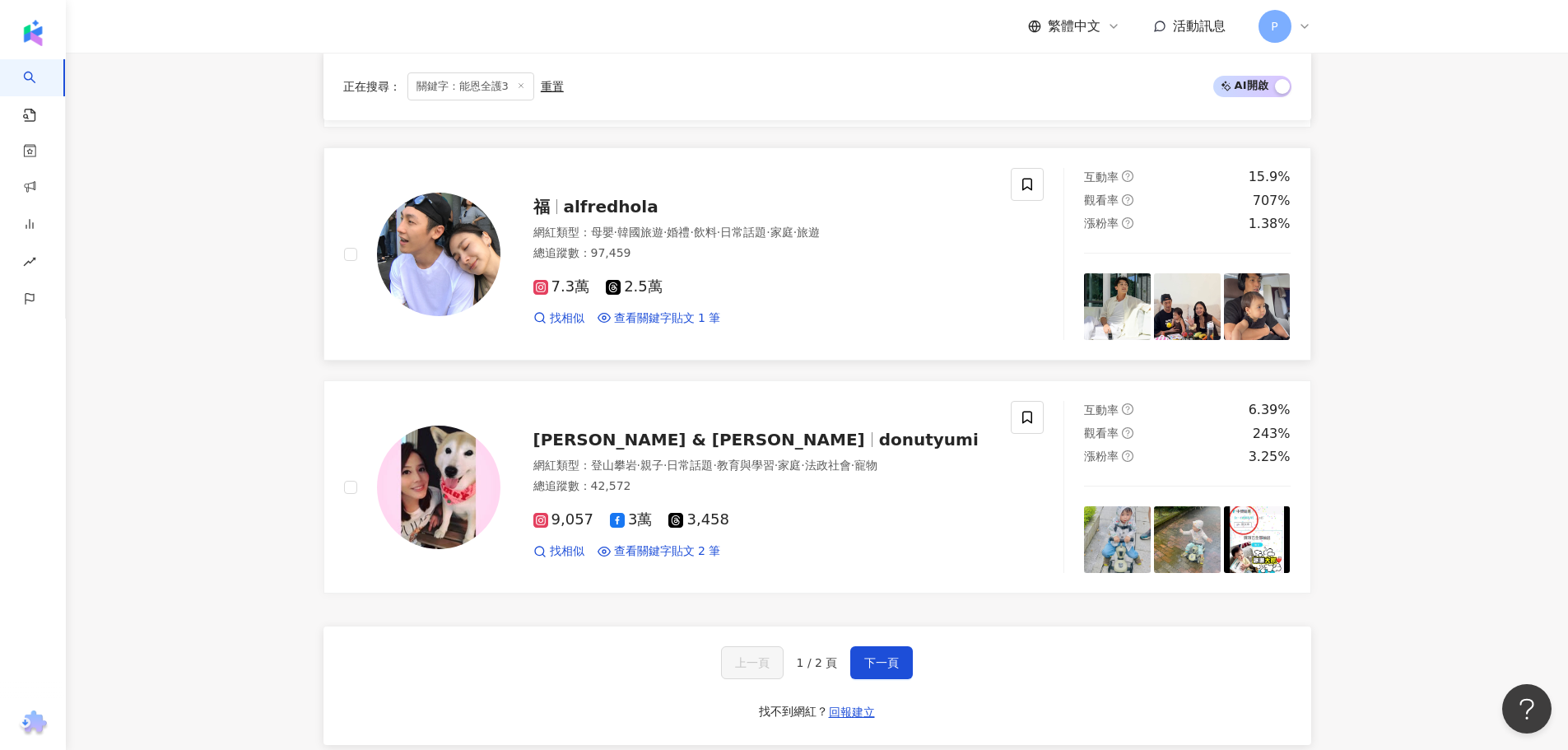
scroll to position [2877, 0]
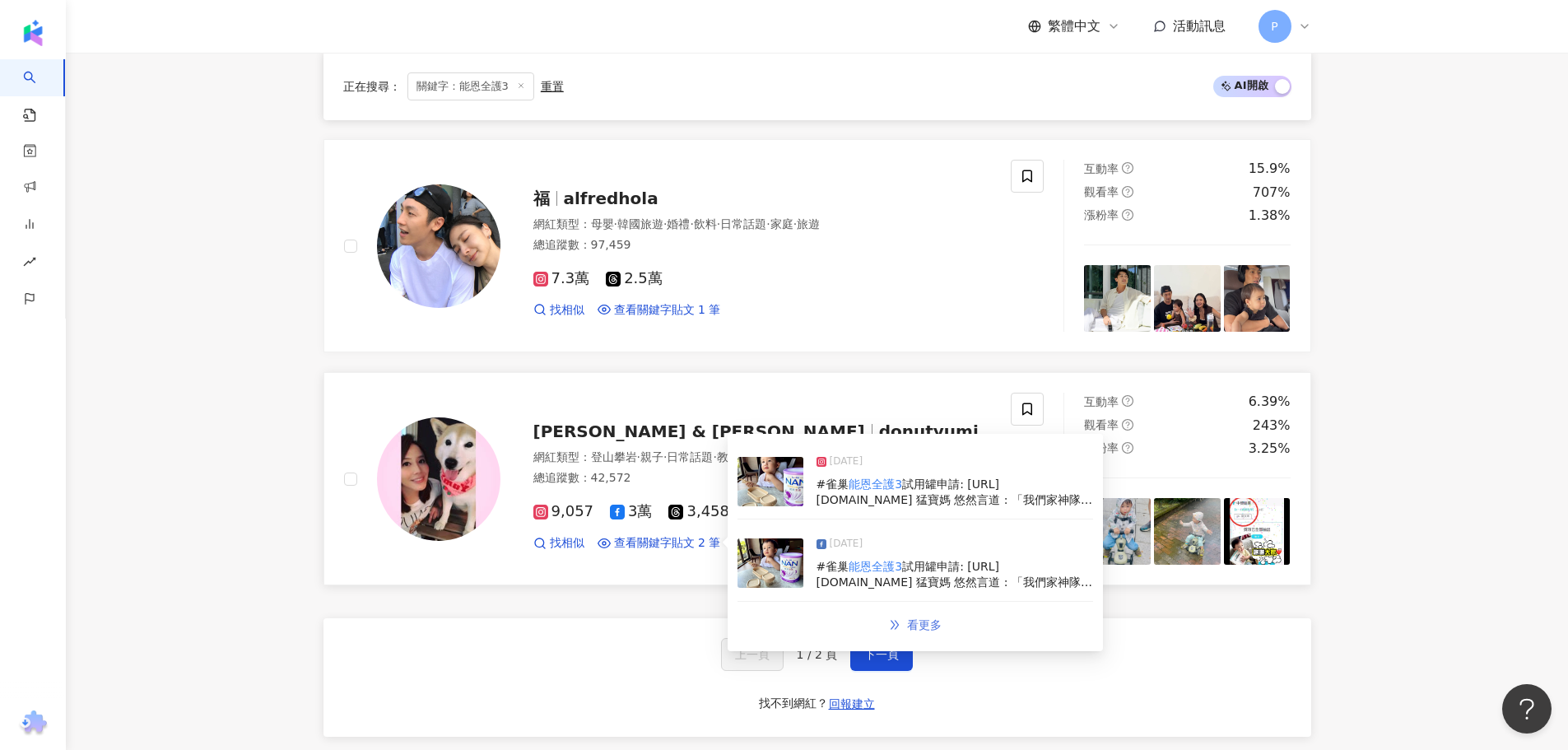
click at [915, 631] on span "看更多" at bounding box center [925, 624] width 35 height 13
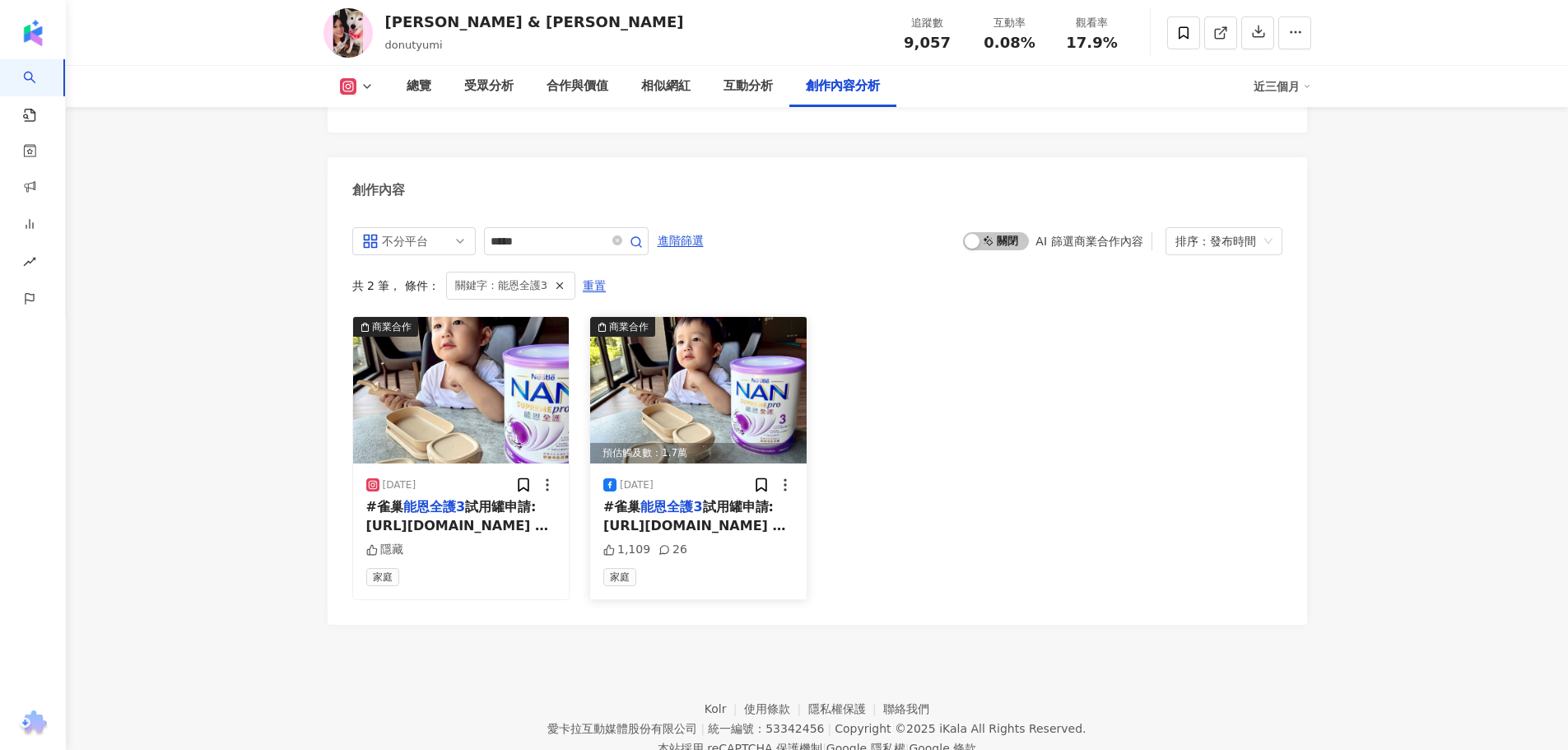
click at [667, 499] on mark "能恩全護3" at bounding box center [671, 506] width 62 height 16
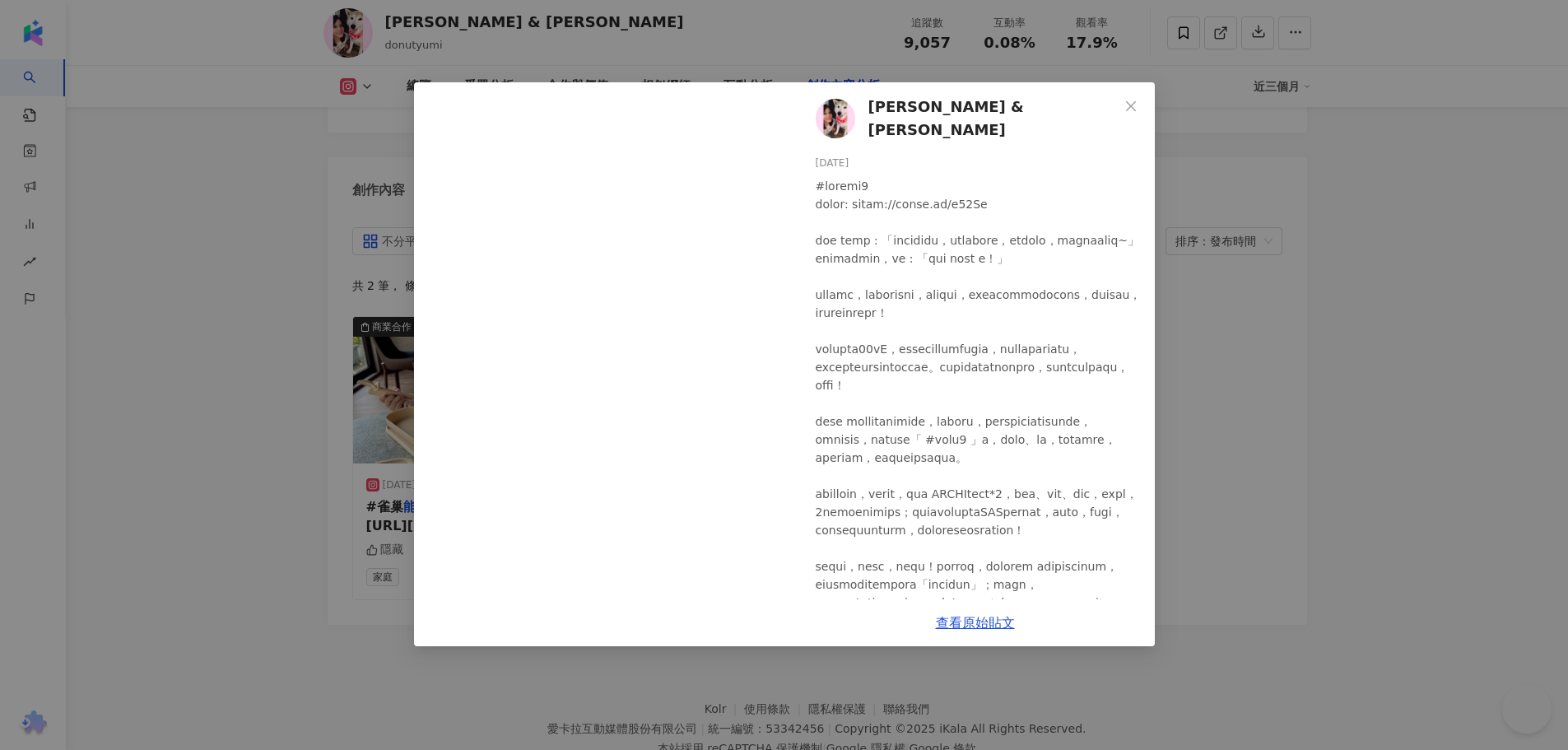
scroll to position [5083, 0]
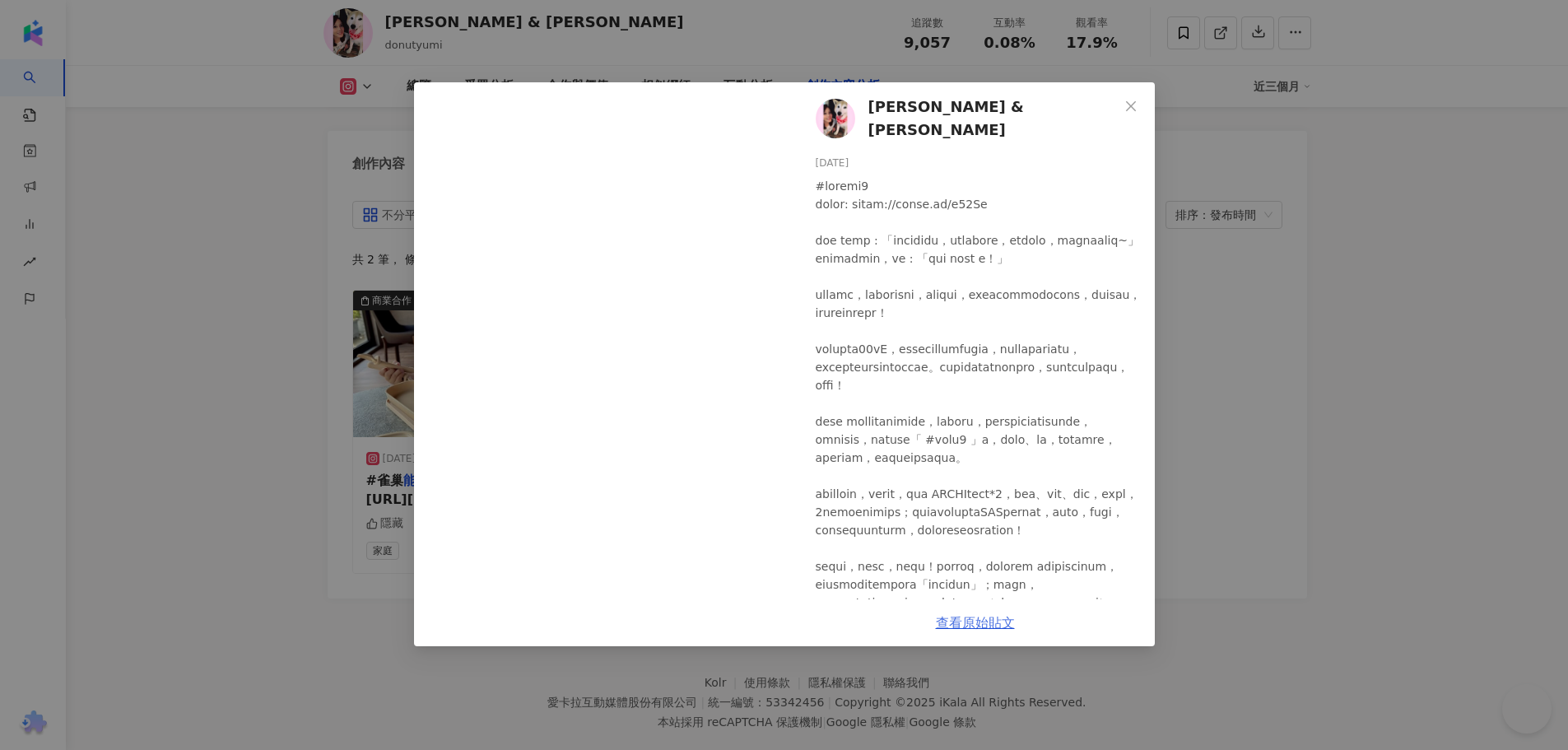
click at [953, 617] on link "查看原始貼文" at bounding box center [975, 622] width 79 height 16
click at [948, 619] on link "查看原始貼文" at bounding box center [975, 622] width 79 height 16
click at [225, 308] on div "秦綾謙Donut & Yumi 2025/7/30 1,109 26 查看原始貼文" at bounding box center [784, 375] width 1568 height 750
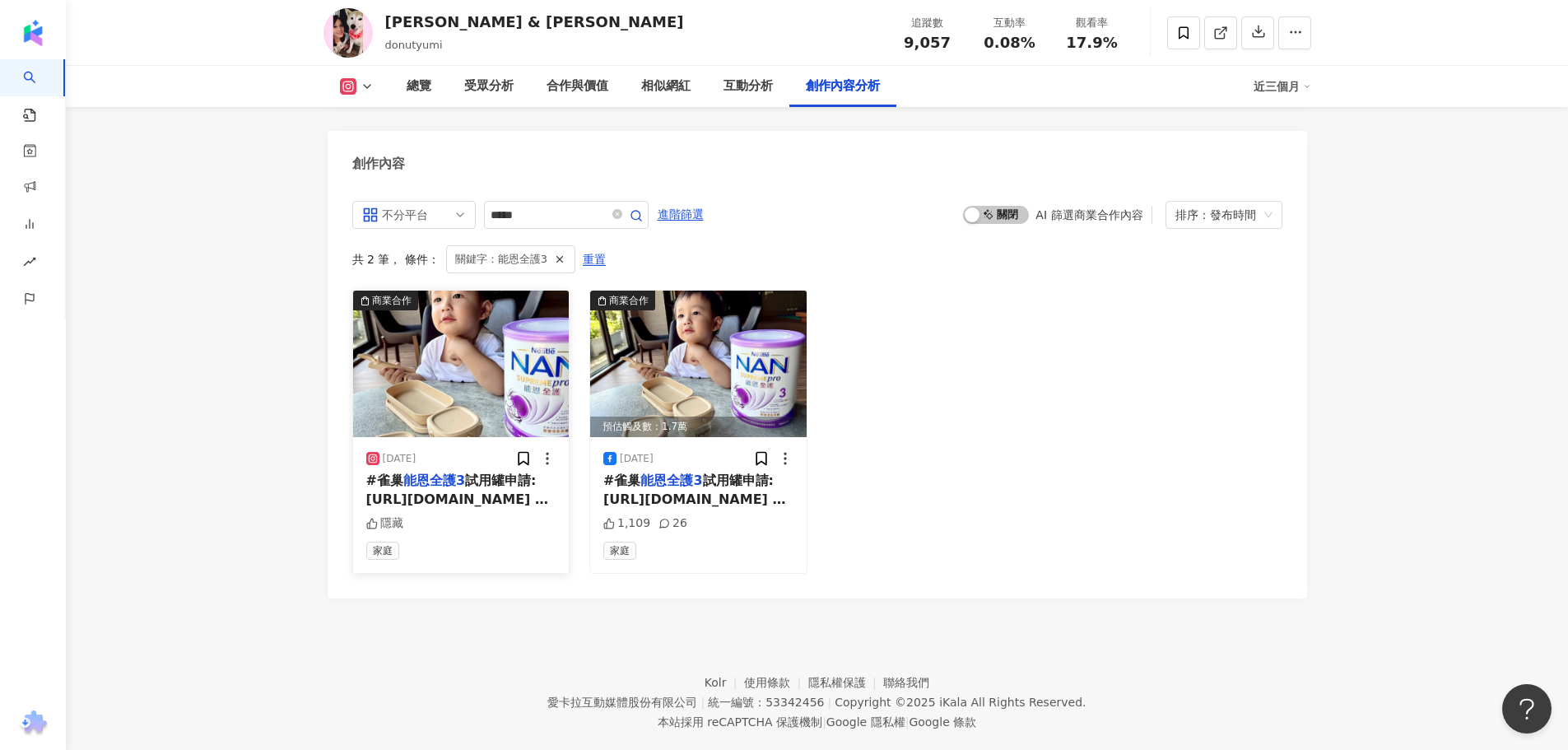
click at [414, 476] on span "試用罐申請: https://nanbb.tw/e88Ui 猛寶媽 悠然言道 : 「我們家神隊友爸爸，是泡奶的箇中高手，掌控水溫精準，宛若人體溫度計等級~」 …" at bounding box center [461, 682] width 189 height 421
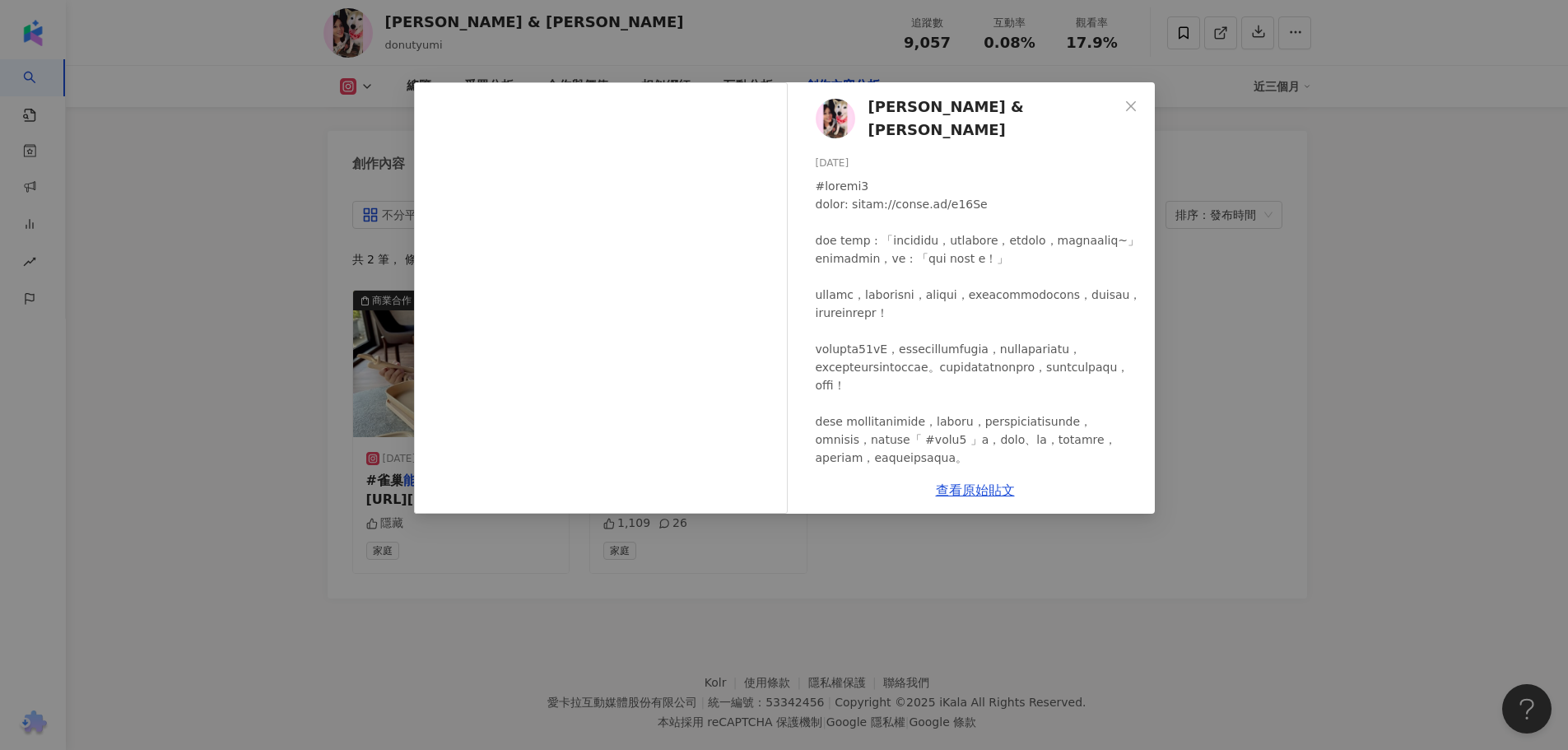
click at [276, 530] on div "秦綾謙Donut & Yumi 2025/7/30 隱藏 查看原始貼文" at bounding box center [784, 375] width 1568 height 750
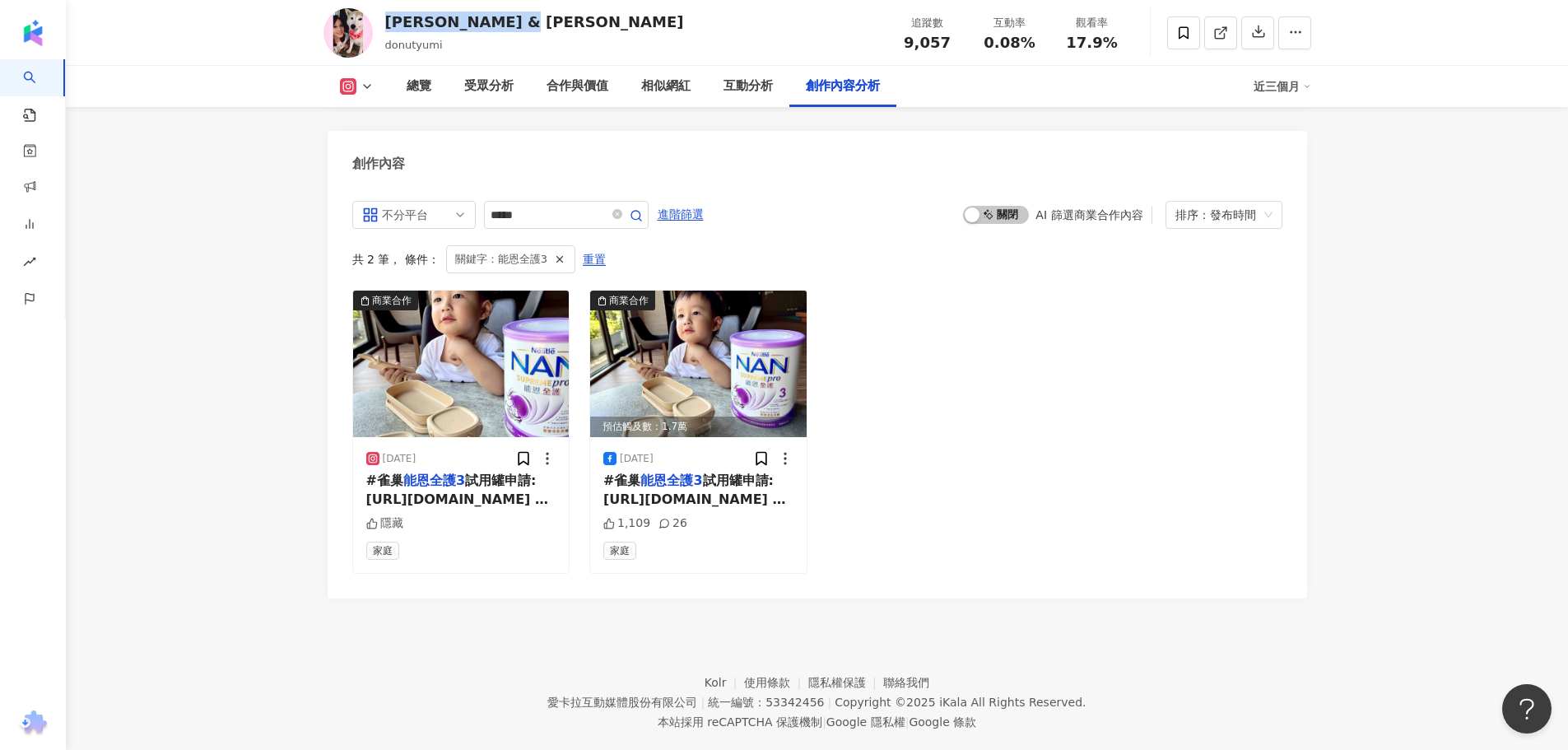
drag, startPoint x: 534, startPoint y: 26, endPoint x: 392, endPoint y: 26, distance: 142.0
click at [392, 26] on div "秦綾謙Donut & Yumi donutyumi 追蹤數 9,057 互動率 0.08% 觀看率 17.9%" at bounding box center [817, 32] width 1054 height 65
copy div "秦綾謙Donut & Yumi"
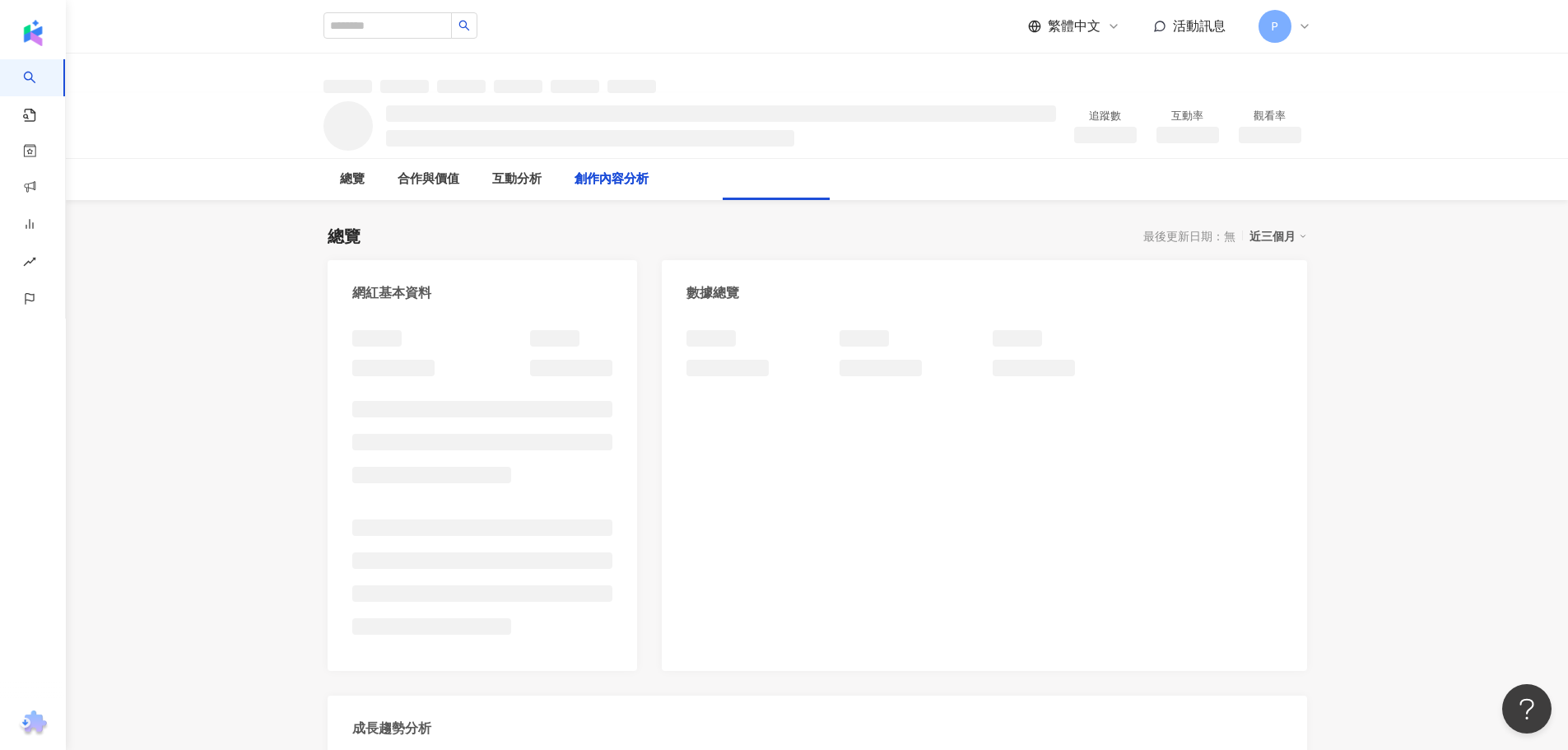
scroll to position [1806, 0]
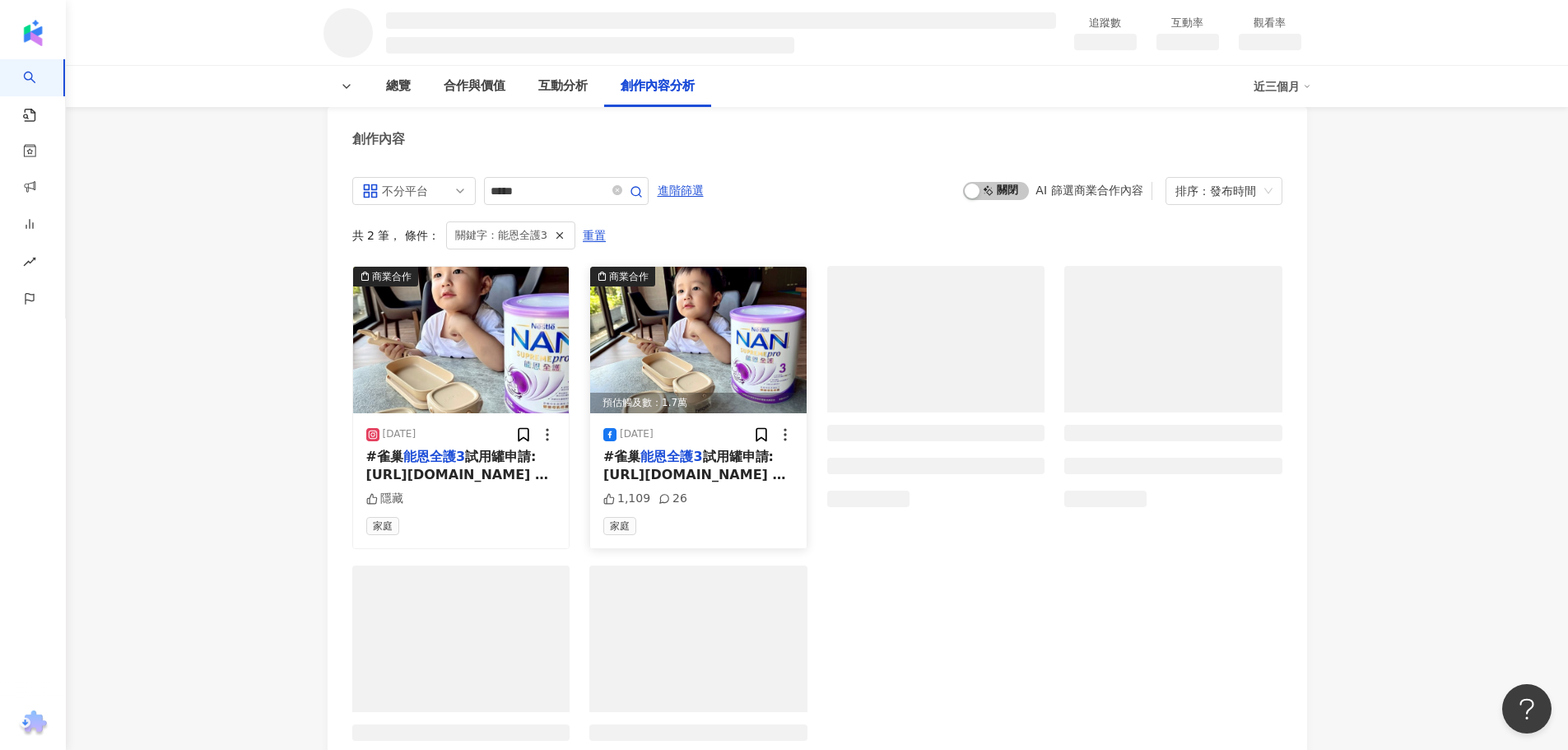
click at [691, 474] on span "試用罐申請: https://nanbb.tw/e88Ui 猛寶媽 悠然言道 : 「我們家神隊友爸爸，是泡奶的箇中高手，掌控水溫精準，宛若人體溫度計等級~」 …" at bounding box center [697, 658] width 189 height 421
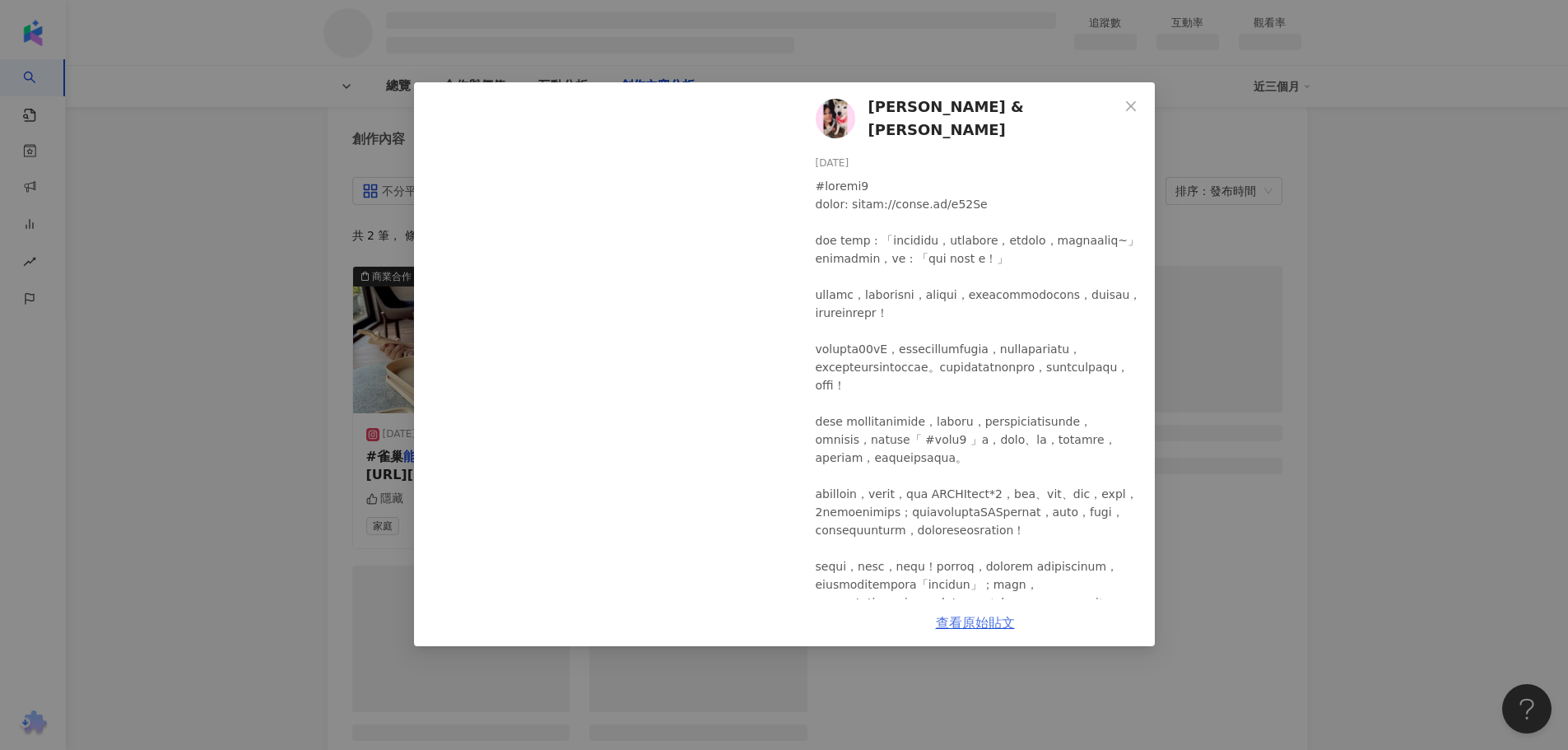
click at [949, 614] on link "查看原始貼文" at bounding box center [975, 622] width 79 height 16
click at [353, 402] on div "秦綾謙Donut & Yumi 2025/7/30 1,109 26 查看原始貼文" at bounding box center [784, 375] width 1568 height 750
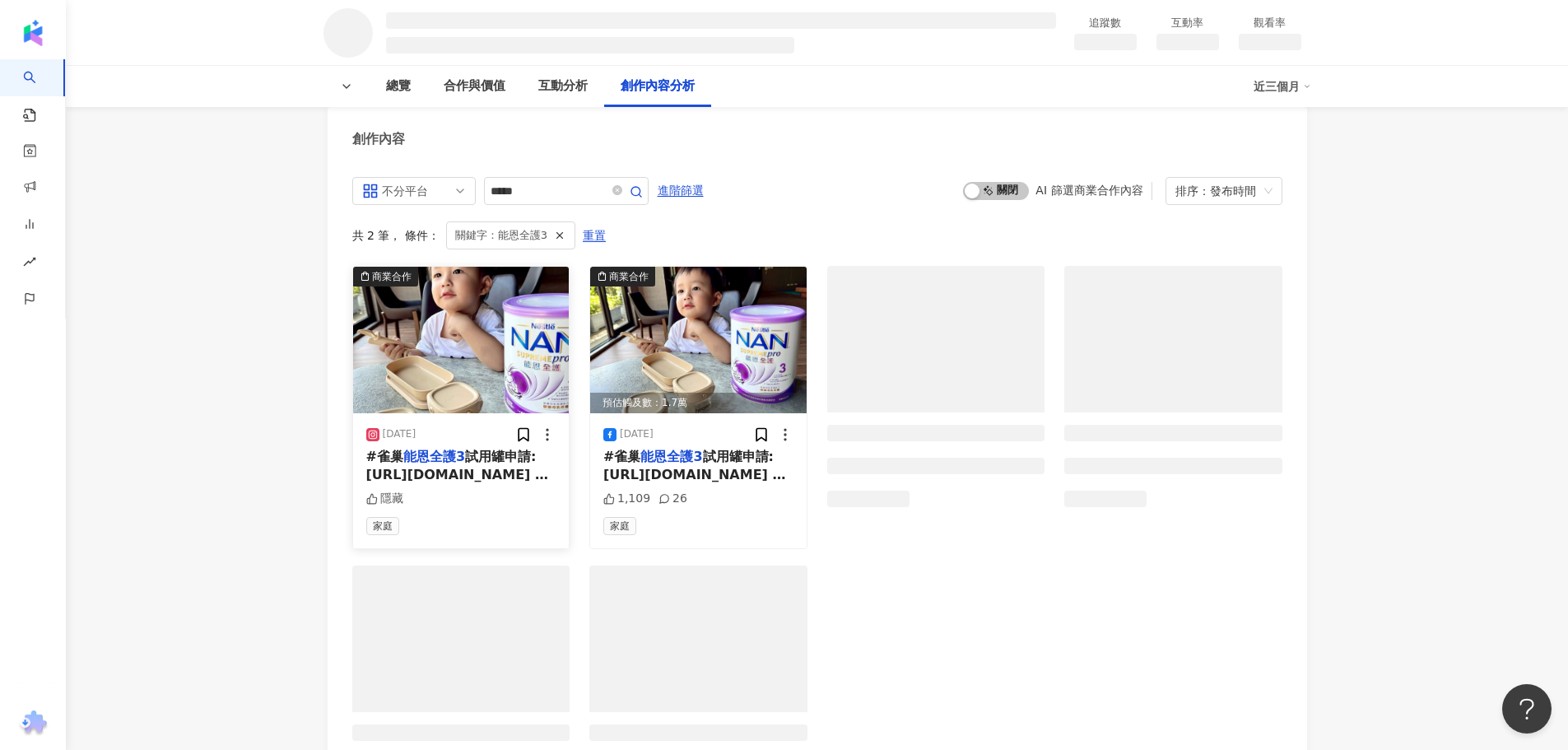
click at [442, 467] on span "試用罐申請: https://nanbb.tw/e88Ui 猛寶媽 悠然言道 : 「我們家神隊友爸爸，是泡奶的箇中高手，掌控水溫精準，宛若人體溫度計等級~」 …" at bounding box center [461, 658] width 189 height 421
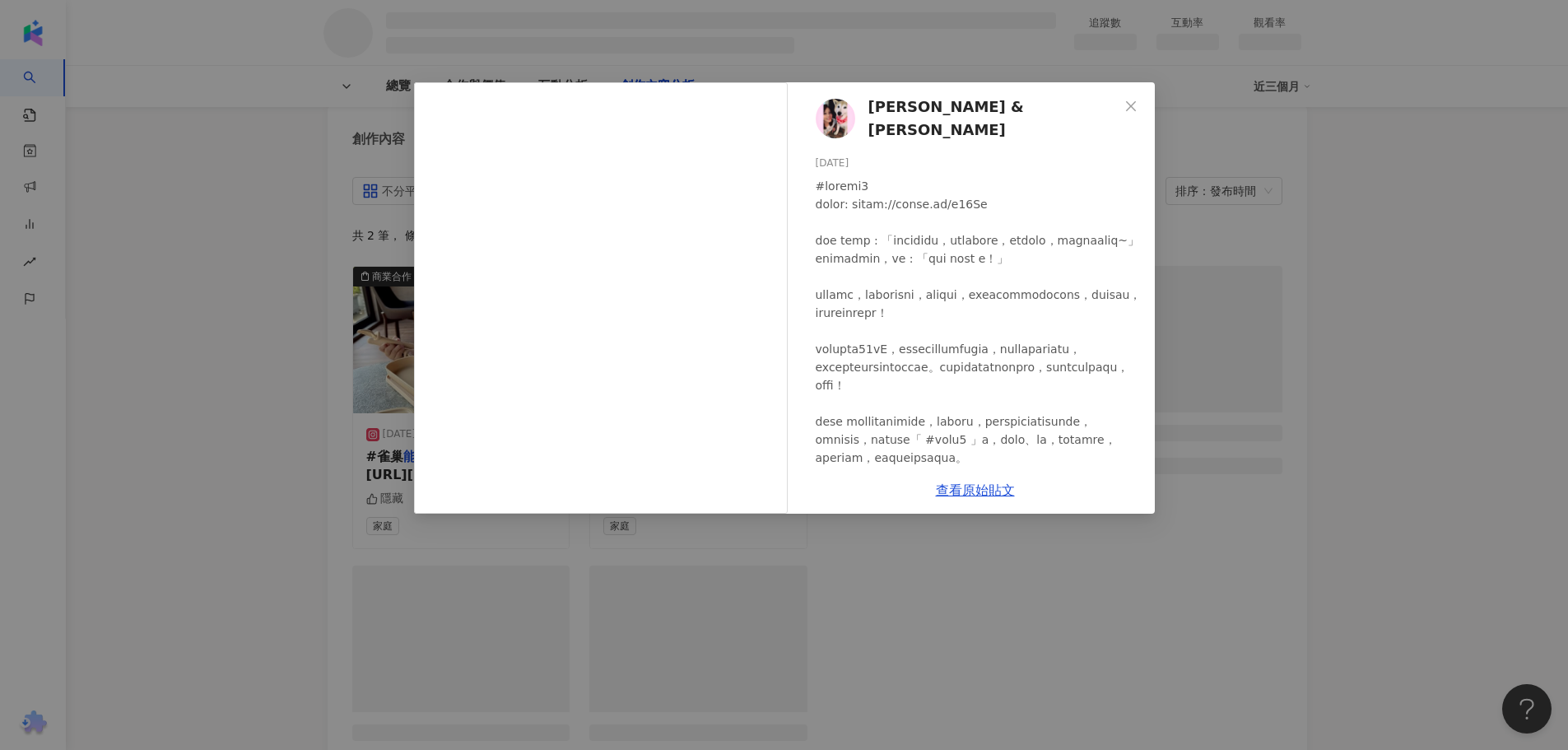
click at [380, 280] on div "秦綾謙Donut & Yumi 2025/7/30 隱藏 查看原始貼文" at bounding box center [784, 375] width 1568 height 750
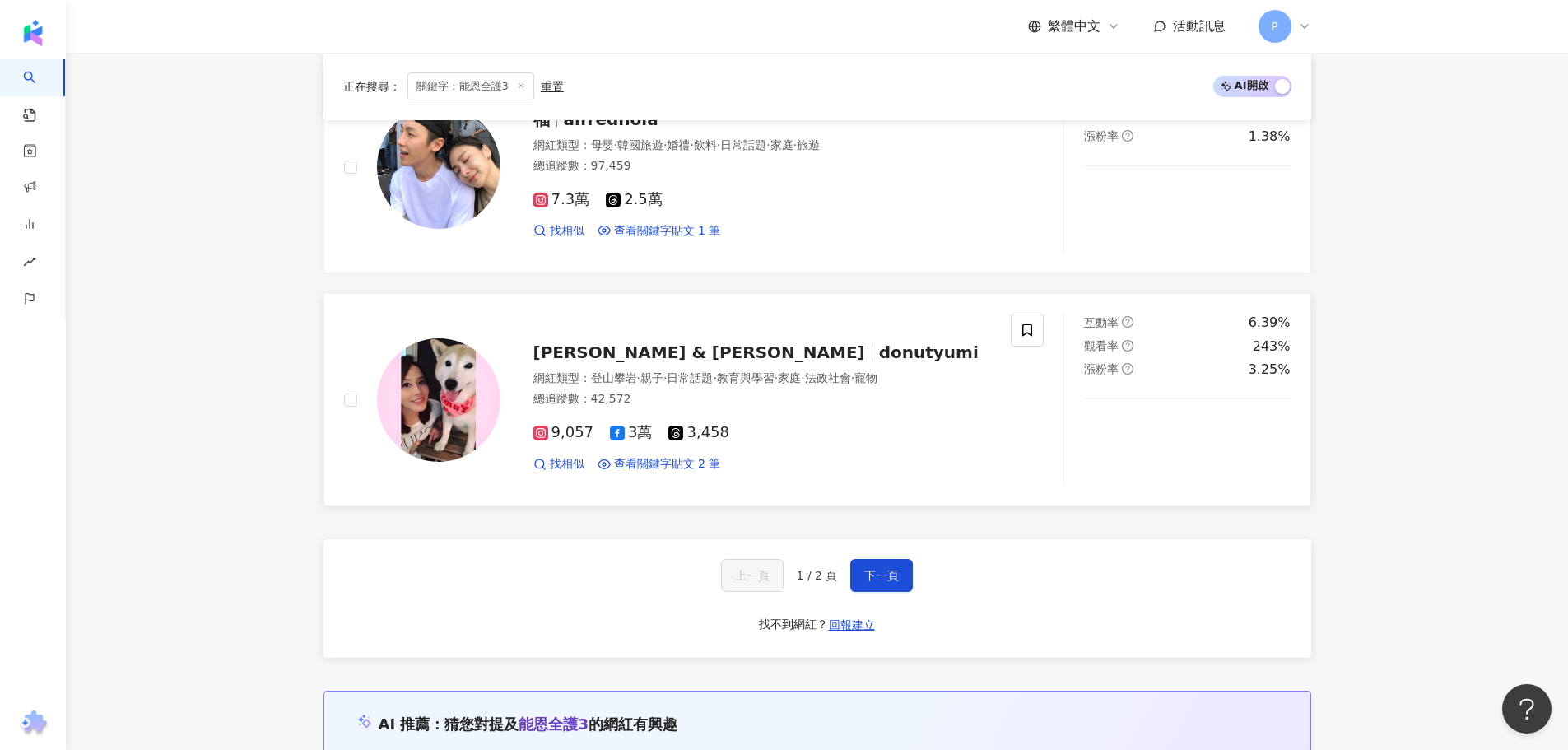
scroll to position [2962, 0]
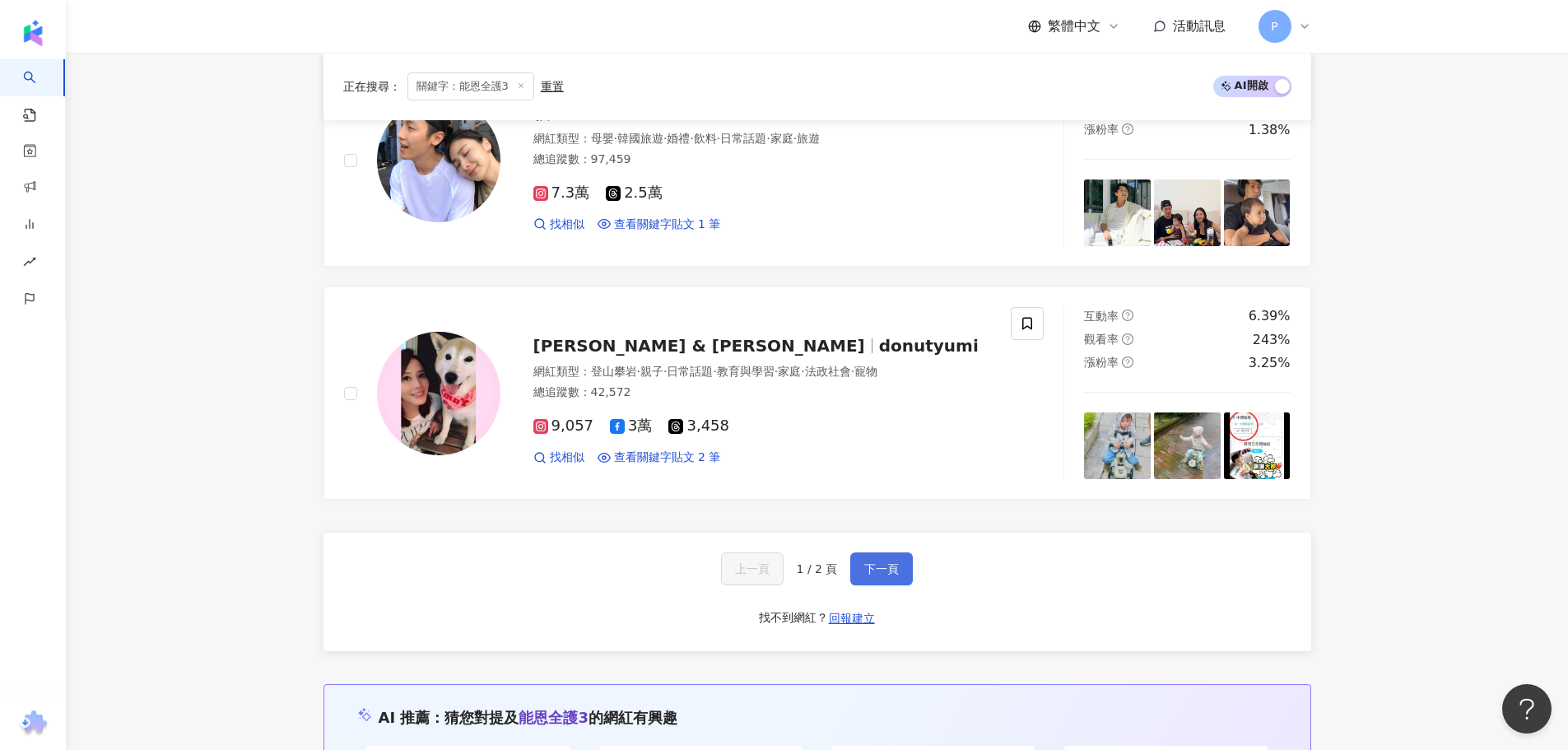
click at [868, 575] on span "下一頁" at bounding box center [882, 569] width 35 height 13
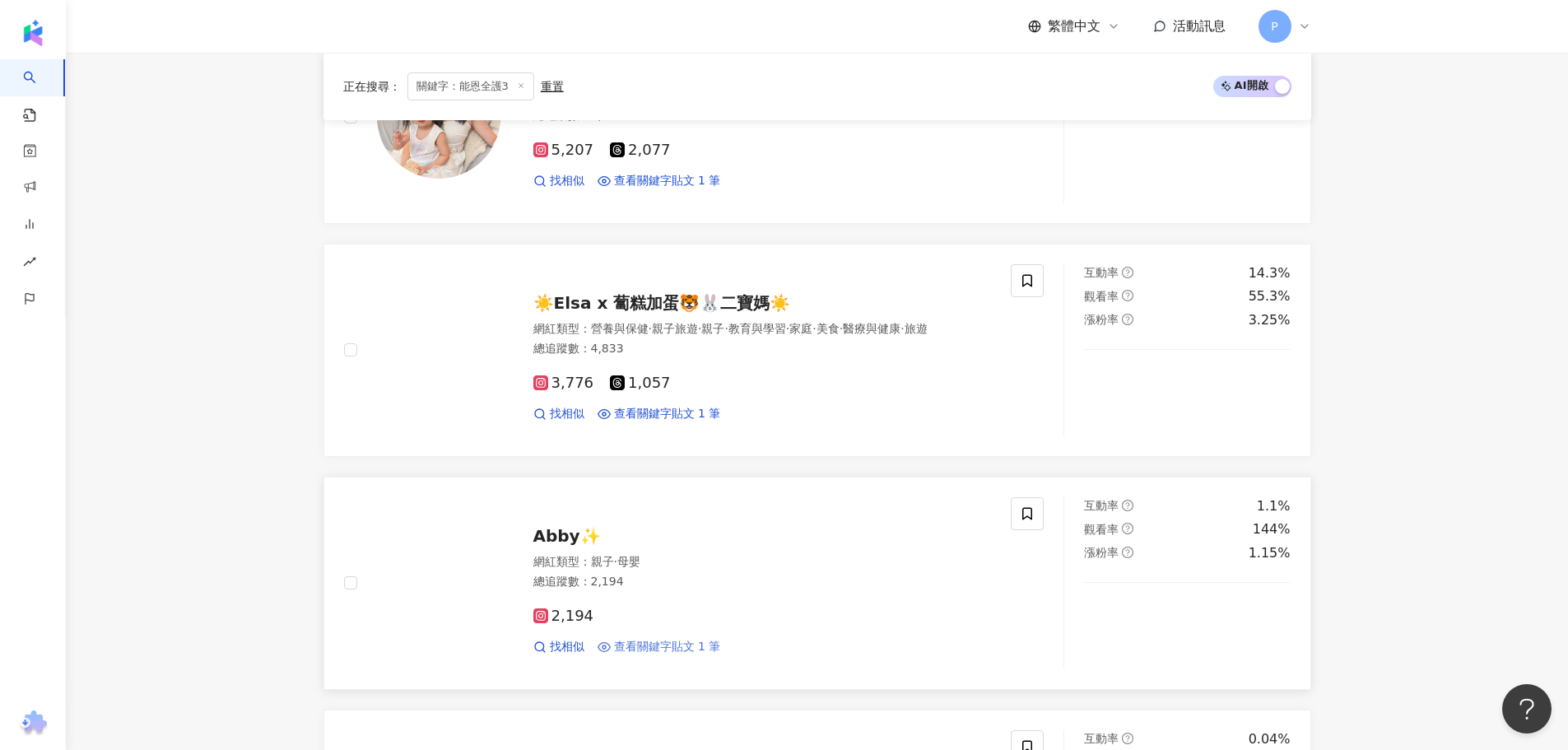
scroll to position [1152, 0]
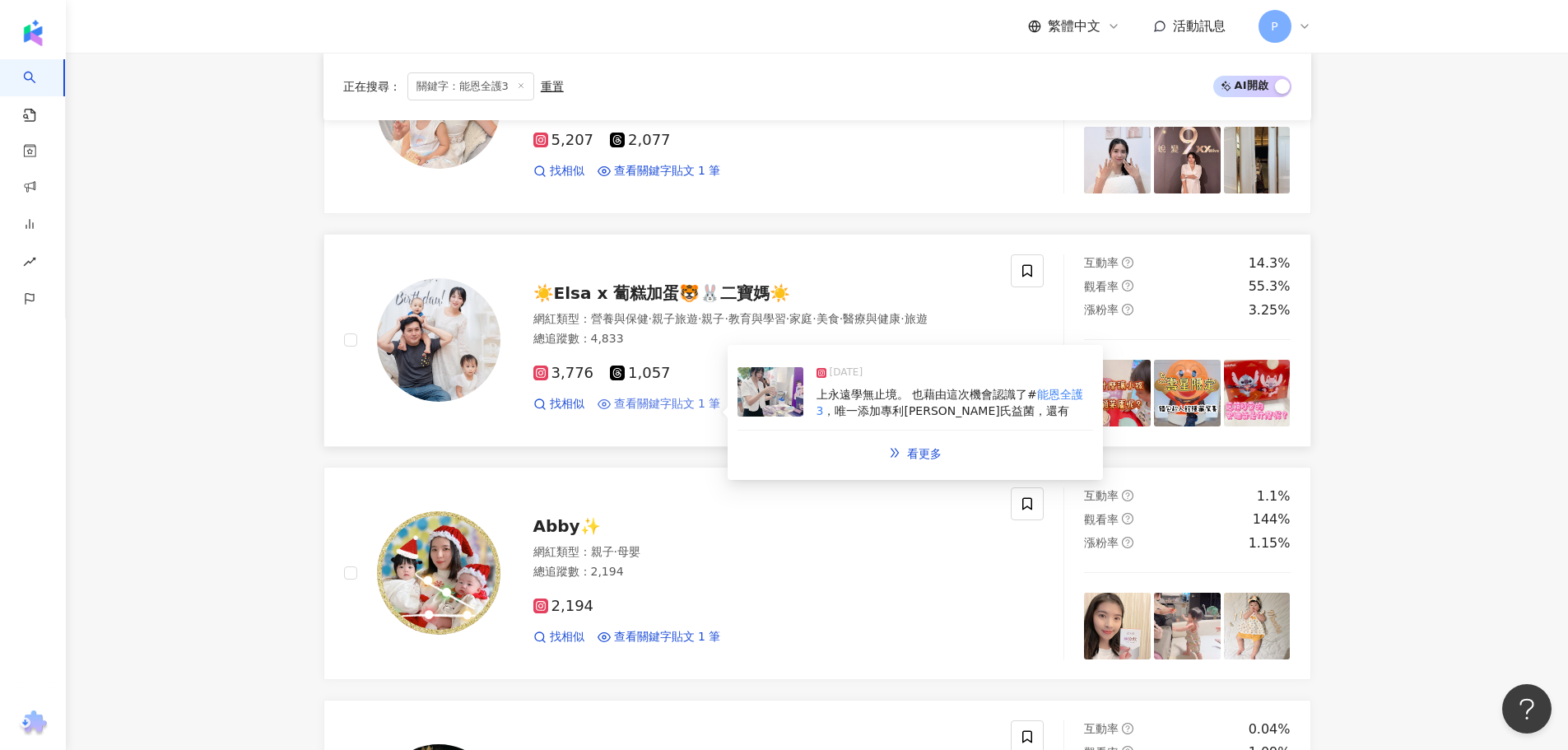
click at [650, 413] on span "查看關鍵字貼文 1 筆" at bounding box center [667, 404] width 107 height 17
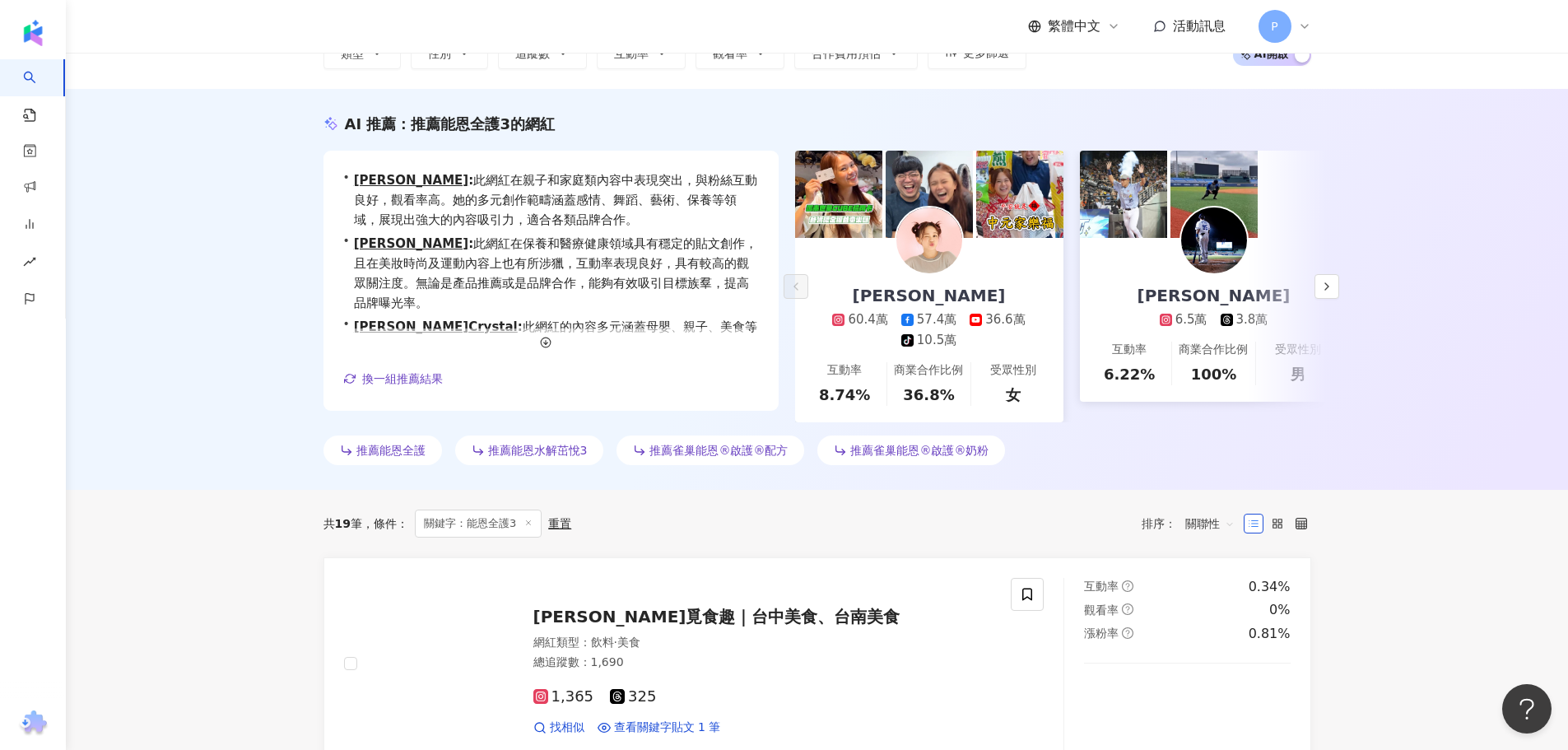
scroll to position [0, 0]
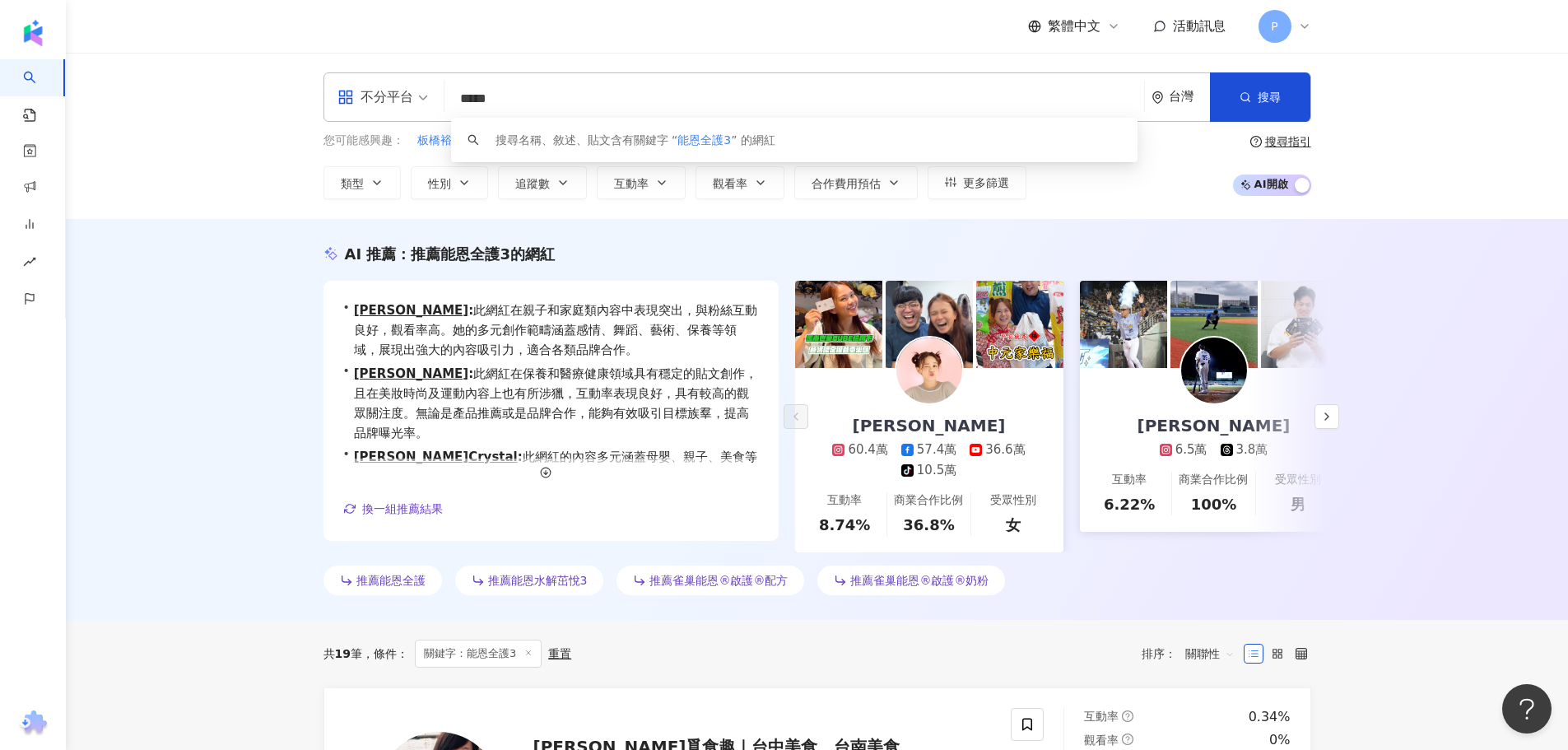
drag, startPoint x: 569, startPoint y: 92, endPoint x: 447, endPoint y: 87, distance: 122.1
click at [447, 87] on div "不分平台 ***** 台灣 搜尋 keyword 搜尋名稱、敘述、貼文含有關鍵字 “ 能恩全護3 ” 的網紅" at bounding box center [817, 98] width 987 height 50
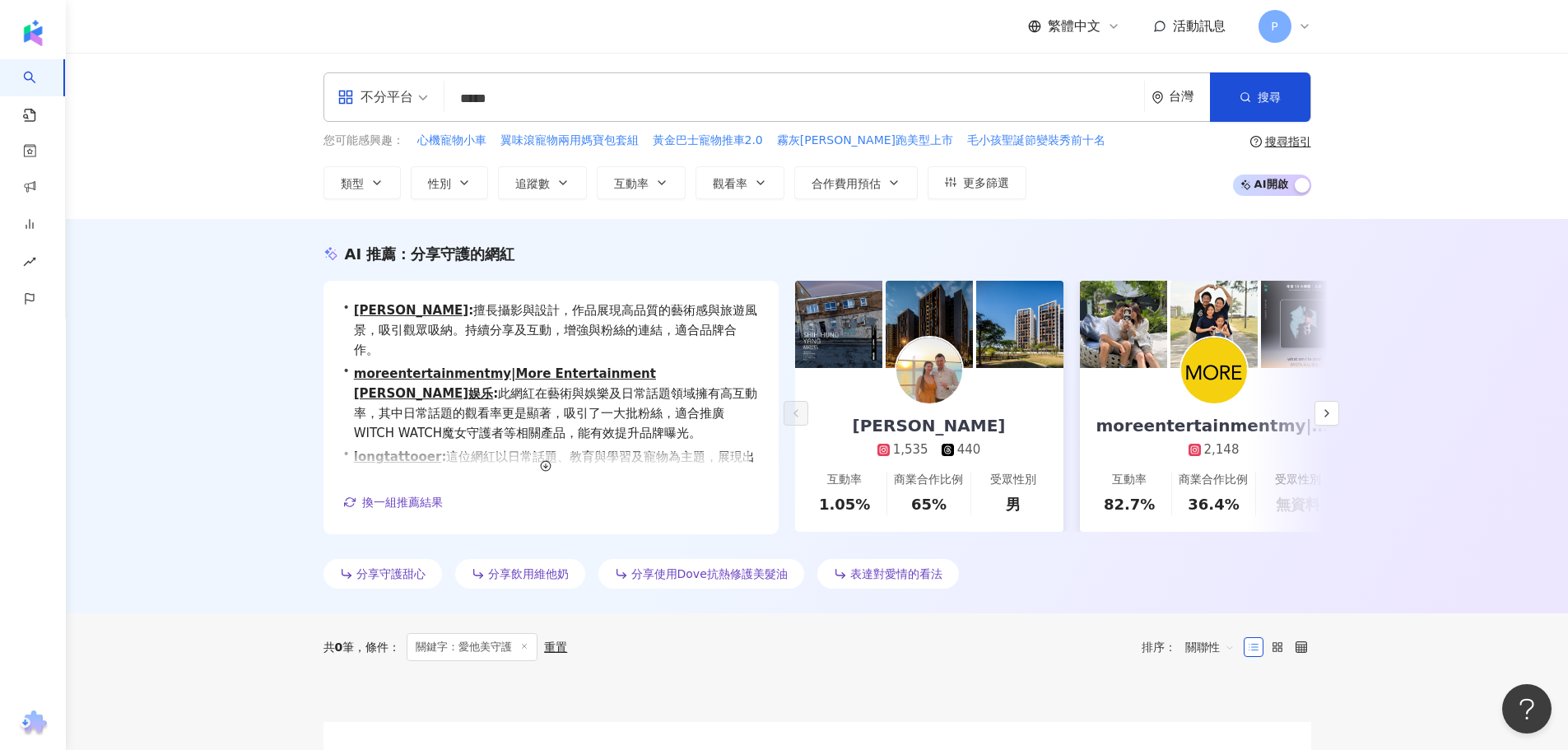
click at [590, 93] on input "*****" at bounding box center [794, 99] width 686 height 31
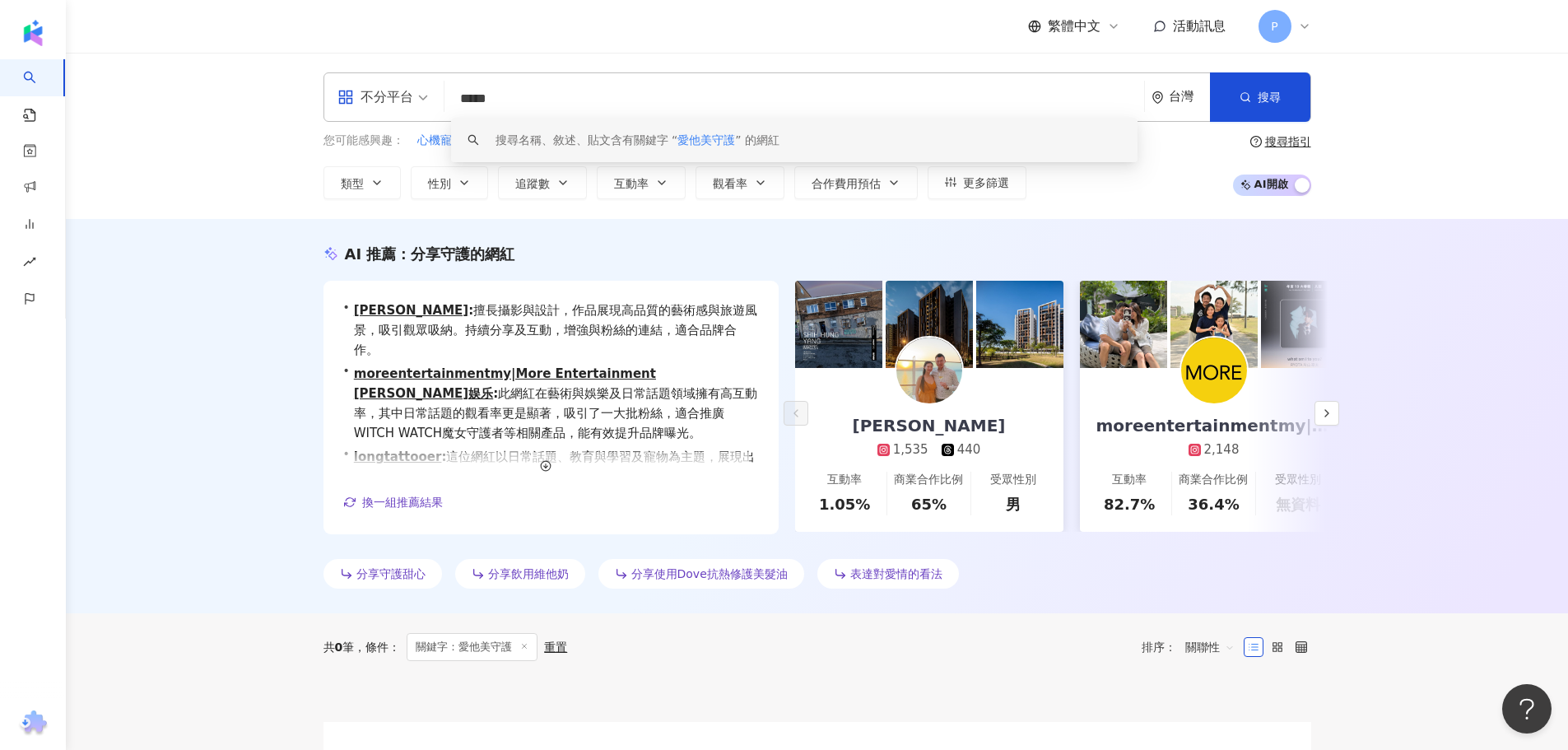
drag, startPoint x: 576, startPoint y: 95, endPoint x: 458, endPoint y: 96, distance: 118.0
click at [458, 96] on input "*****" at bounding box center [794, 99] width 686 height 31
paste input "search"
type input "*****"
click at [1246, 95] on icon "button" at bounding box center [1245, 97] width 12 height 12
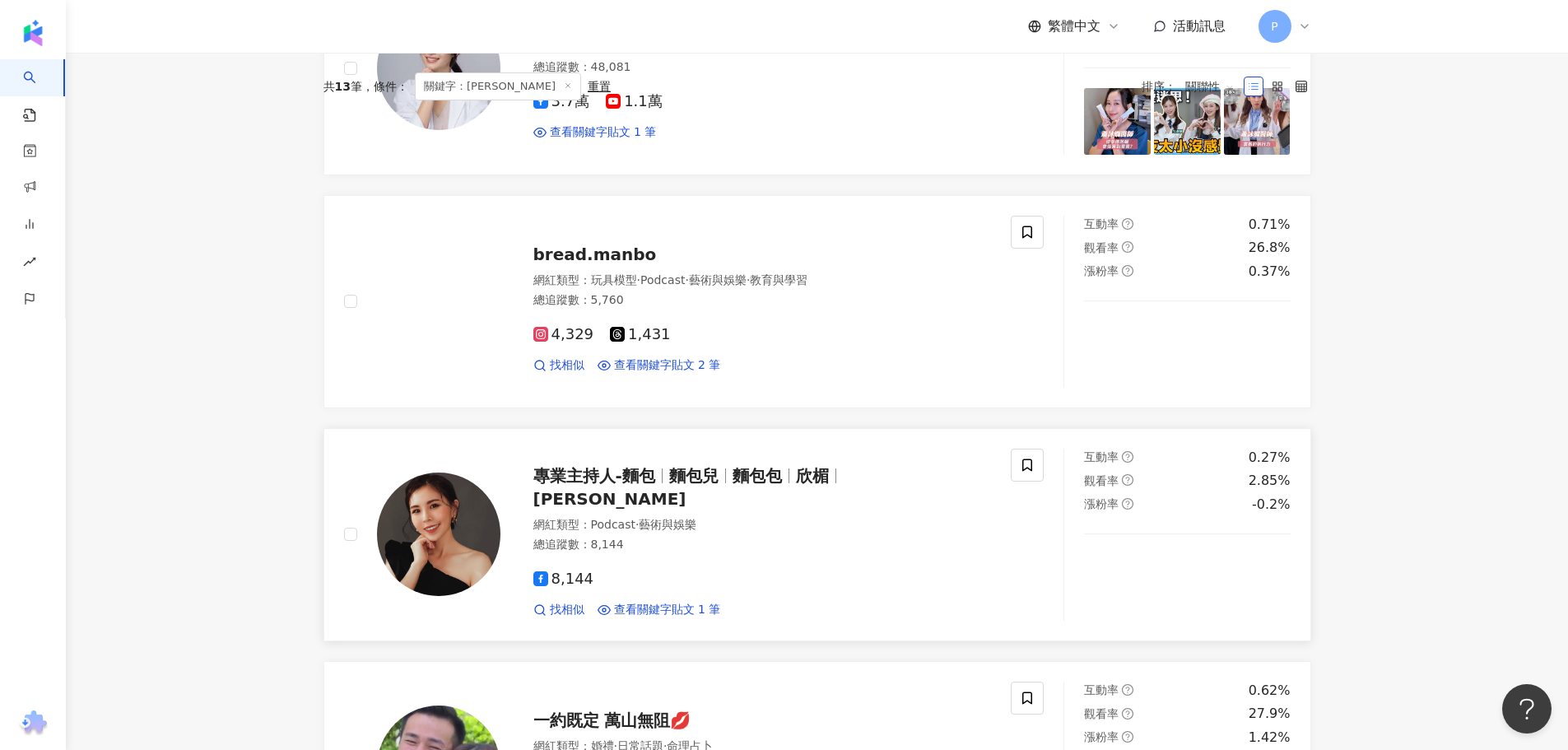
scroll to position [165, 0]
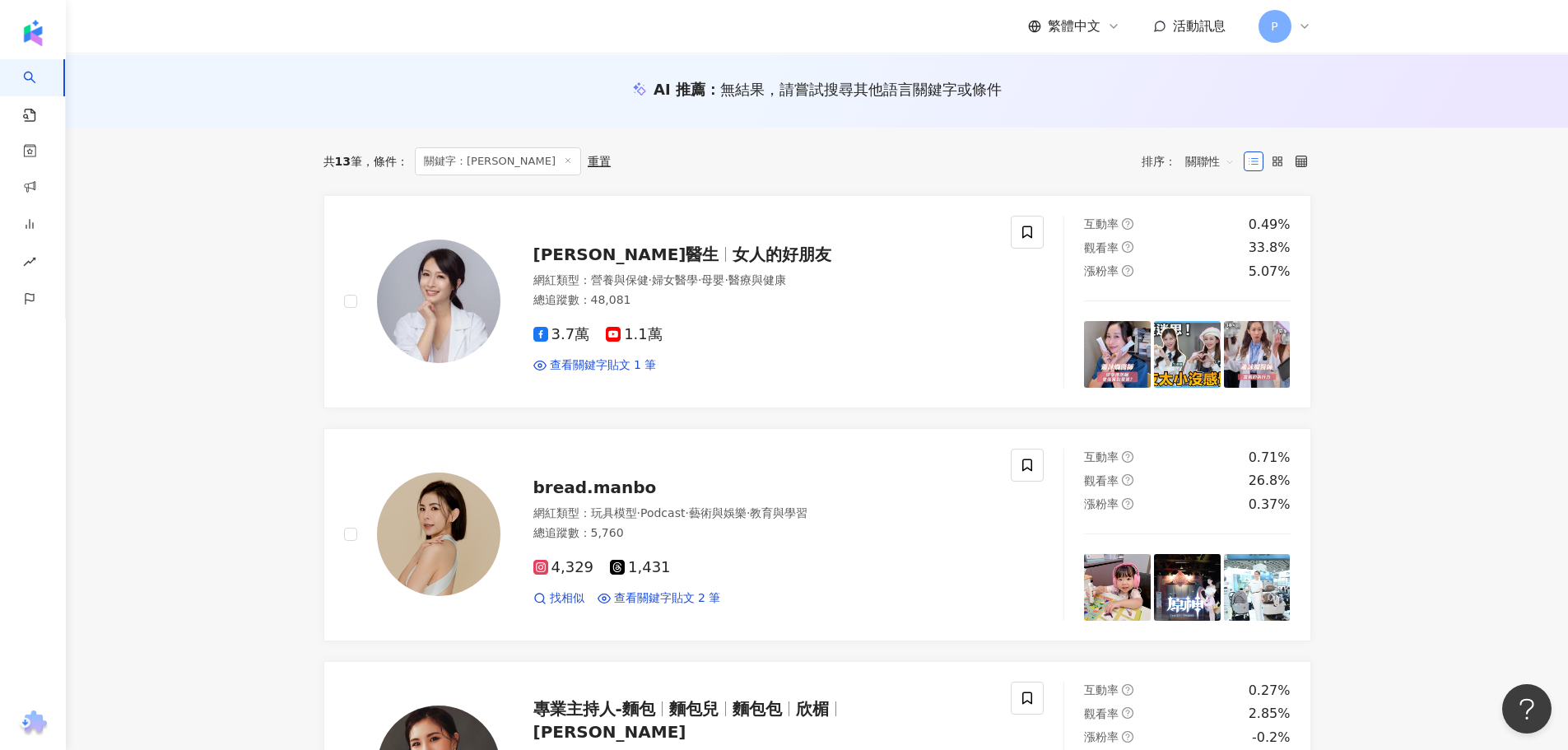
click at [592, 392] on link "蕭詠嫻醫生 女人的好朋友 網紅類型 ： 營養與保健 · 婦女醫學 · 母嬰 · 醫療與健康 總追蹤數 ： 48,081 3.7萬 1.1萬 查看關鍵字貼文 1…" at bounding box center [817, 302] width 987 height 213
click at [847, 413] on span "看更多" at bounding box center [860, 407] width 35 height 13
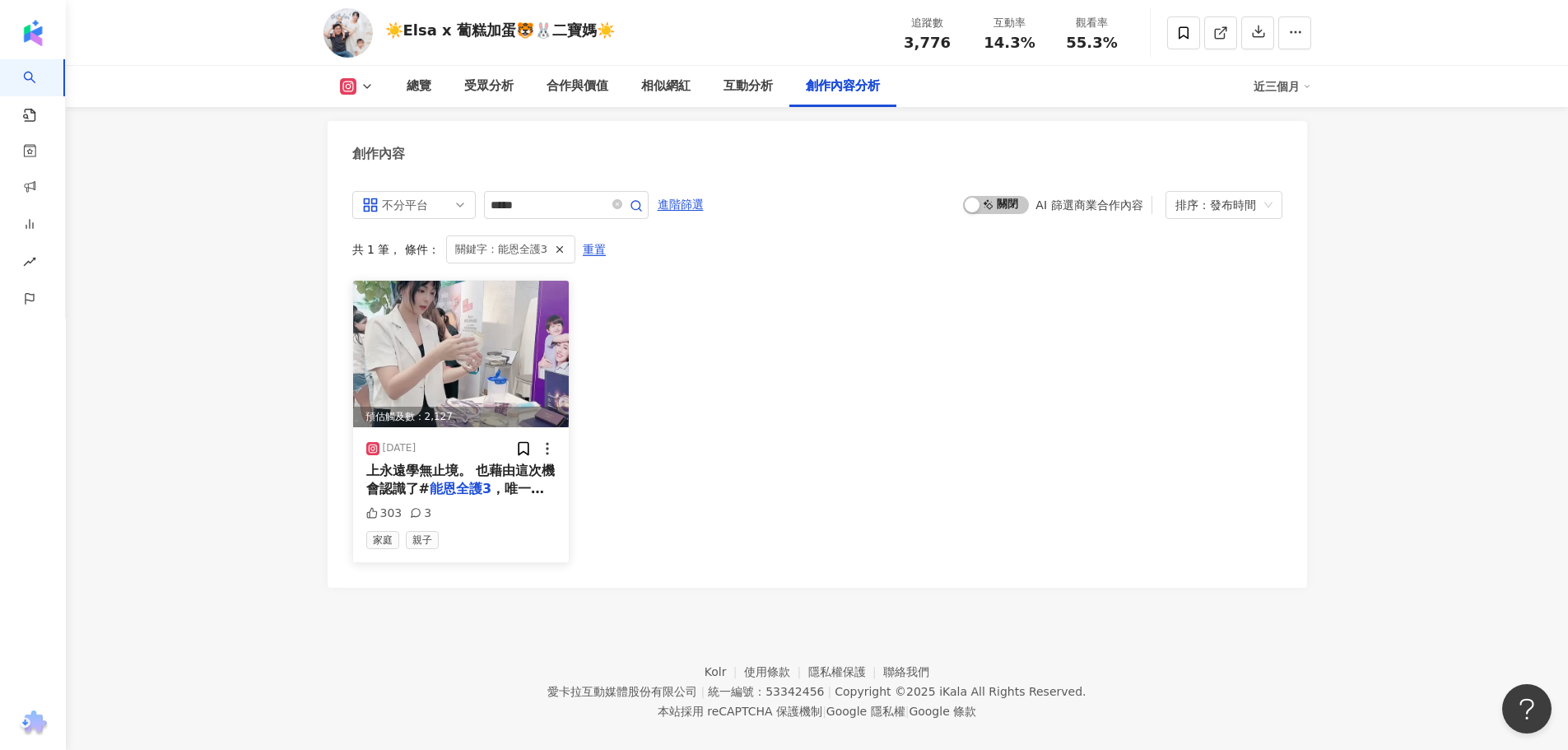
scroll to position [5109, 0]
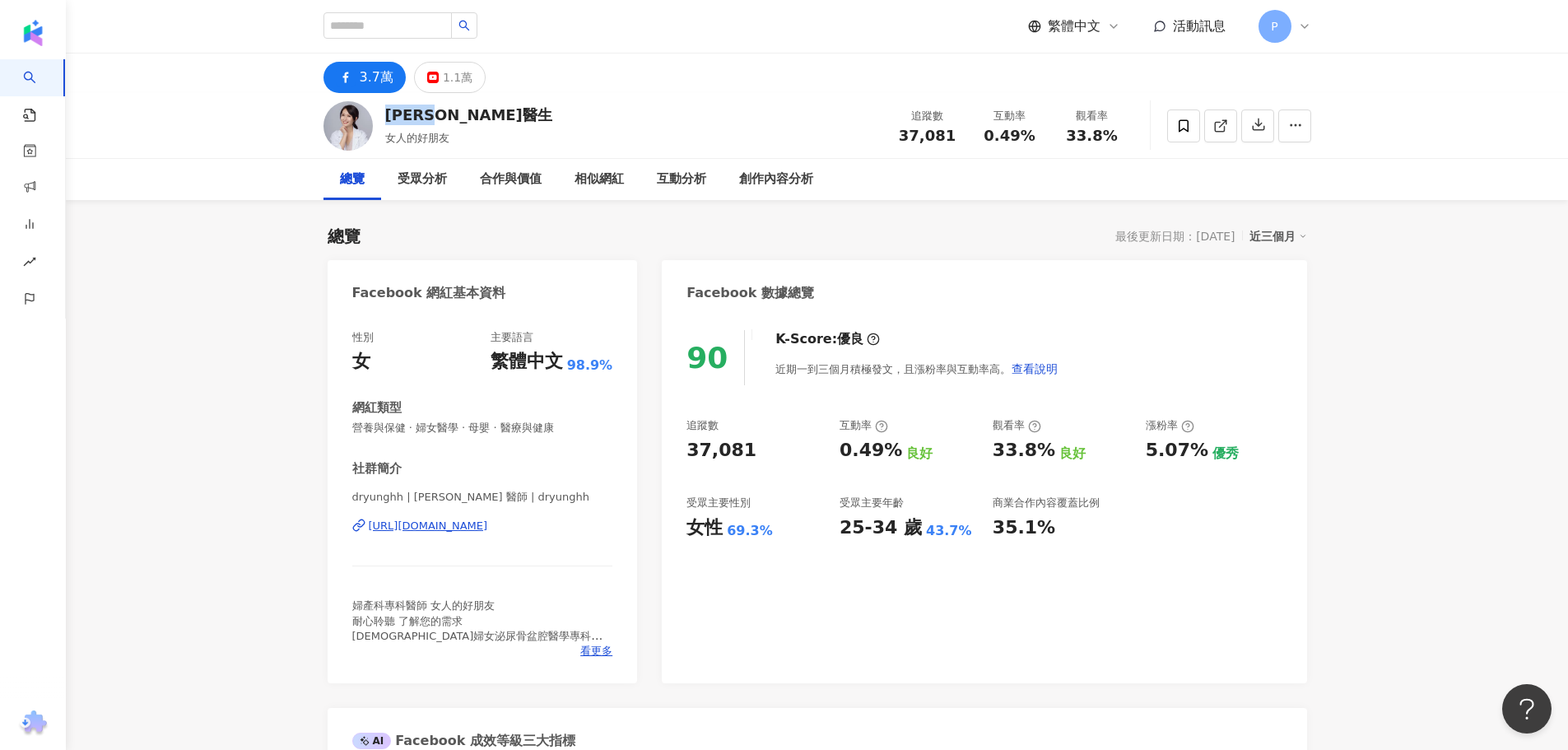
drag, startPoint x: 462, startPoint y: 117, endPoint x: 381, endPoint y: 119, distance: 81.0
click at [381, 119] on div "蕭詠嫻醫生 女人的好朋友 追蹤數 37,081 互動率 0.49% 觀看率 33.8%" at bounding box center [817, 125] width 1054 height 65
copy div "[PERSON_NAME]醫生"
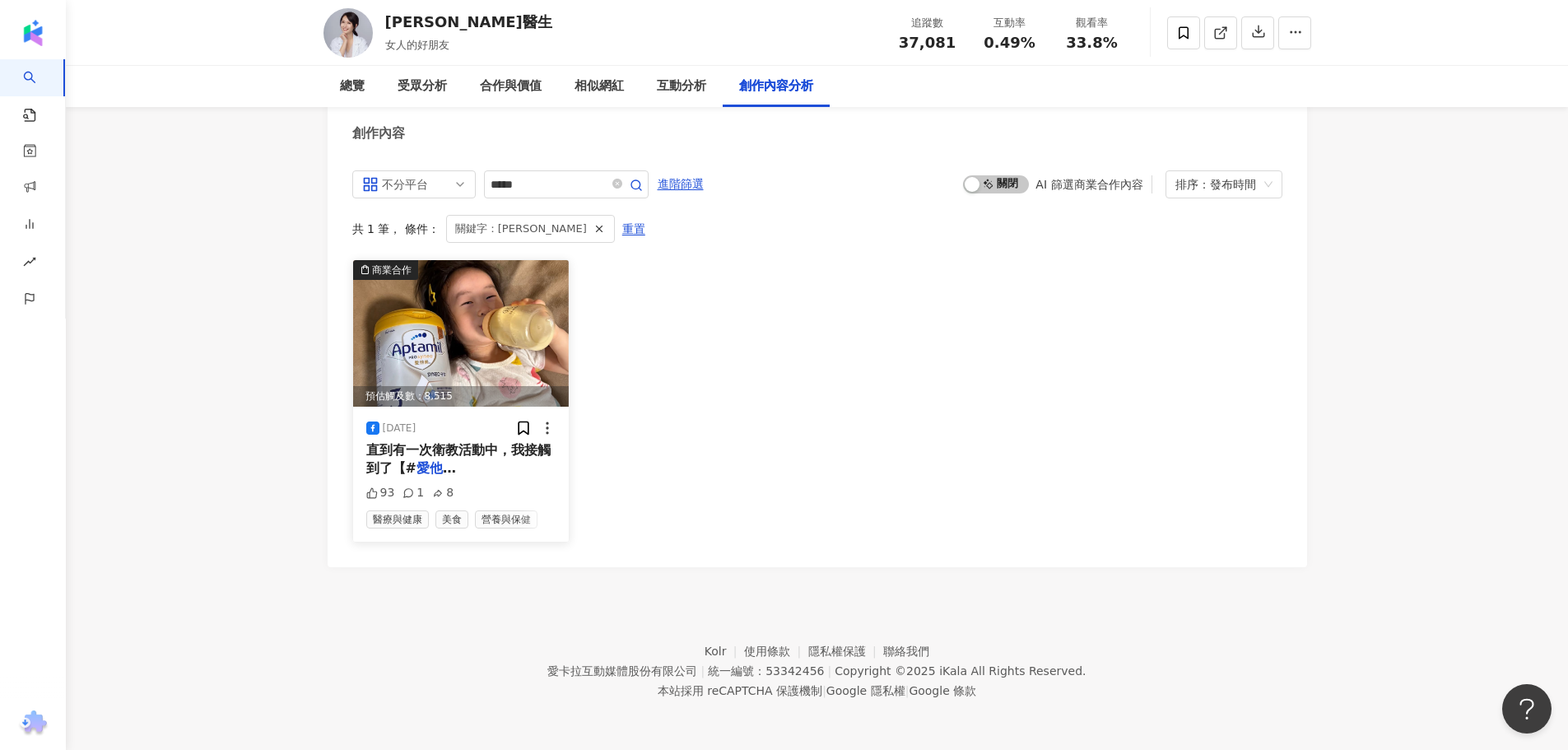
click at [481, 479] on span "3】，寶寶試喝#守敏3持續了一" at bounding box center [458, 495] width 184 height 34
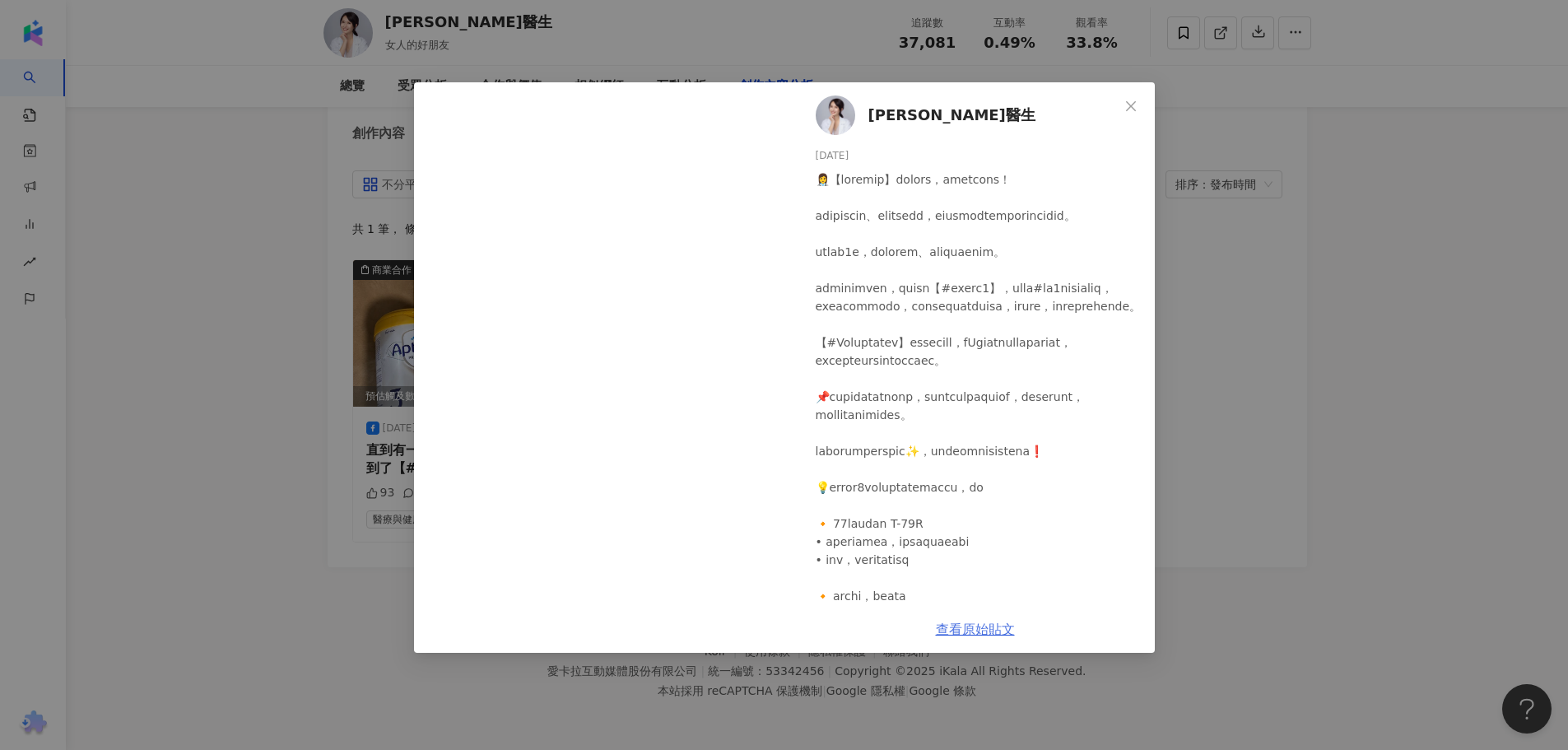
click at [949, 626] on link "查看原始貼文" at bounding box center [975, 628] width 79 height 16
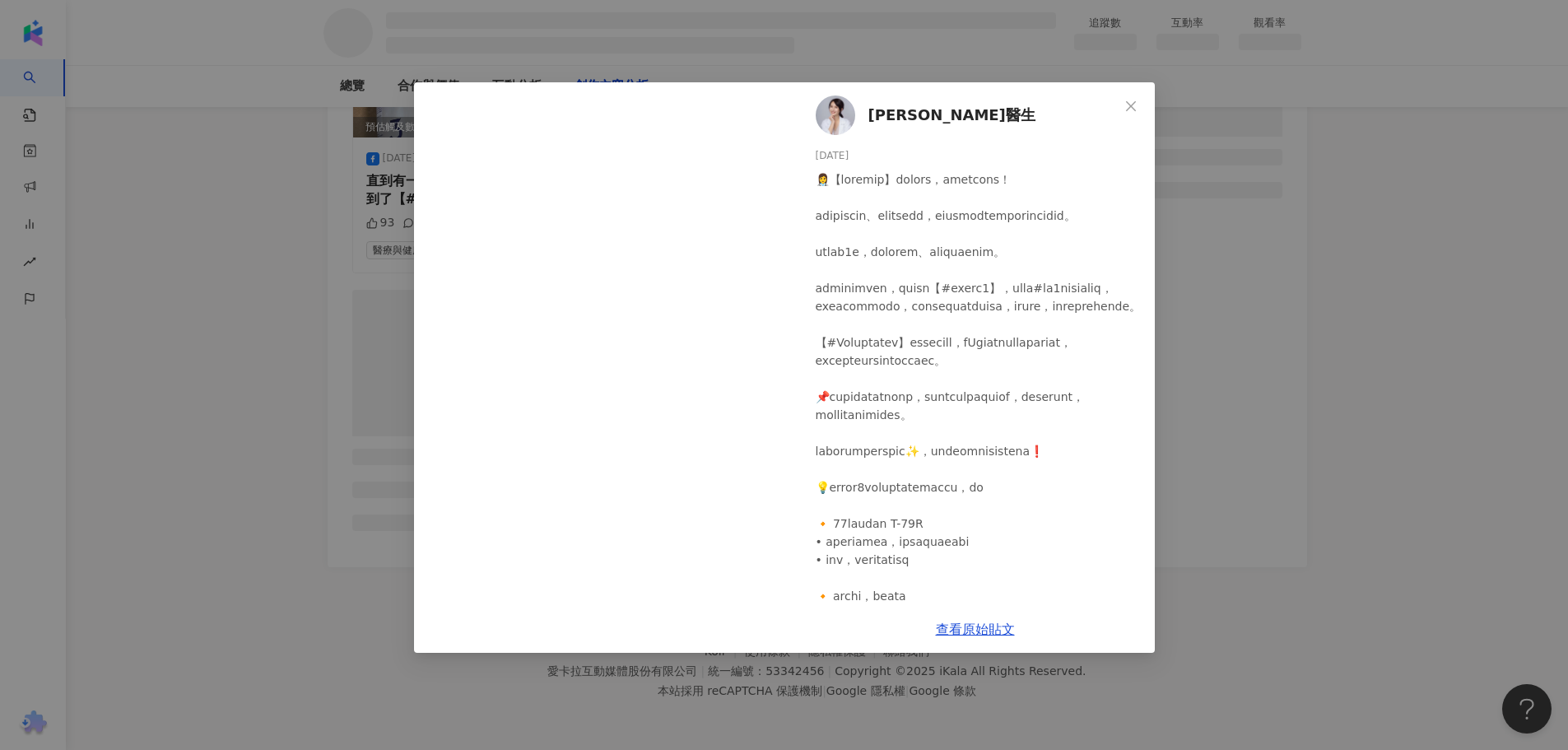
scroll to position [1806, 0]
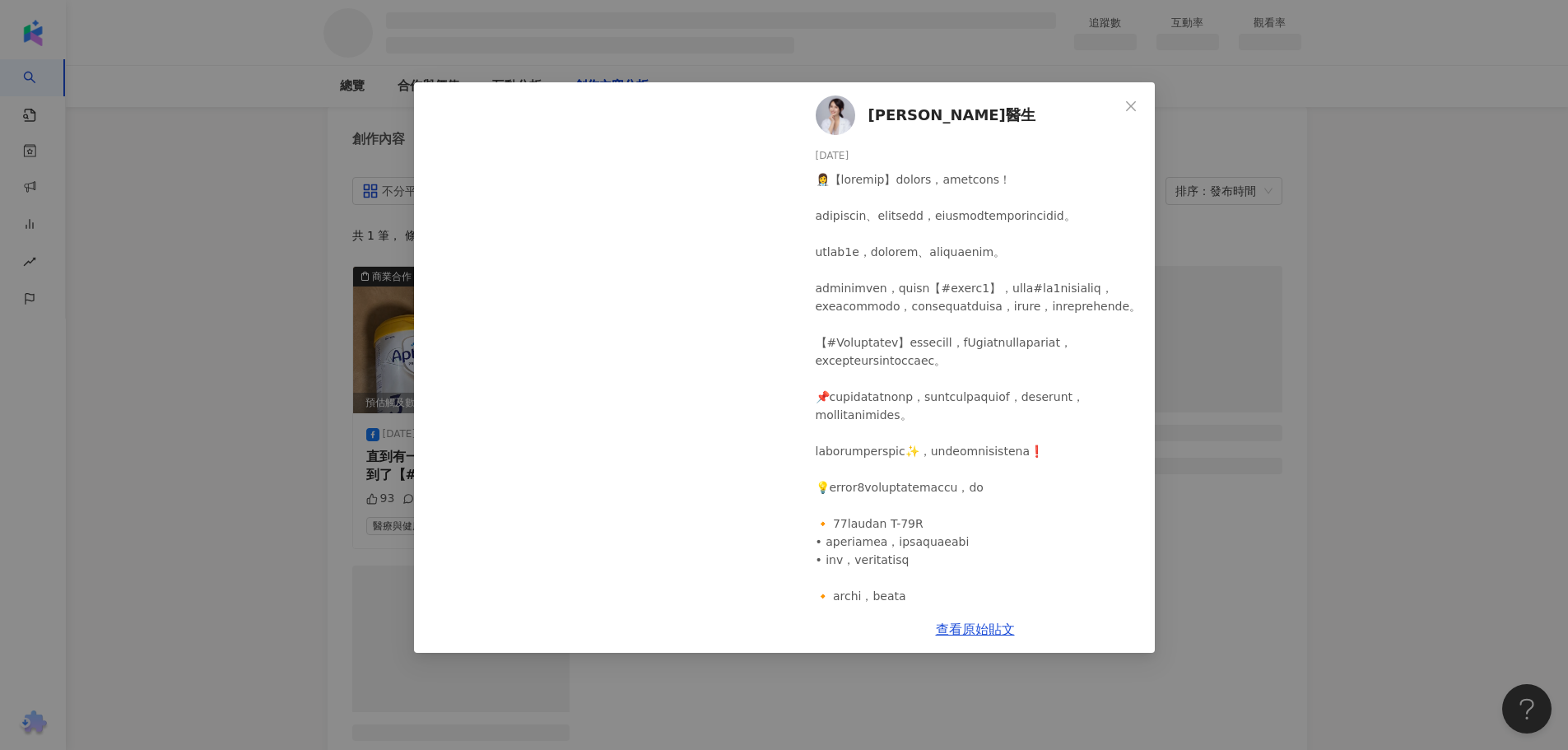
click at [203, 568] on div "蕭詠嫻醫生 2025/7/11 93 1 8 查看原始貼文" at bounding box center [784, 375] width 1568 height 750
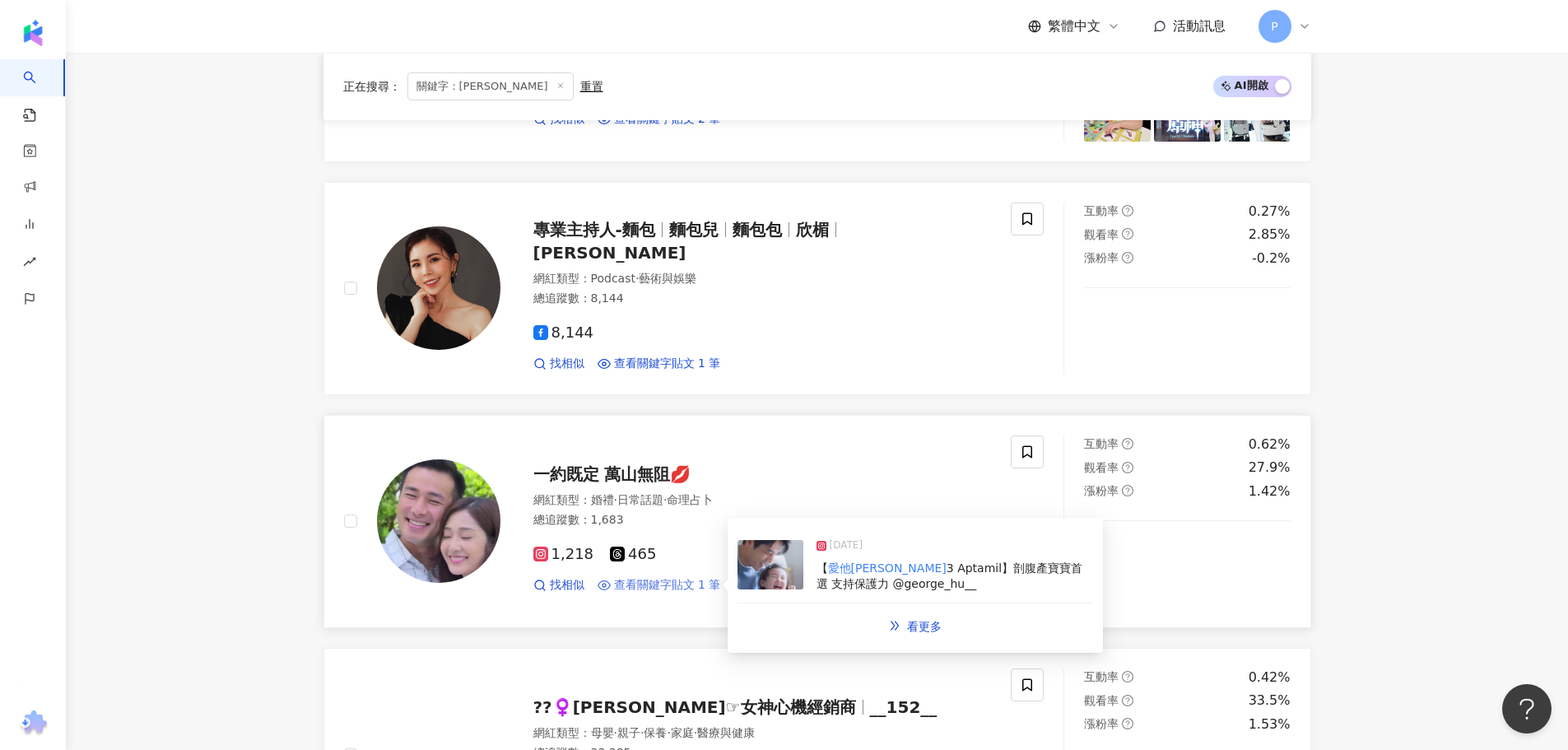
scroll to position [808, 0]
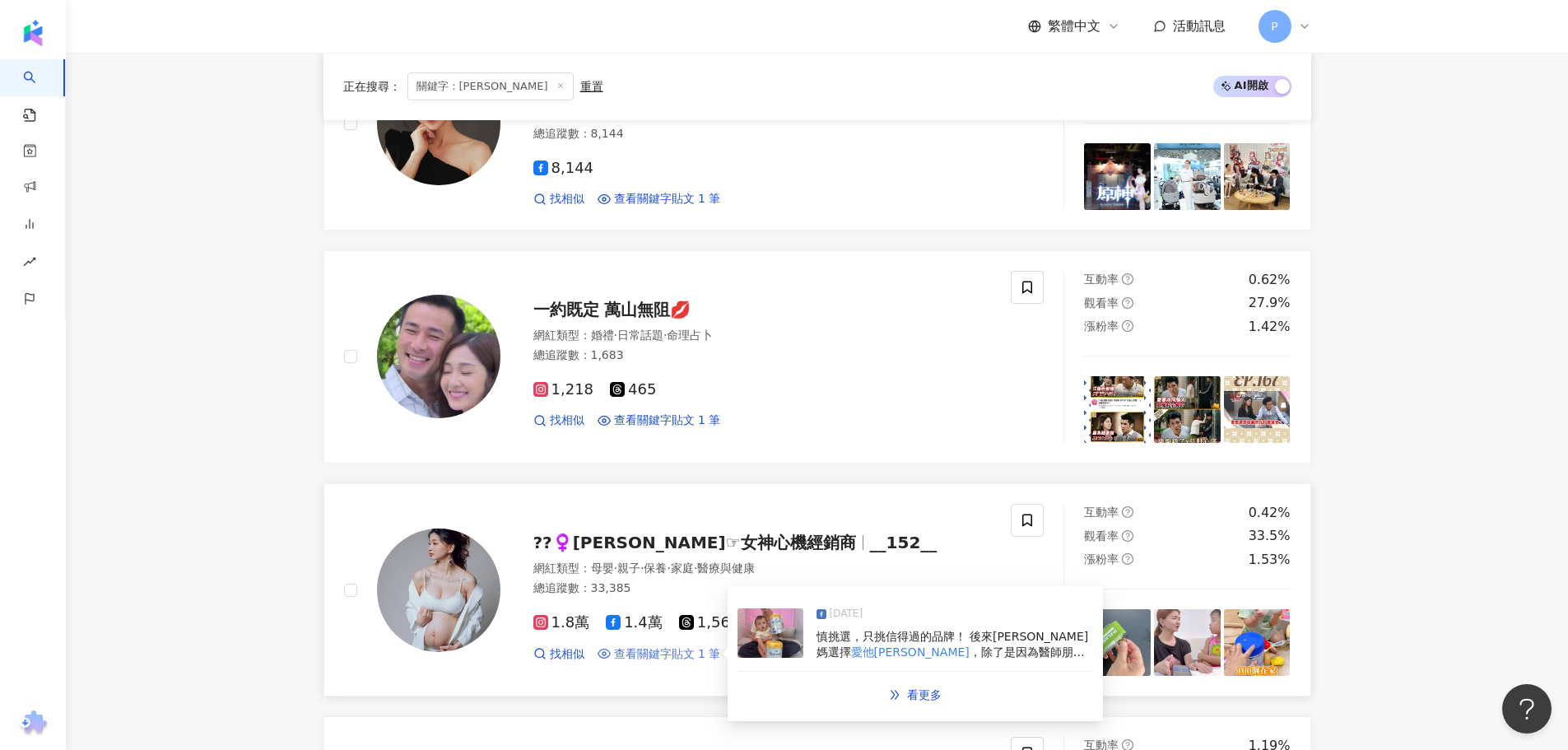
click at [645, 648] on span "查看關鍵字貼文 1 筆" at bounding box center [667, 654] width 107 height 17
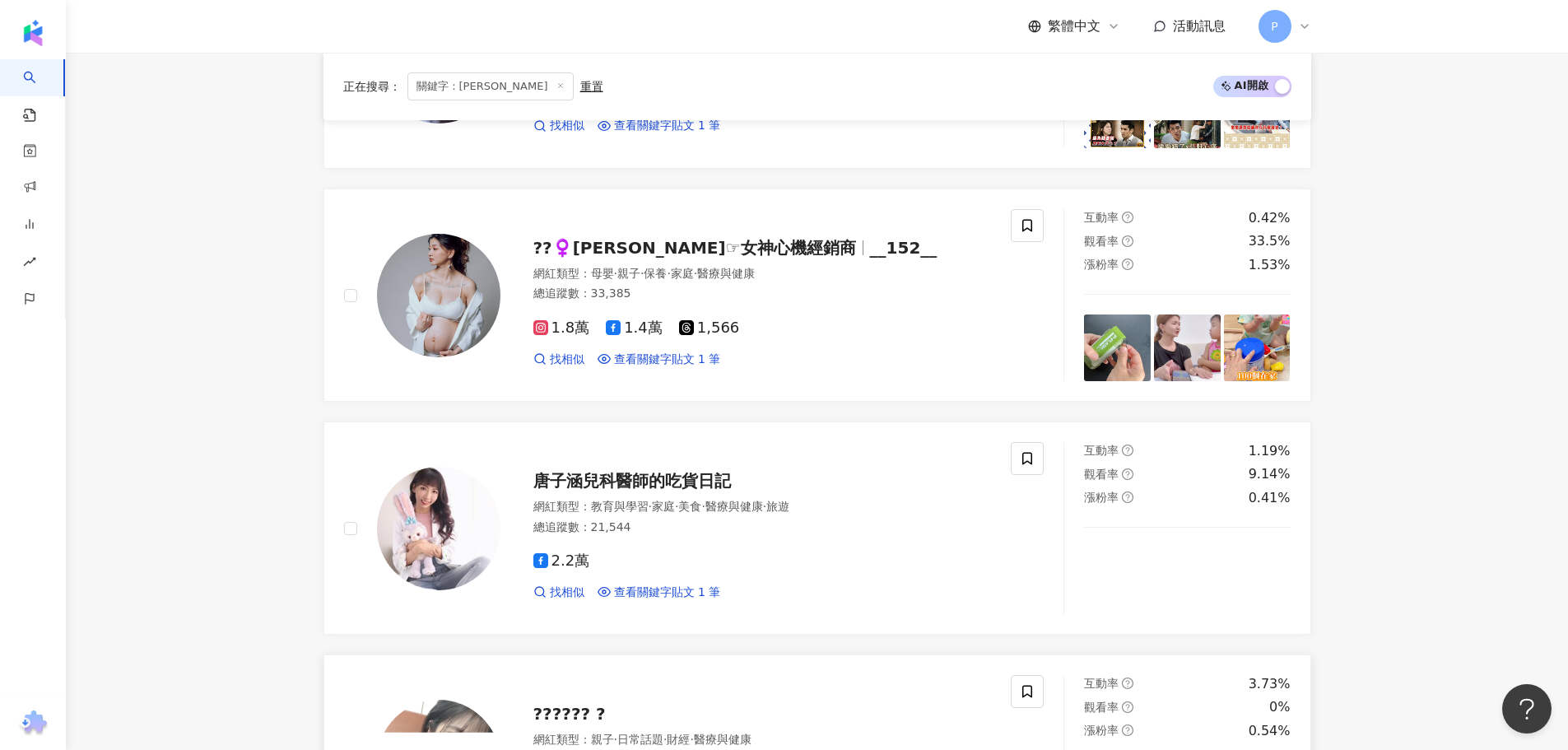
scroll to position [1055, 0]
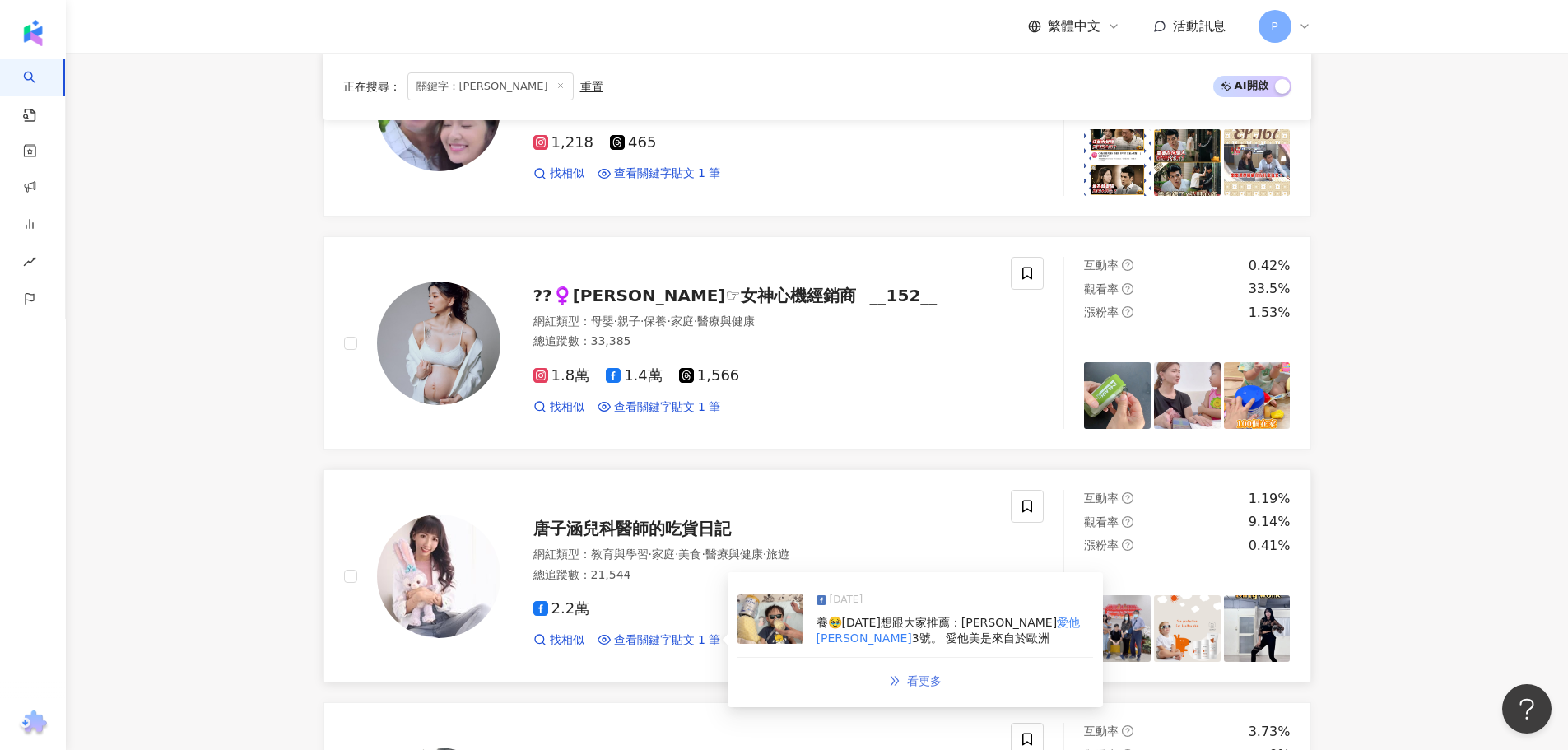
click at [926, 683] on span "看更多" at bounding box center [925, 681] width 35 height 13
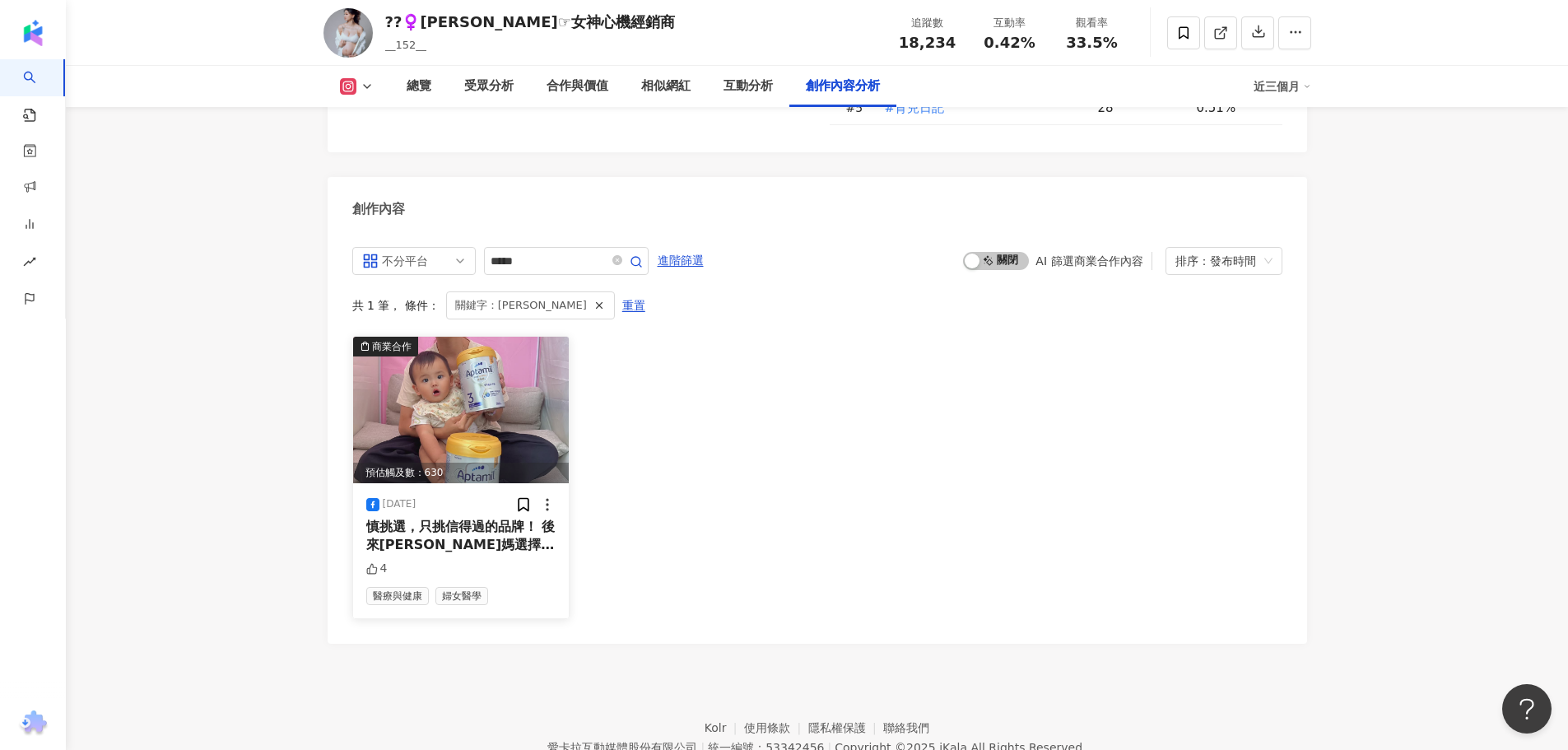
click at [466, 555] on span "，除了是因為醫師朋友當時推薦以" at bounding box center [461, 571] width 189 height 34
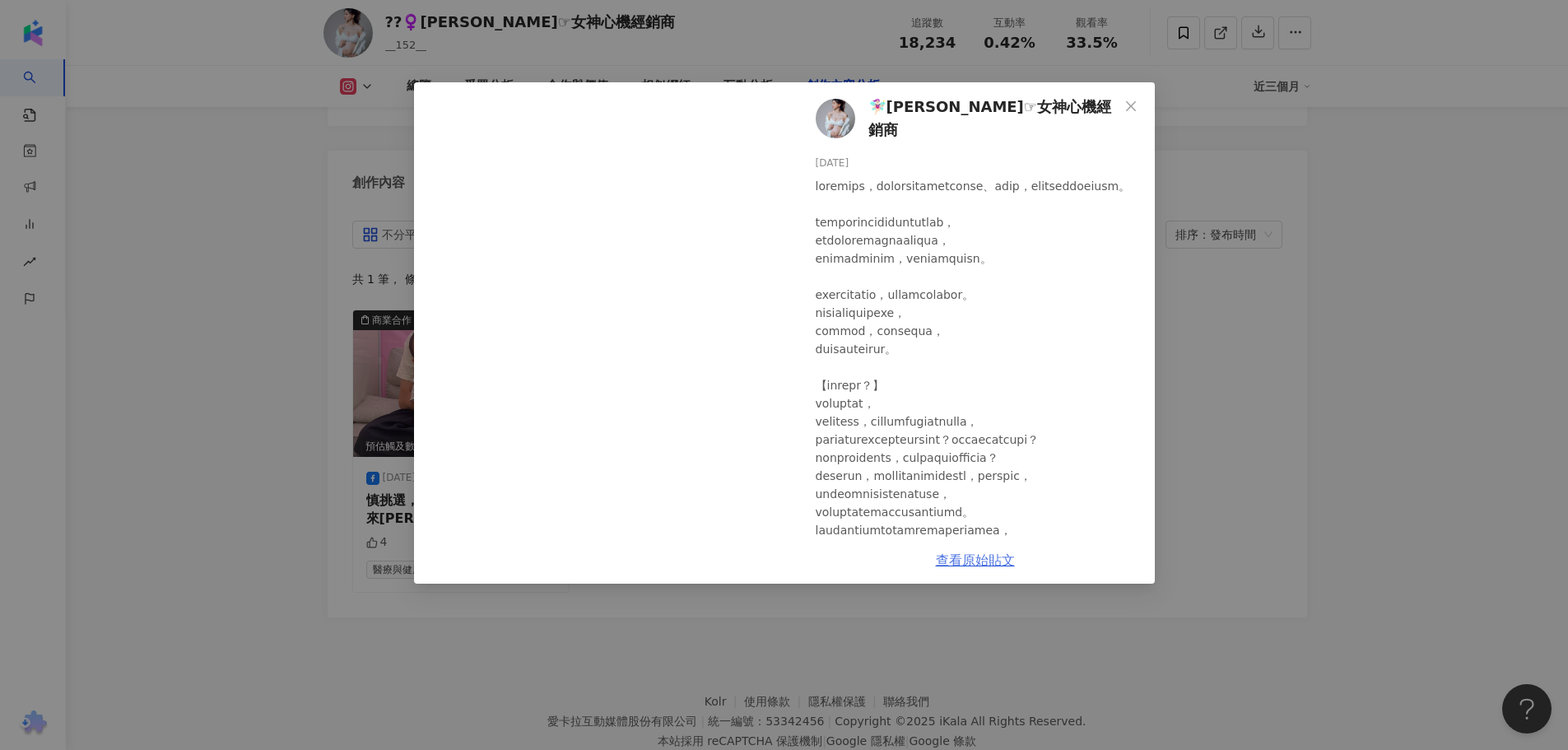
click at [964, 566] on link "查看原始貼文" at bounding box center [975, 560] width 79 height 16
click at [373, 626] on div "🧚🏻‍♀️[PERSON_NAME]☞︎女神心機經銷商 [DATE] 4 查看原始貼文" at bounding box center [784, 375] width 1568 height 750
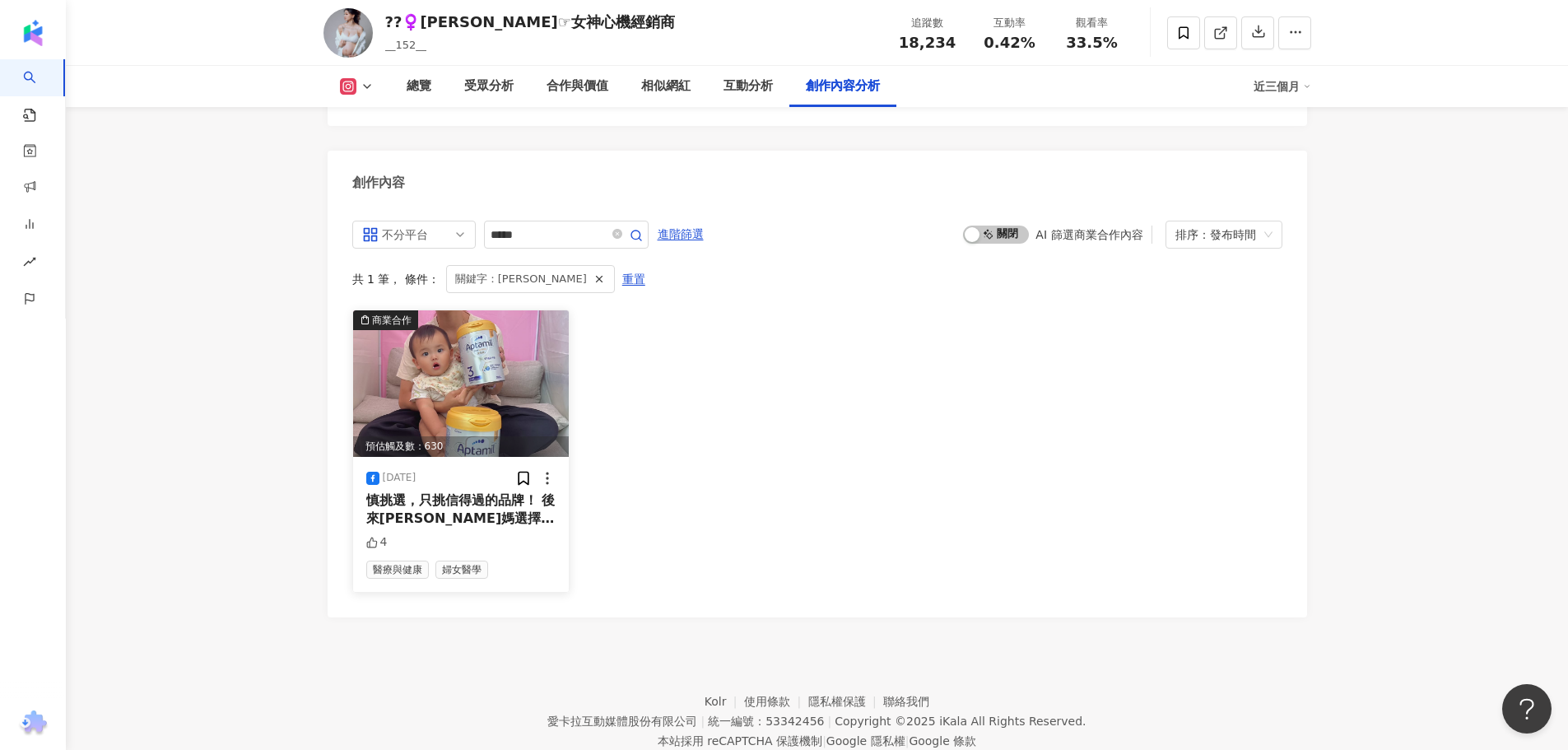
click at [424, 456] on div "[DATE] 慎挑選，只挑信得過的品牌！ 後來[PERSON_NAME]媽選擇 愛他美[PERSON_NAME] ，除了是因為醫師朋友當時推薦以 4 醫療與健…" at bounding box center [461, 523] width 217 height 135
click at [420, 492] on span "慎挑選，只挑信得過的品牌！ 後來[PERSON_NAME]媽選擇" at bounding box center [461, 509] width 189 height 34
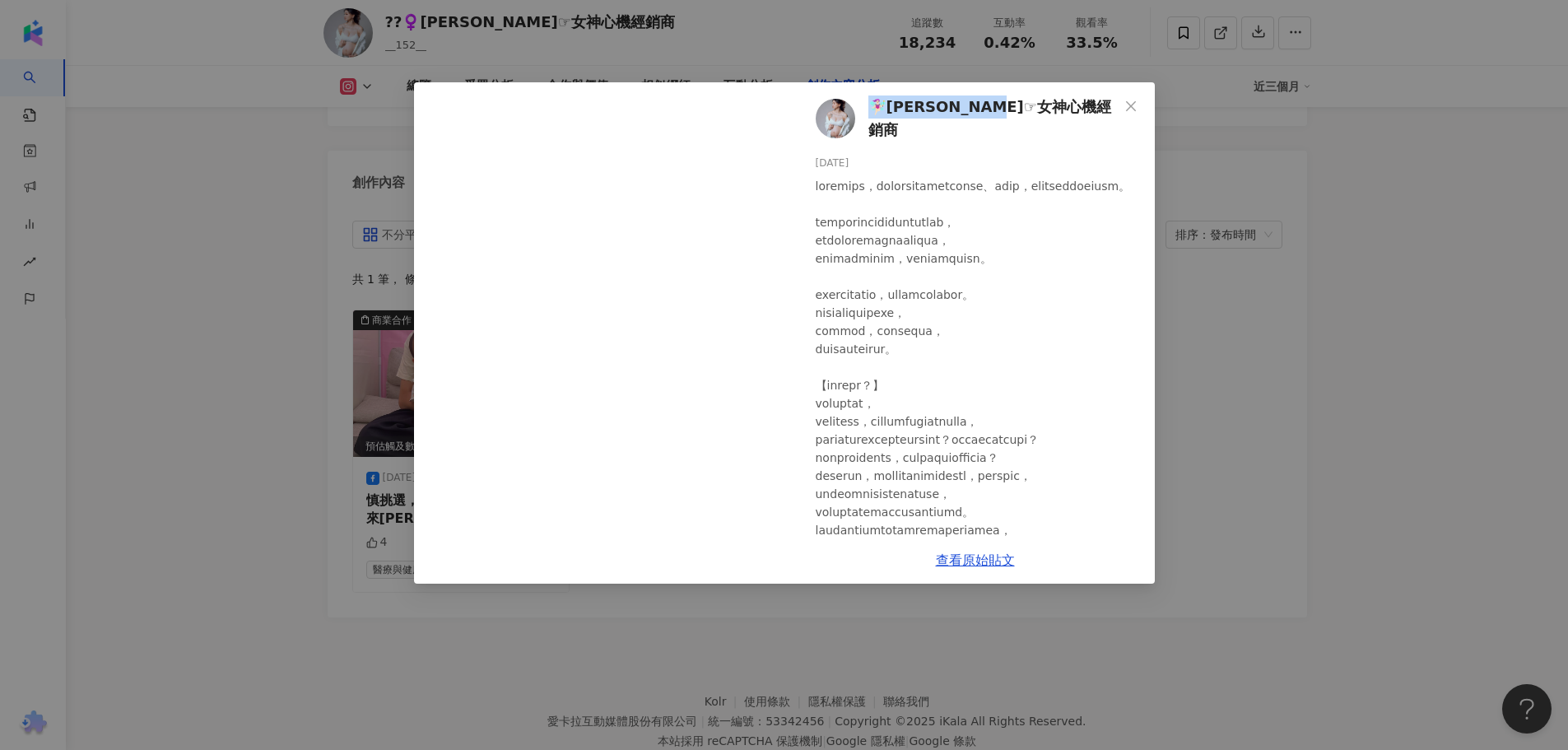
drag, startPoint x: 1053, startPoint y: 121, endPoint x: 872, endPoint y: 101, distance: 182.1
click div "🧚🏻‍♀️[PERSON_NAME]☞︎女神心機經銷商 [DATE] 4"
copy span "🧚🏻‍♀️[PERSON_NAME]☞︎女神心機經銷商"
click div "🧚🏻‍♀️[PERSON_NAME]☞︎女神心機經銷商 [DATE] 4 查看原始貼文"
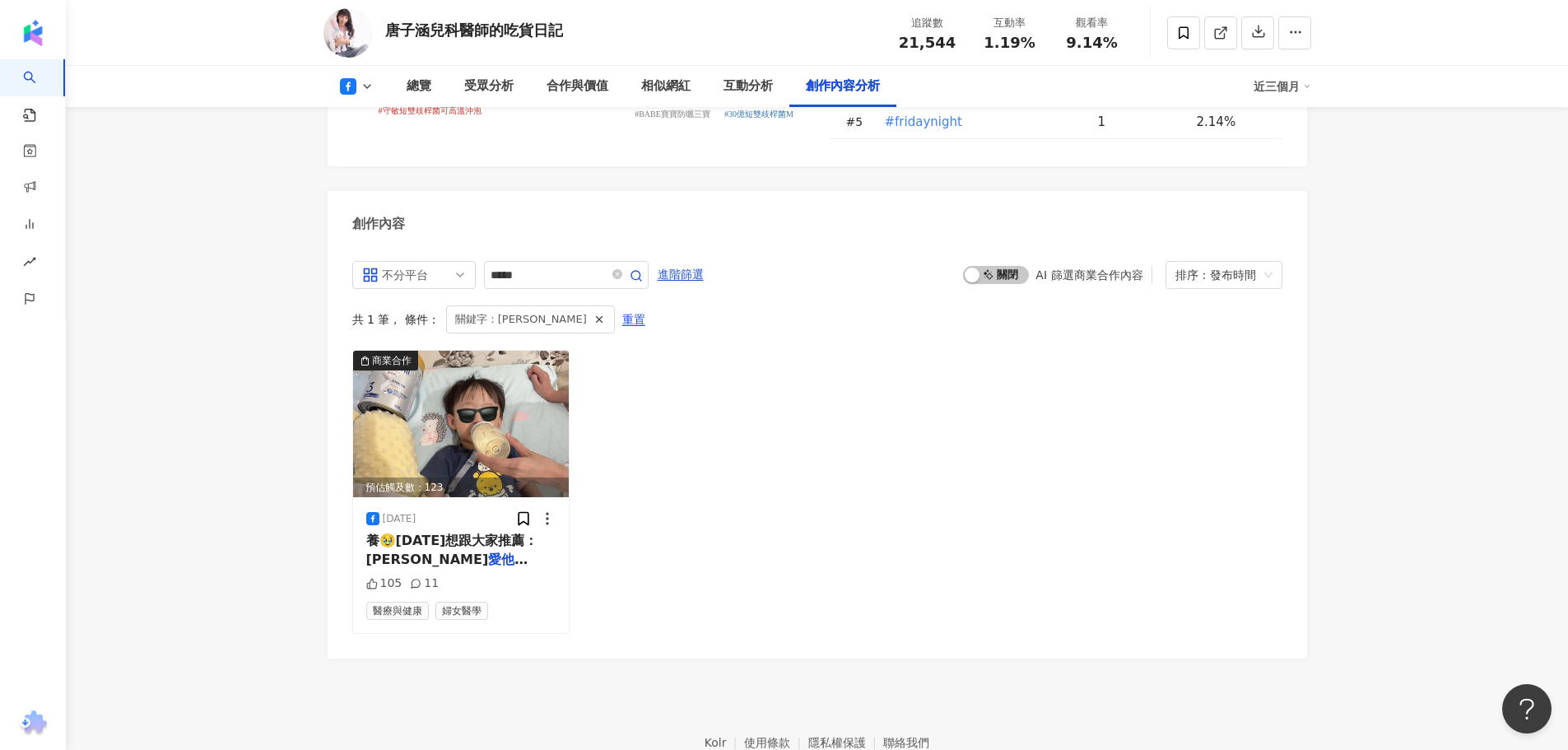
scroll to position [4345, 0]
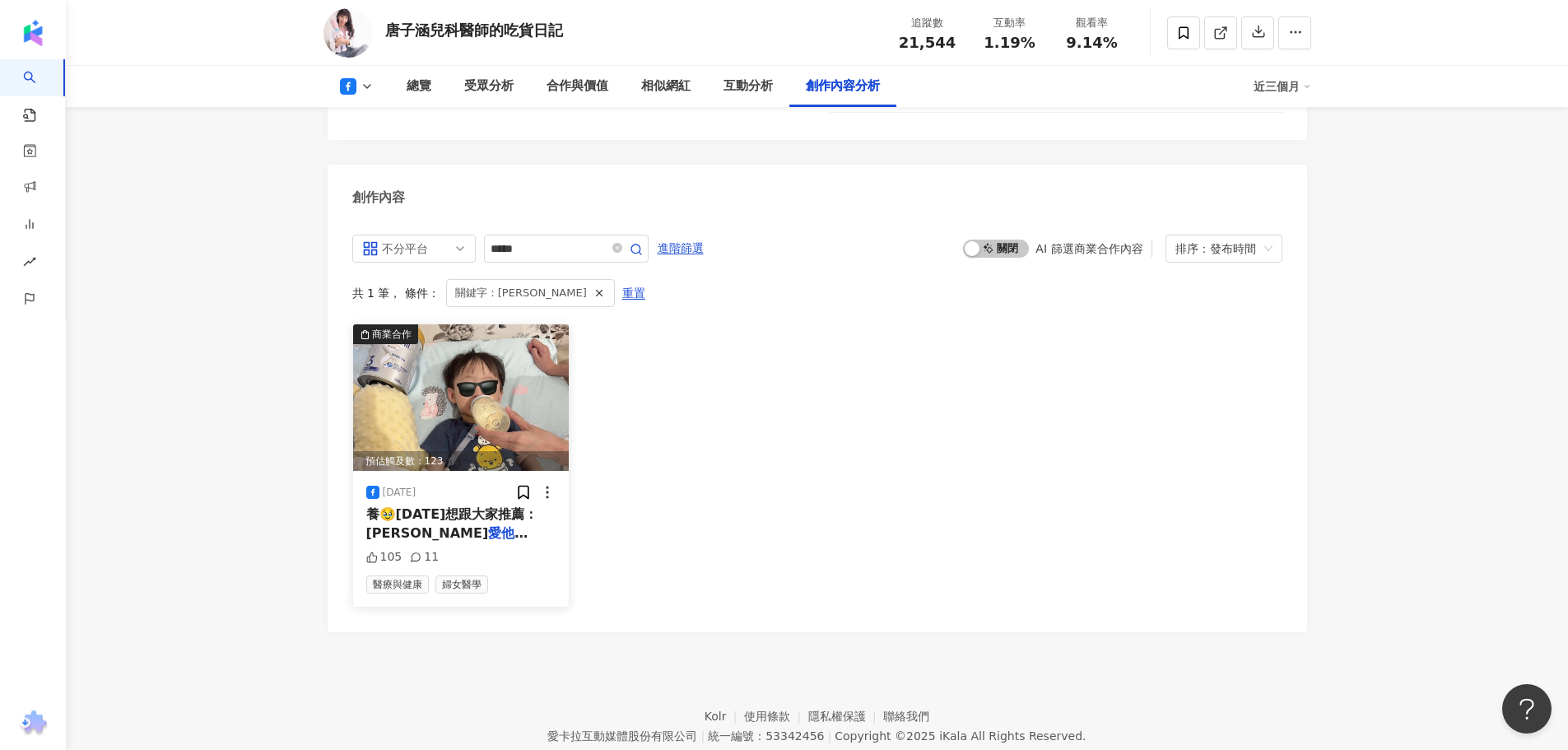
click at [457, 525] on mark "愛他[PERSON_NAME]" at bounding box center [447, 542] width 162 height 34
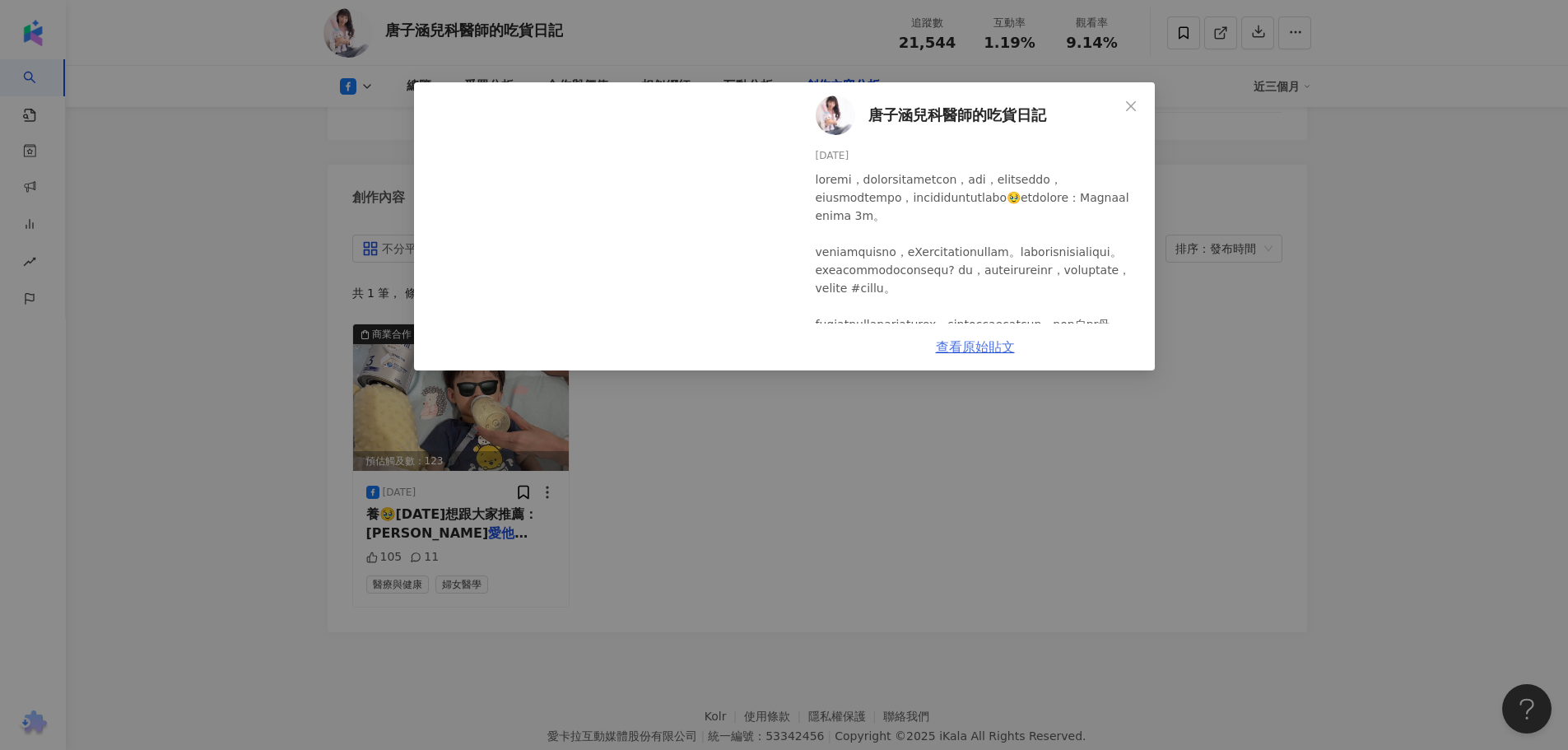
click at [966, 351] on link "查看原始貼文" at bounding box center [975, 346] width 79 height 16
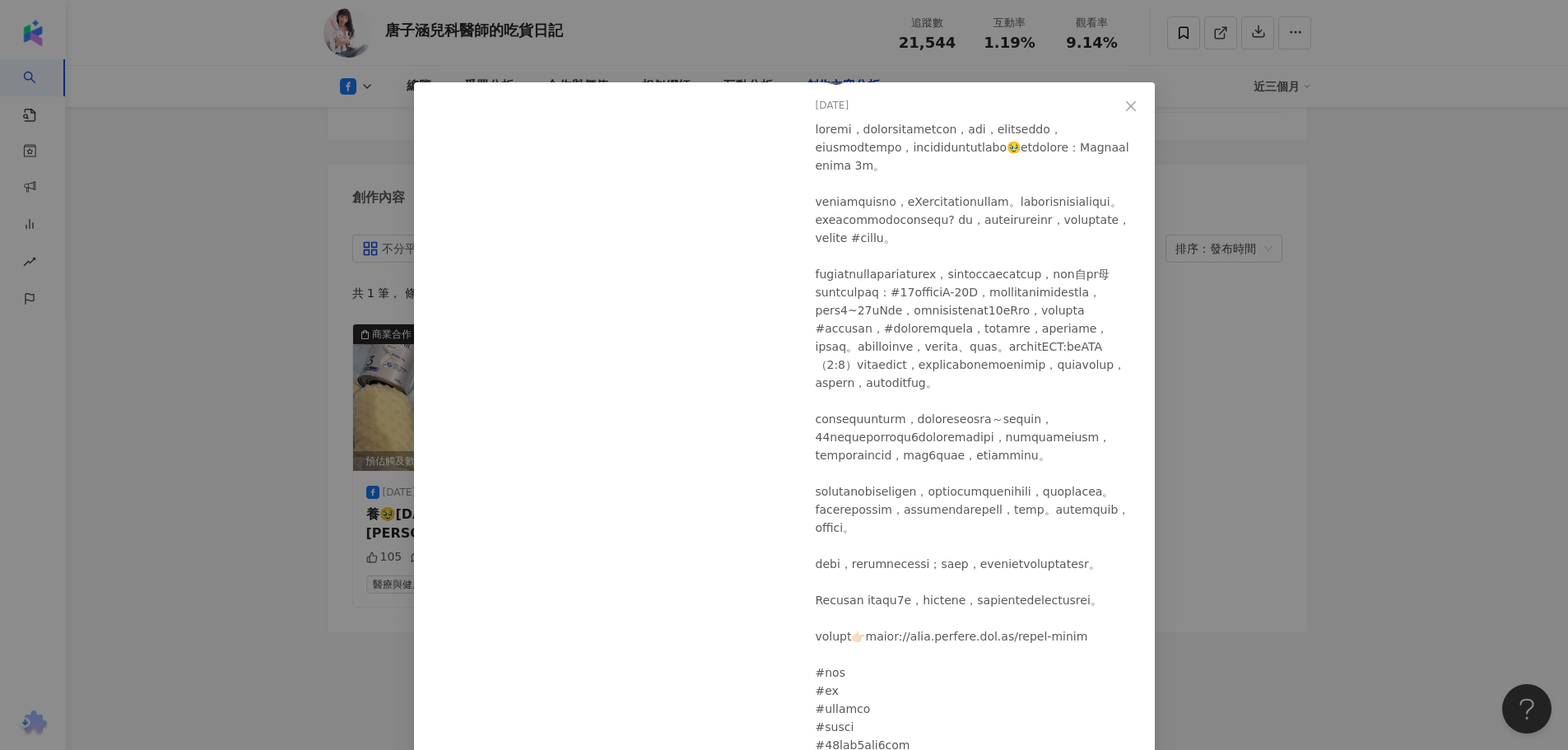
scroll to position [49, 0]
click at [1241, 309] on div "唐子涵兒科醫師的吃貨日記 2025/7/10 105 11 查看原始貼文" at bounding box center [784, 375] width 1568 height 750
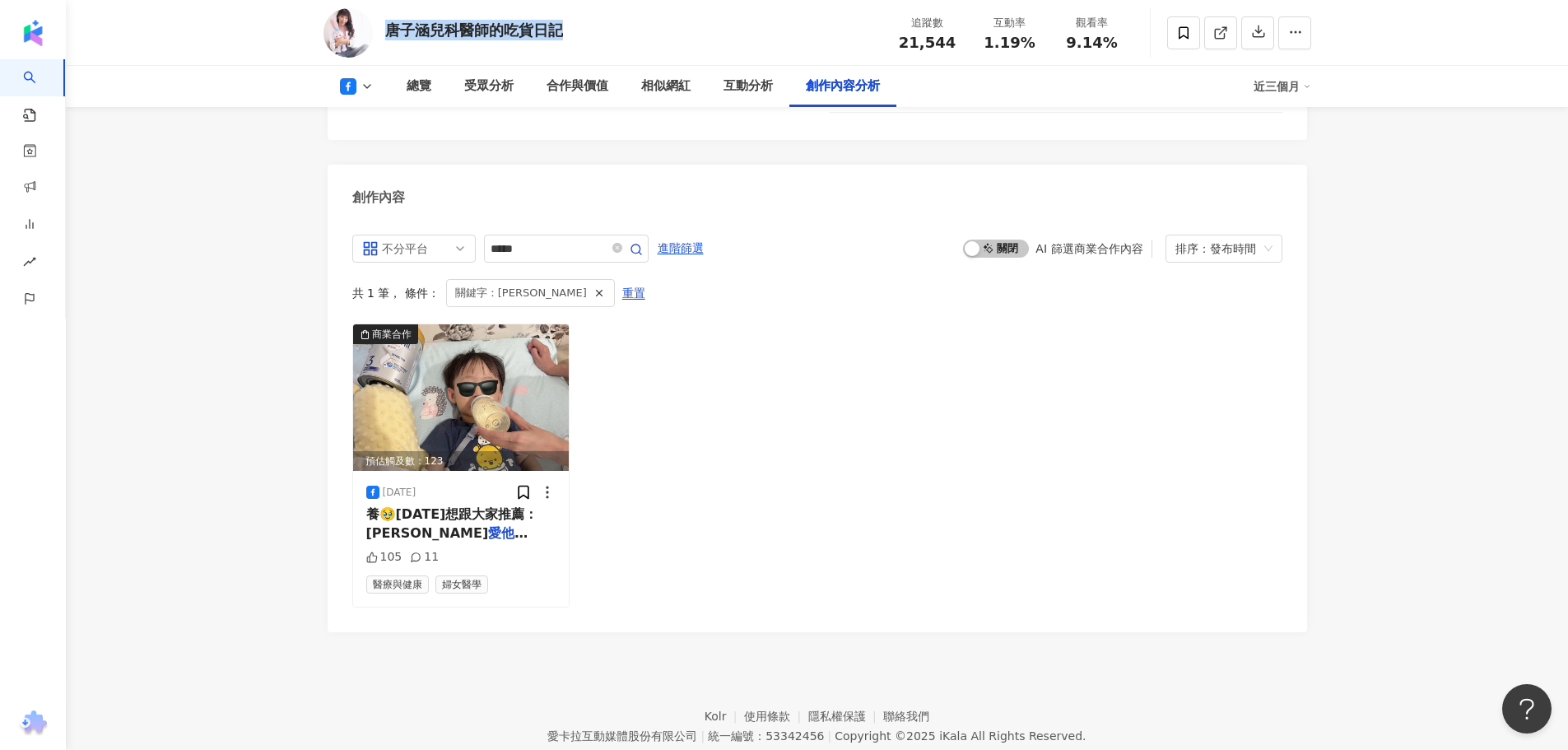
drag, startPoint x: 515, startPoint y: 30, endPoint x: 386, endPoint y: 35, distance: 129.1
click at [386, 35] on div "唐子涵兒科醫師的吃貨日記 追蹤數 21,544 互動率 1.19% 觀看率 9.14%" at bounding box center [817, 32] width 1054 height 65
copy div "唐子涵兒科醫師的吃貨日記"
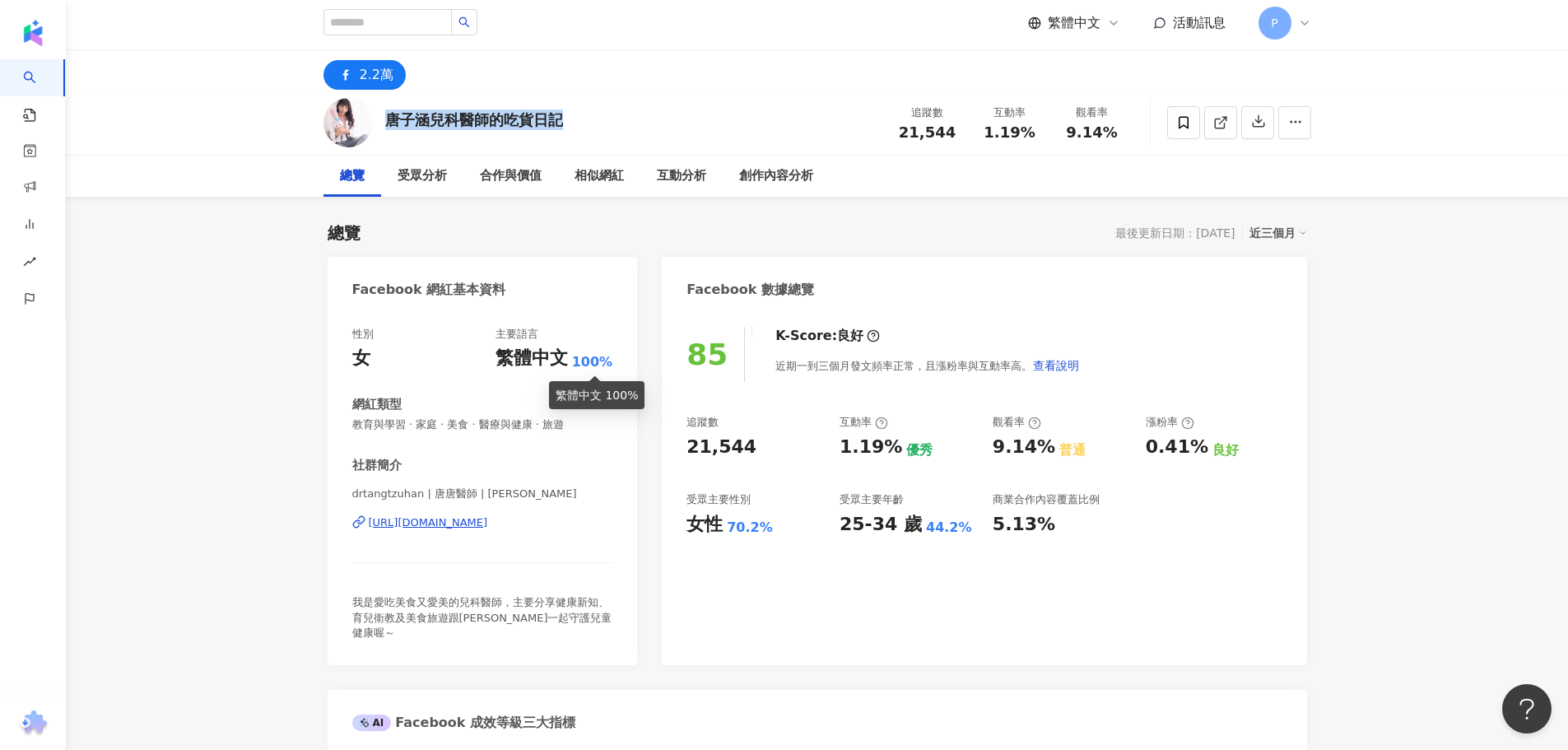
scroll to position [0, 0]
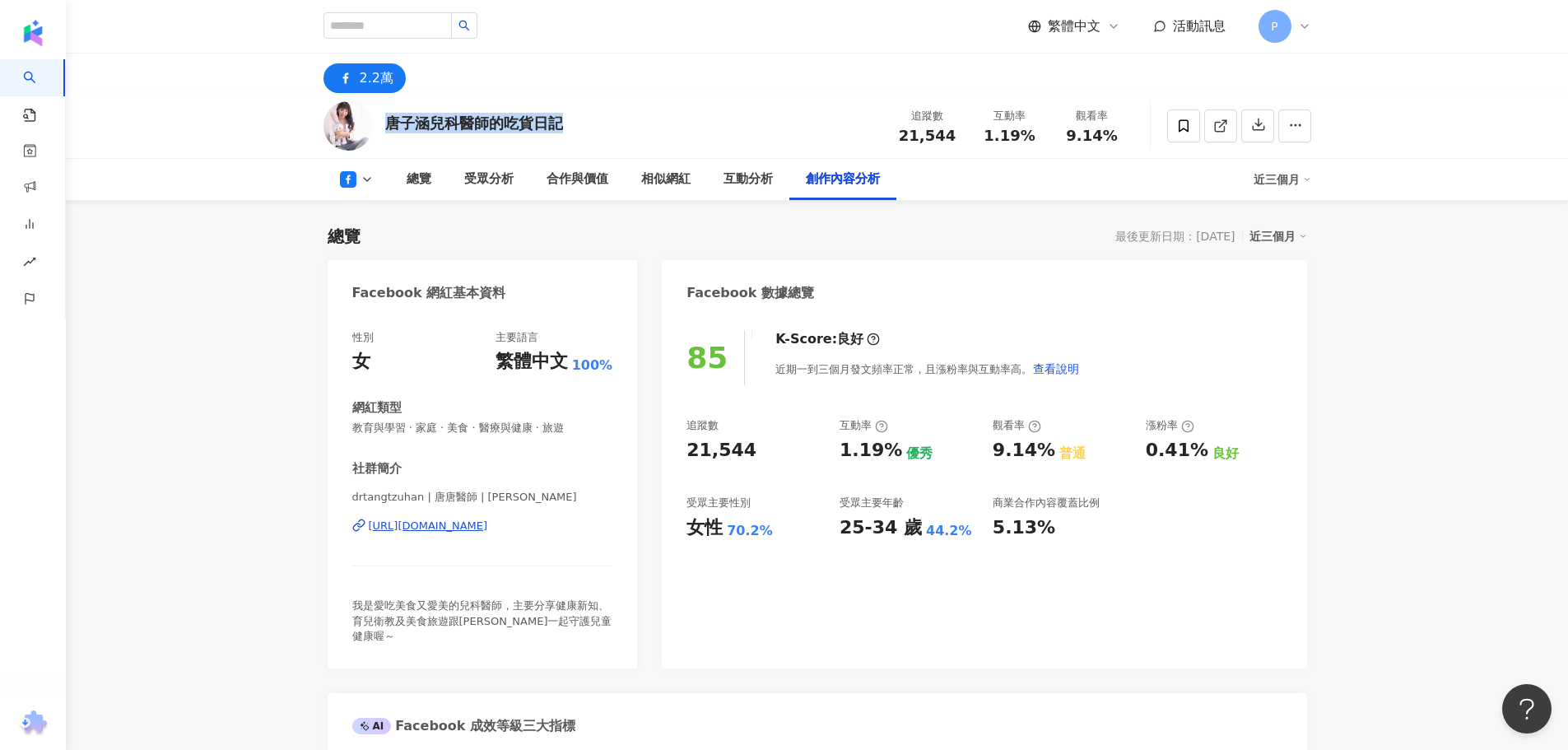
scroll to position [4345, 0]
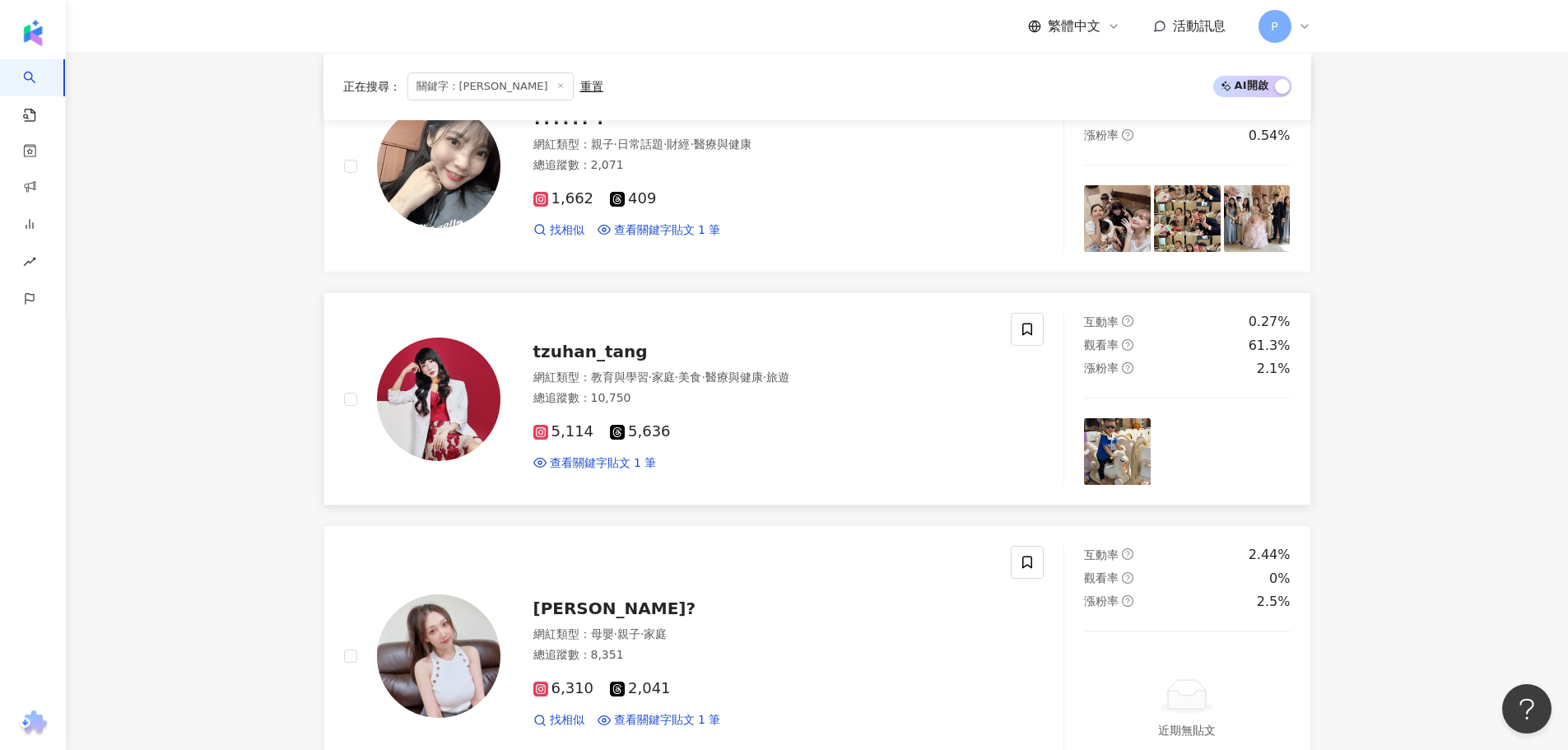
scroll to position [1713, 0]
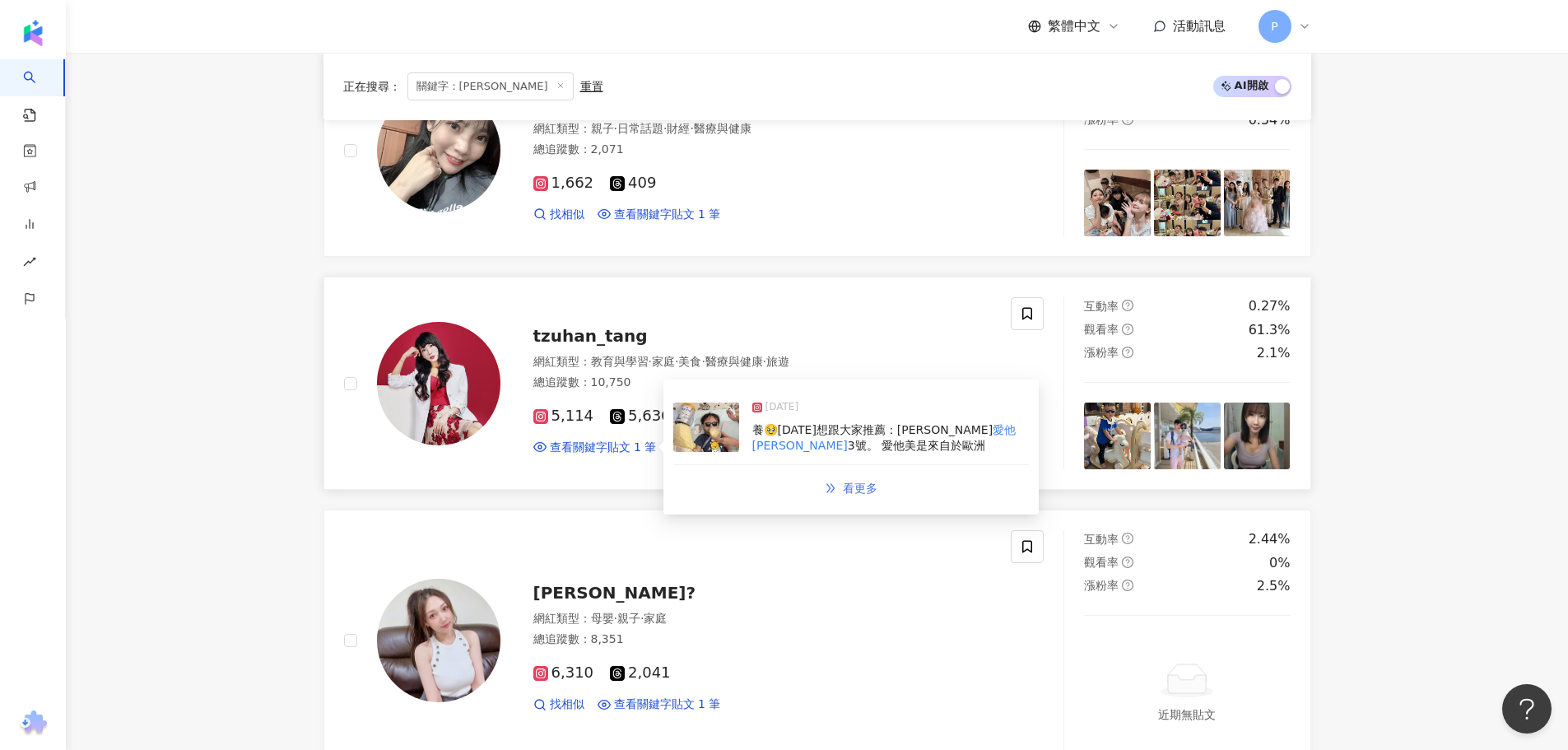
click at [849, 485] on span "看更多" at bounding box center [860, 488] width 35 height 13
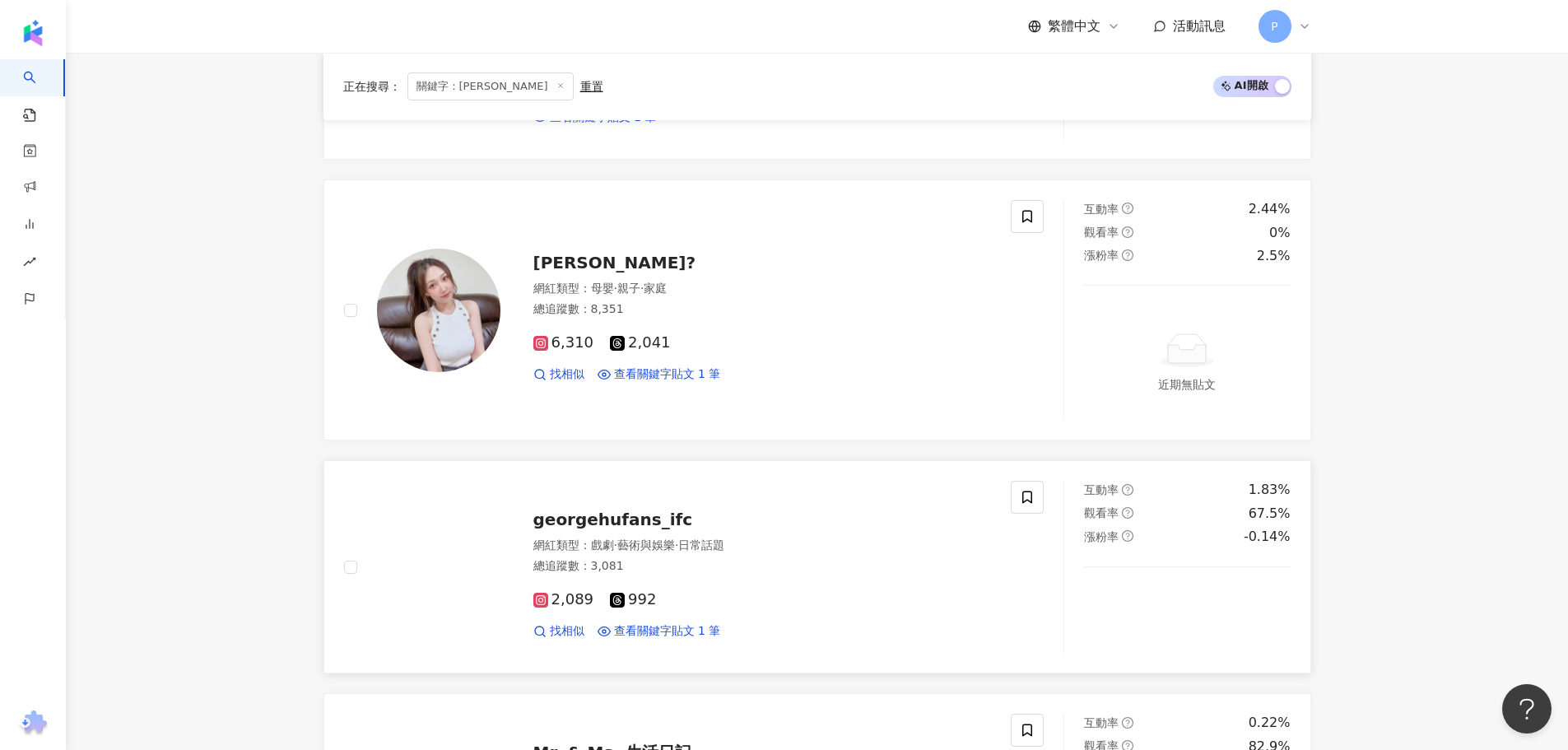
scroll to position [2372, 0]
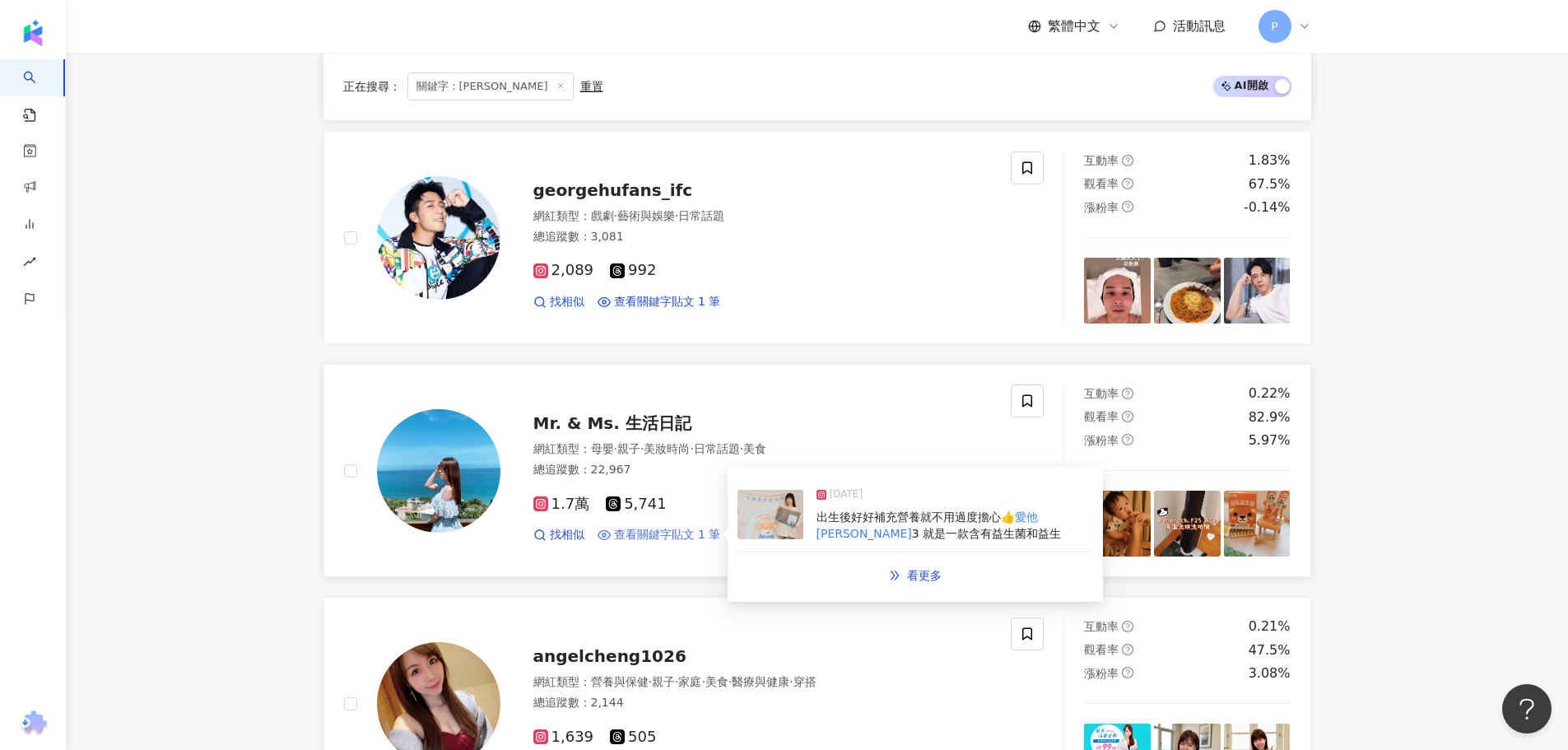
click at [681, 527] on span "查看關鍵字貼文 1 筆" at bounding box center [667, 535] width 107 height 17
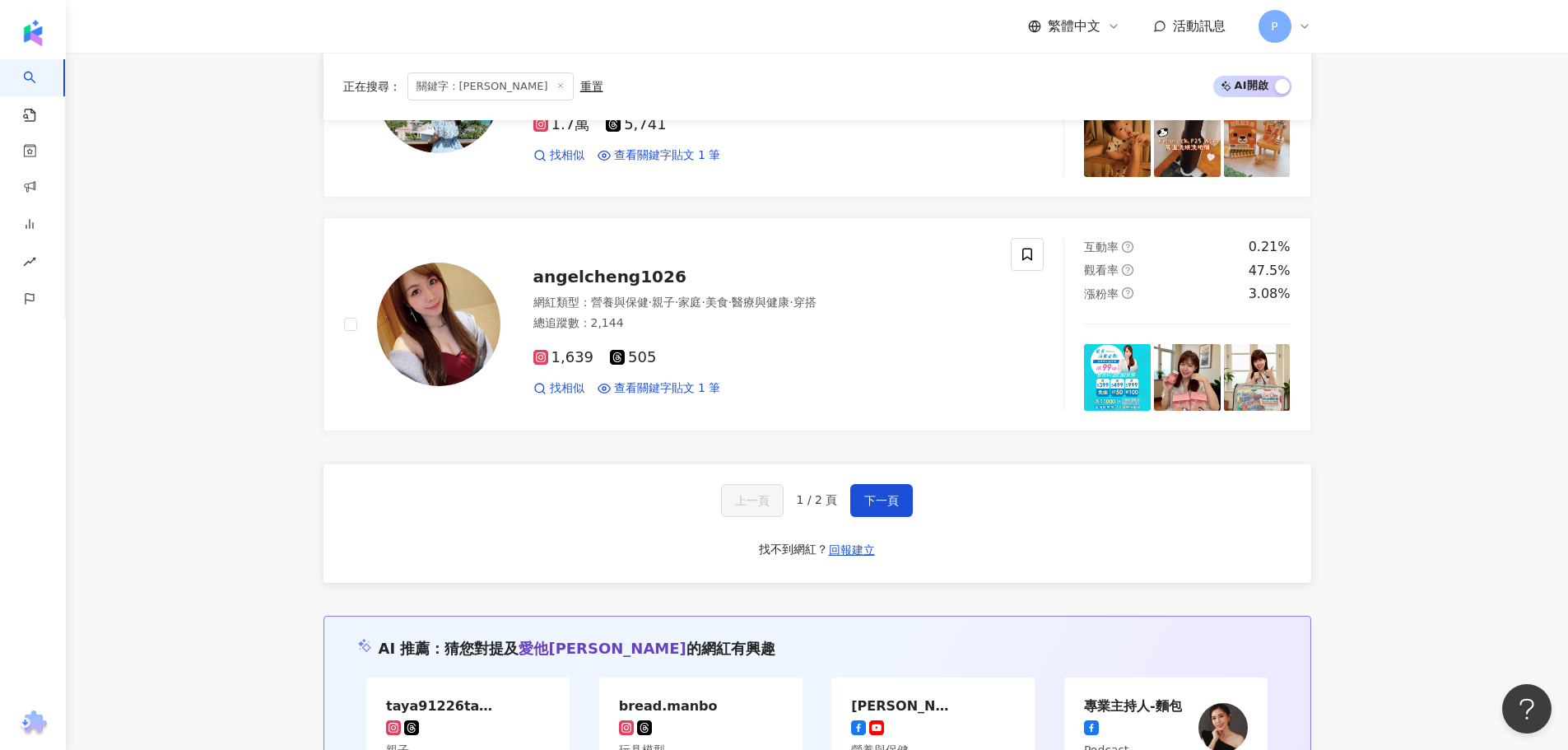
scroll to position [2783, 0]
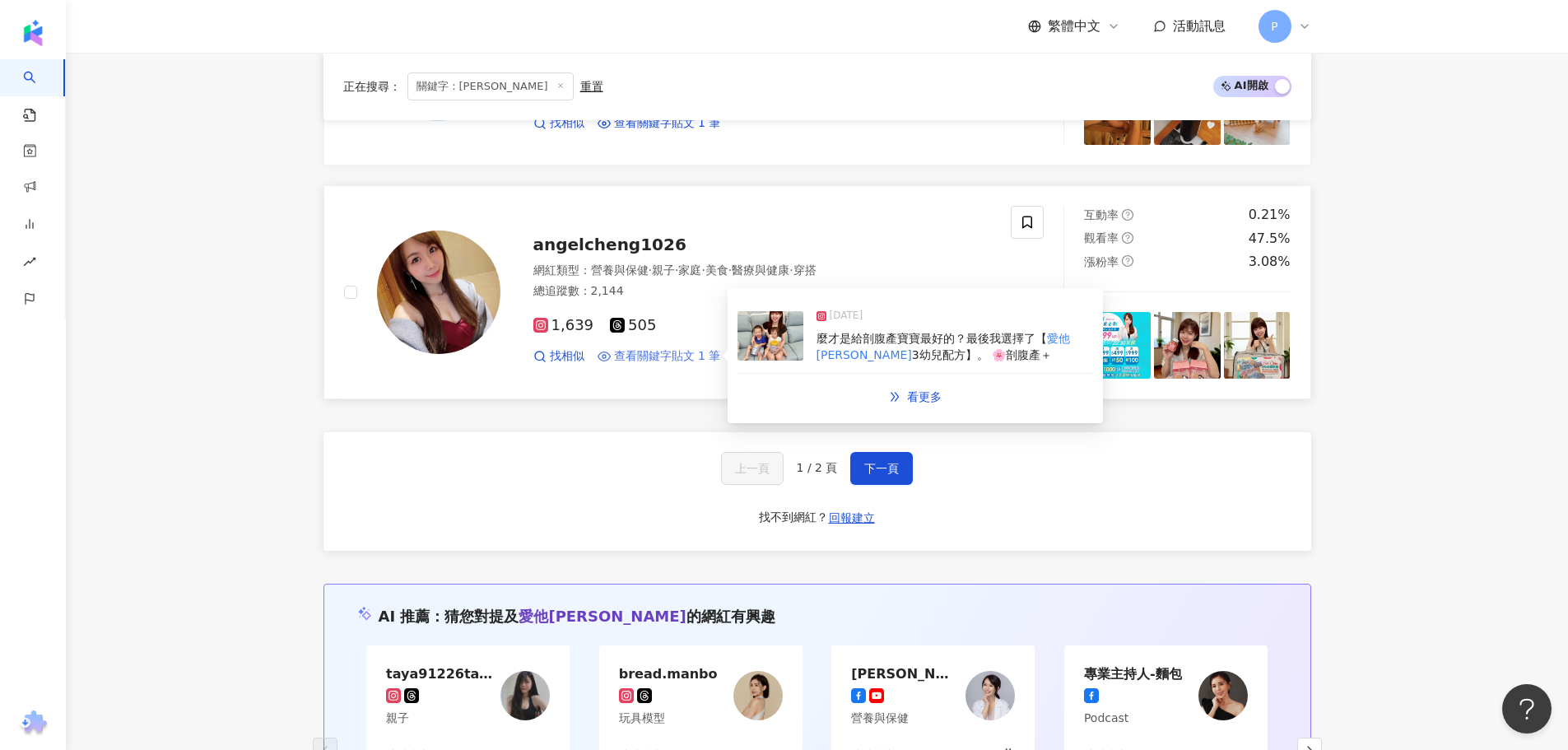
click at [669, 356] on span "查看關鍵字貼文 1 筆" at bounding box center [667, 356] width 107 height 17
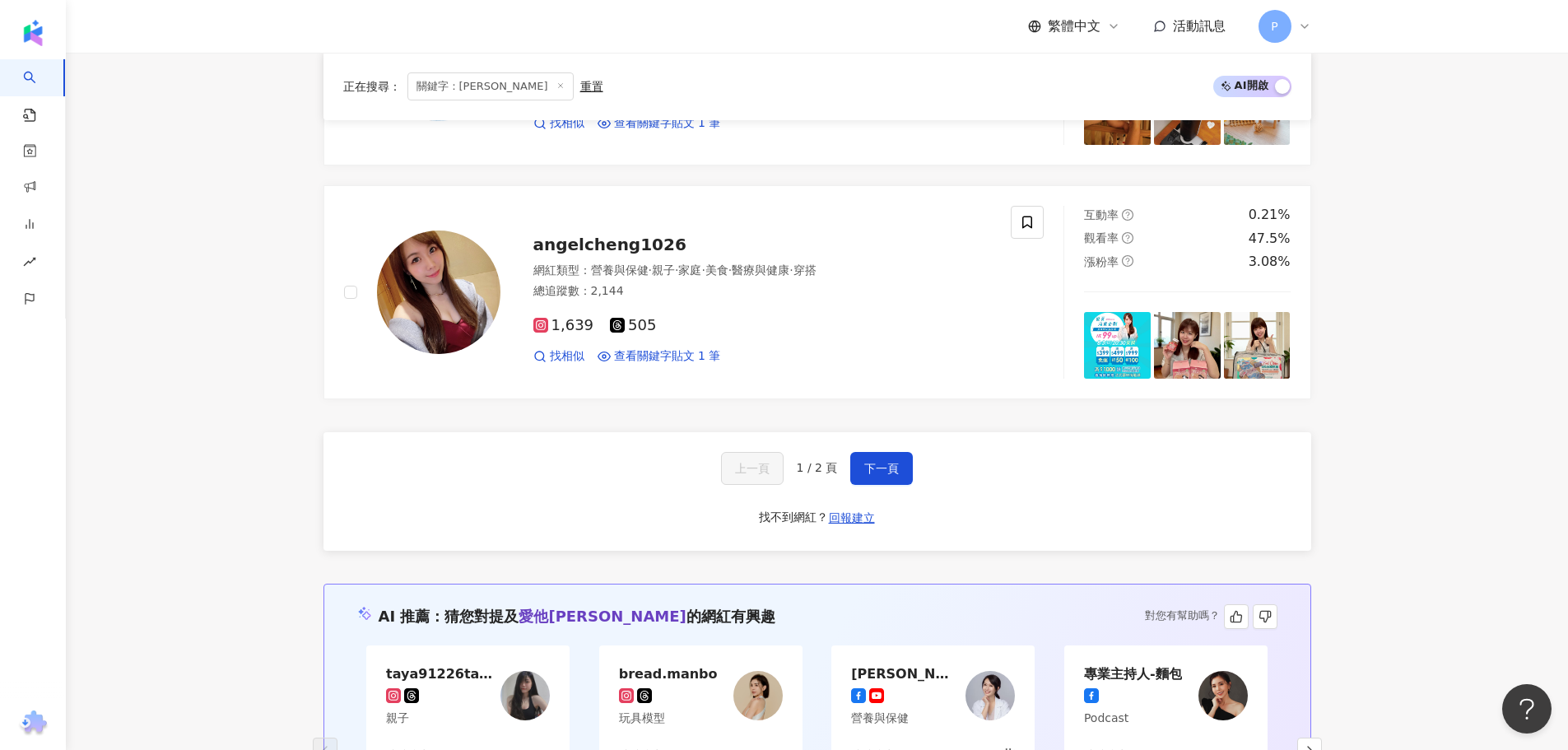
click at [539, 589] on div "AI 推薦 ： 猜您對提及 愛他美守敏 的網紅有興趣 對您有幫助嗎？ taya91226taya91226 親子 總追蹤數 1,499 互動率 0% 符合關鍵…" at bounding box center [817, 750] width 987 height 333
click at [883, 473] on span "下一頁" at bounding box center [882, 468] width 35 height 13
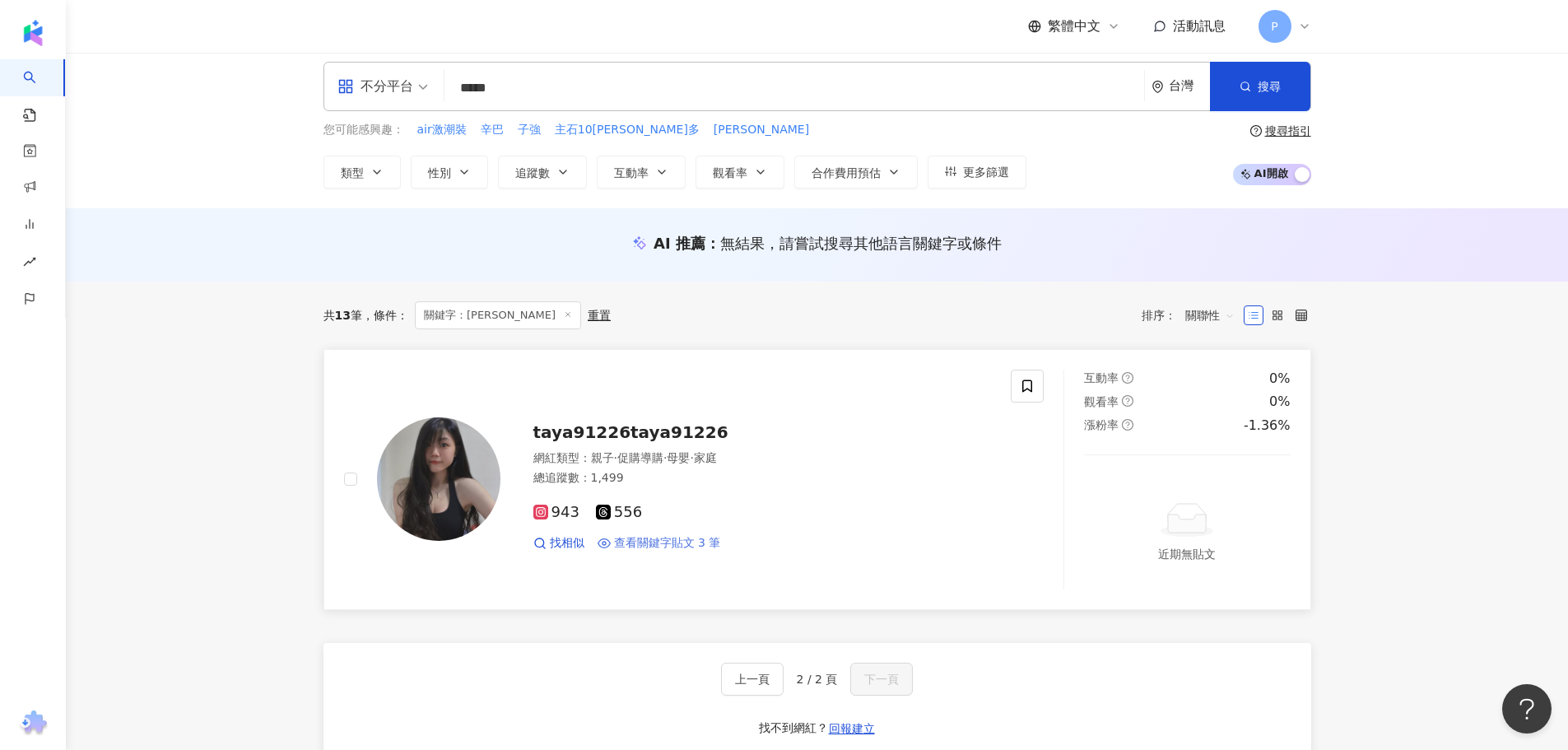
scroll to position [0, 0]
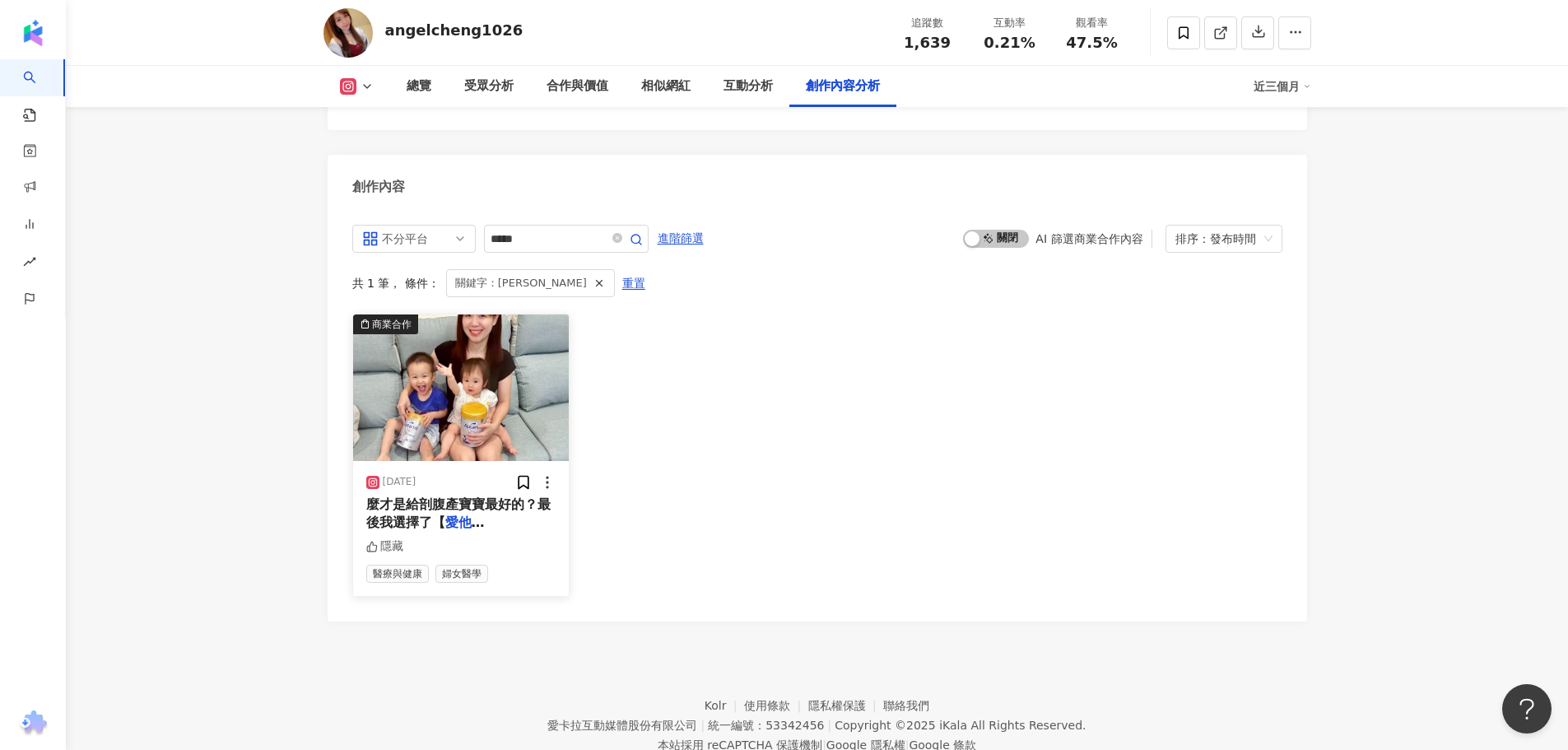
click at [486, 538] on div "隱藏" at bounding box center [461, 547] width 190 height 17
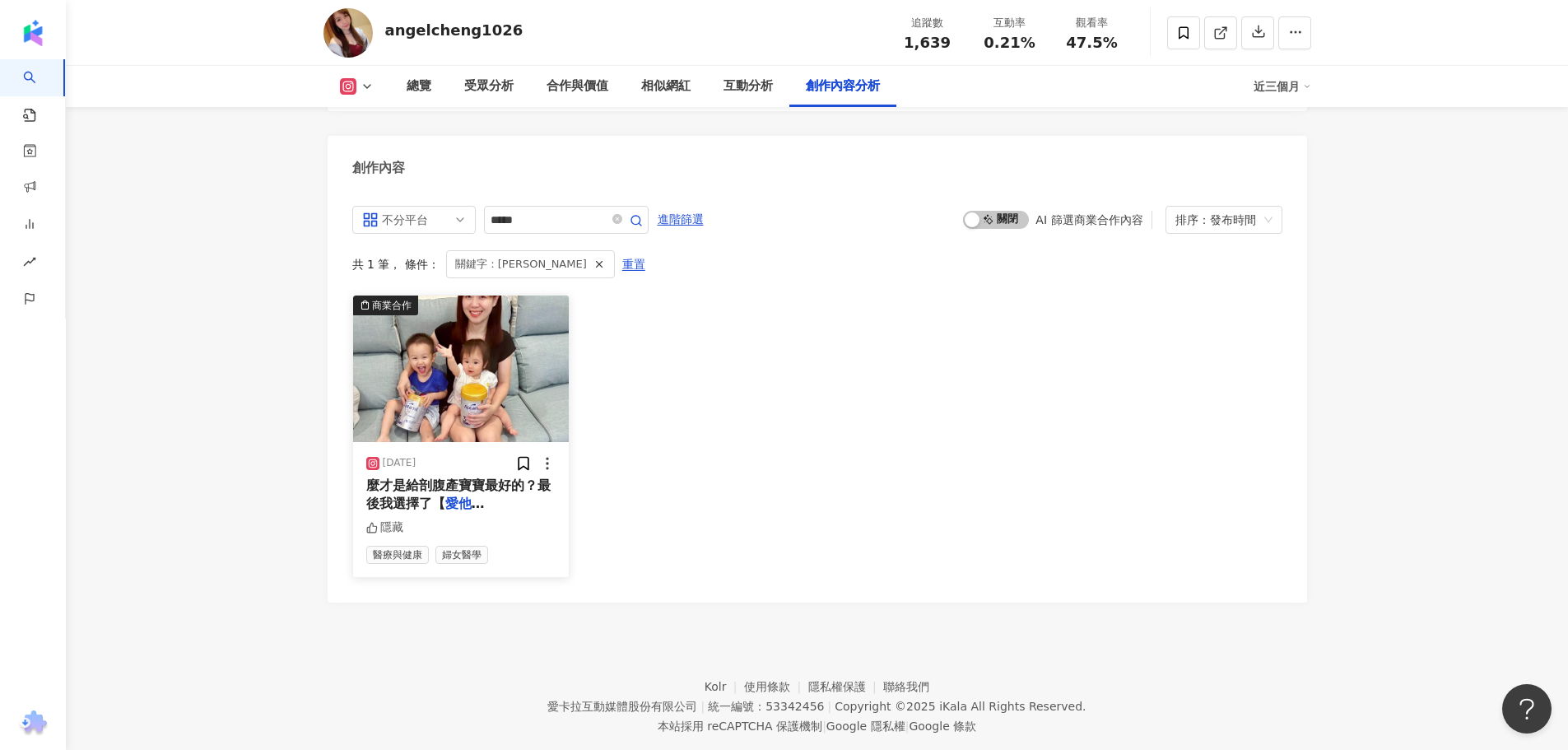
click at [442, 477] on span "麼才是給剖腹產寶寶最好的？最後我選擇了【" at bounding box center [458, 494] width 184 height 34
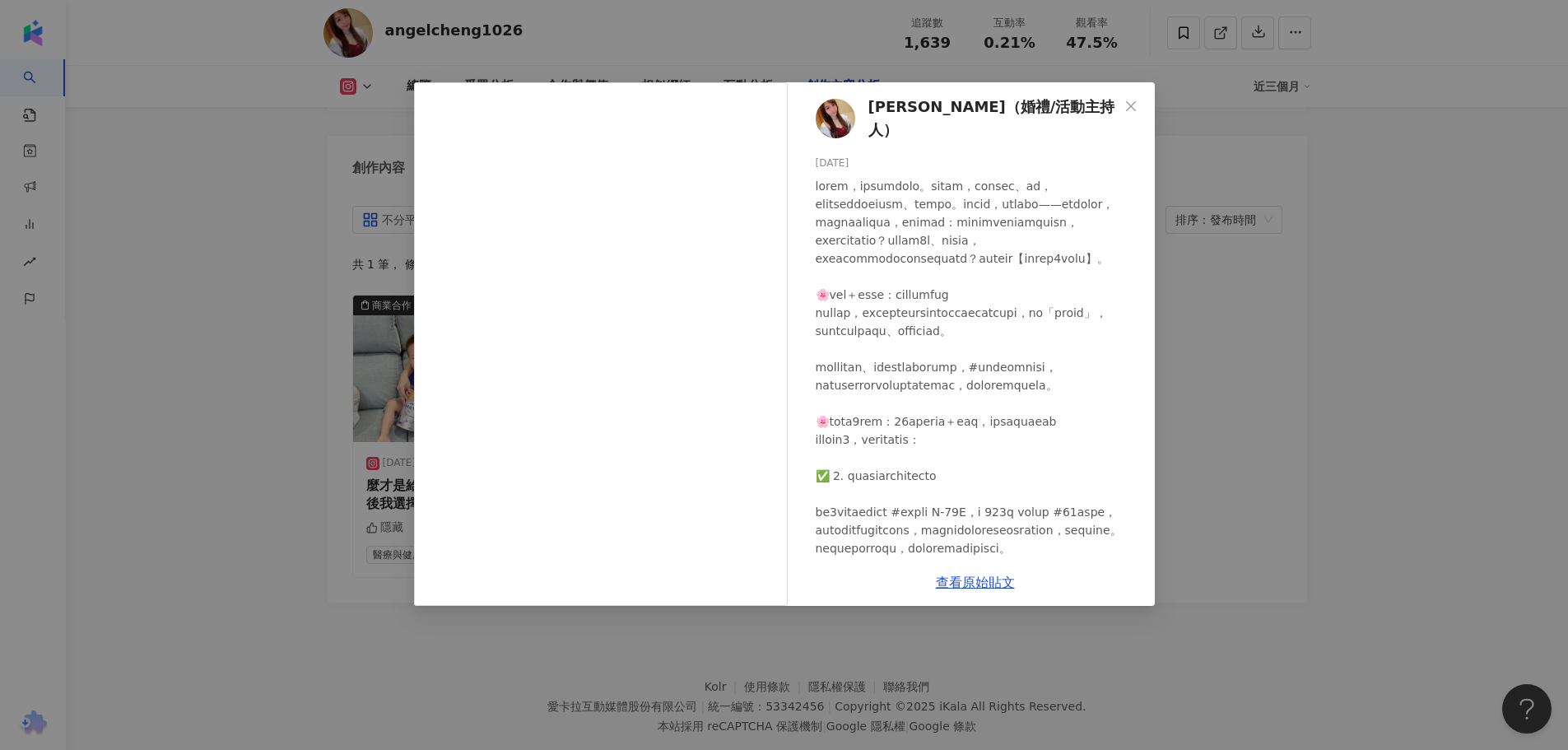
click at [312, 440] on div "Angel 安祺（婚禮/活動主持人） 2025/7/18 隱藏 查看原始貼文" at bounding box center [784, 375] width 1568 height 750
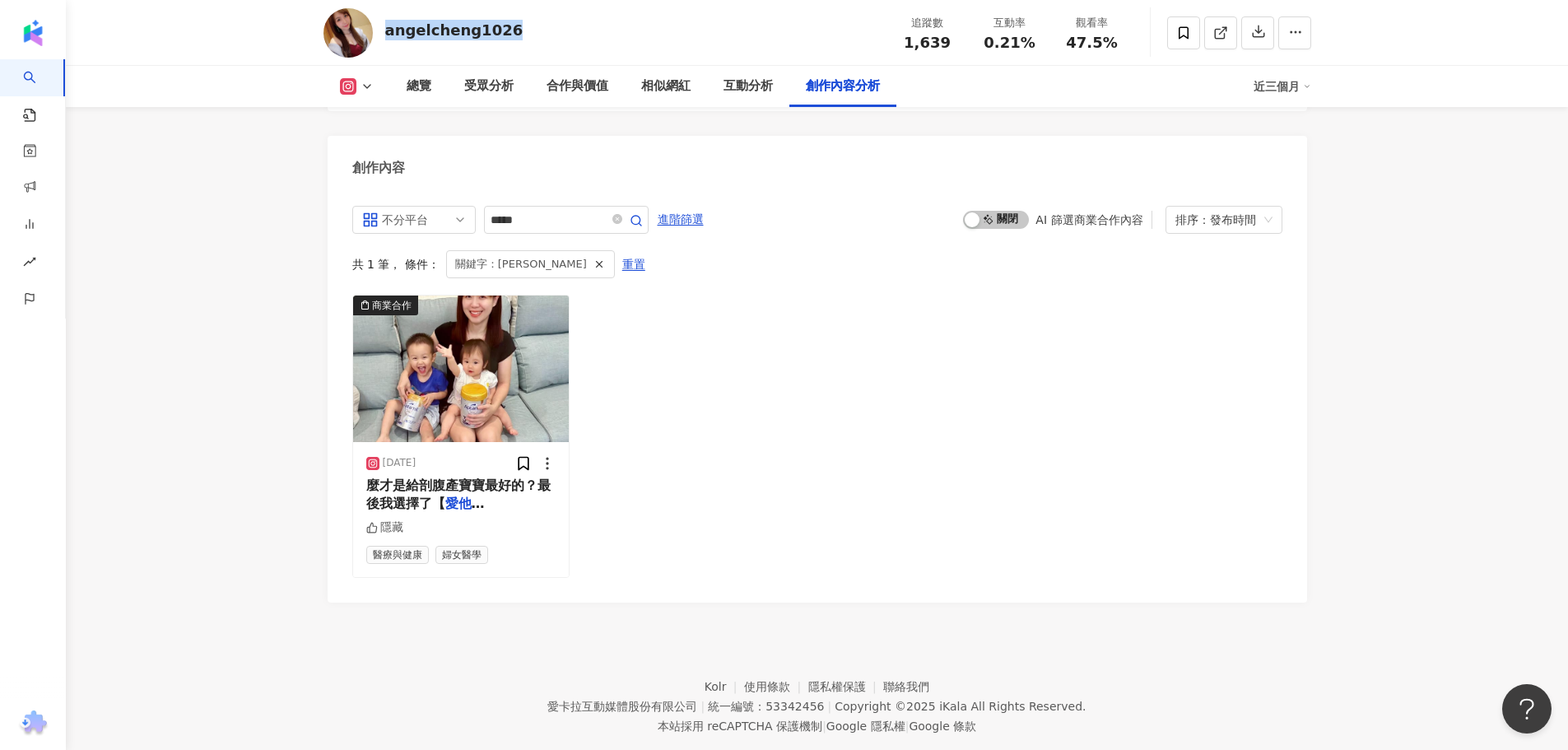
drag, startPoint x: 410, startPoint y: 21, endPoint x: 387, endPoint y: 22, distance: 23.0
click at [387, 22] on div "angelcheng1026 追蹤數 1,639 互動率 0.21% 觀看率 47.5%" at bounding box center [817, 32] width 1054 height 65
